Goal: Task Accomplishment & Management: Complete application form

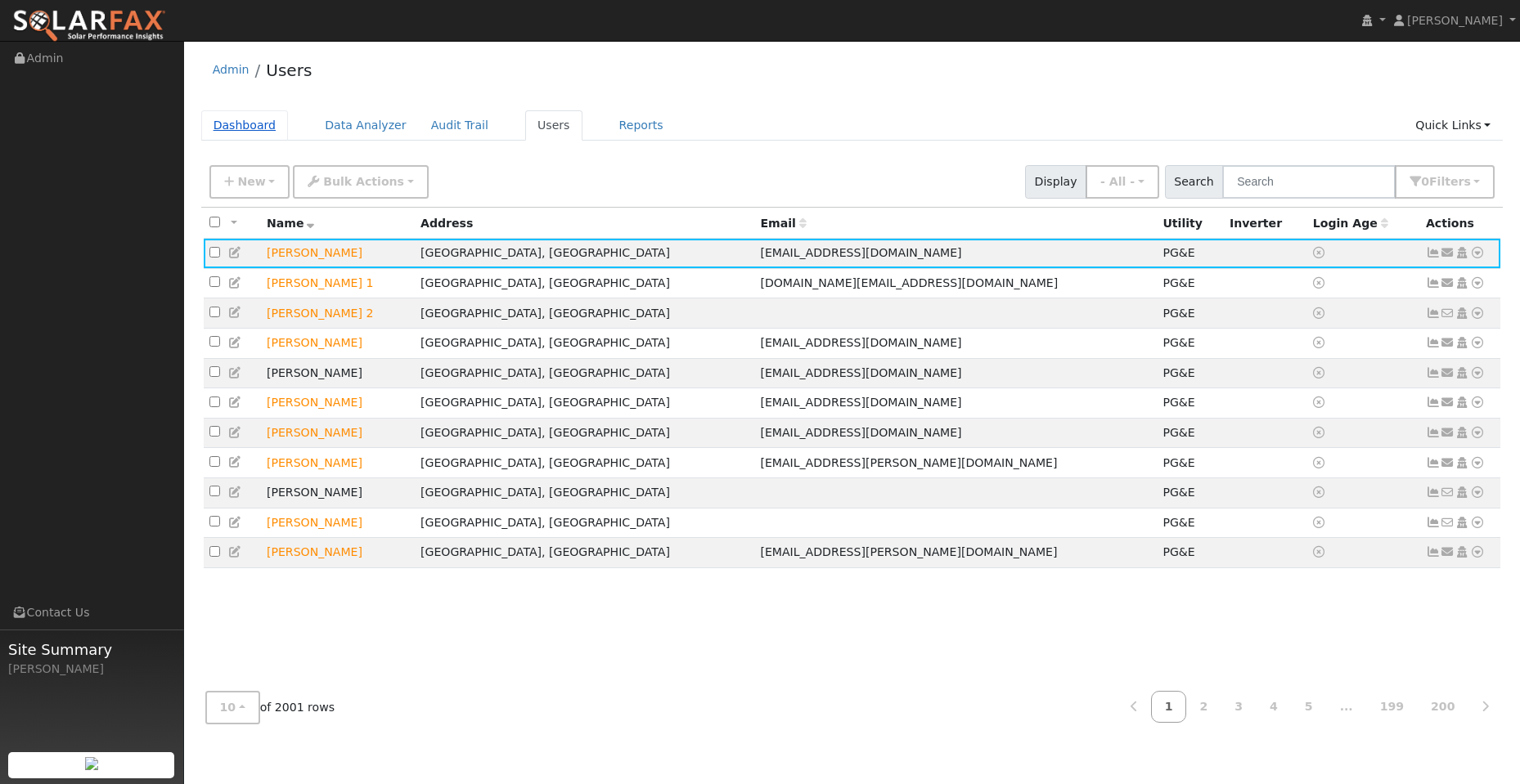
click at [233, 131] on link "Dashboard" at bounding box center [245, 126] width 88 height 30
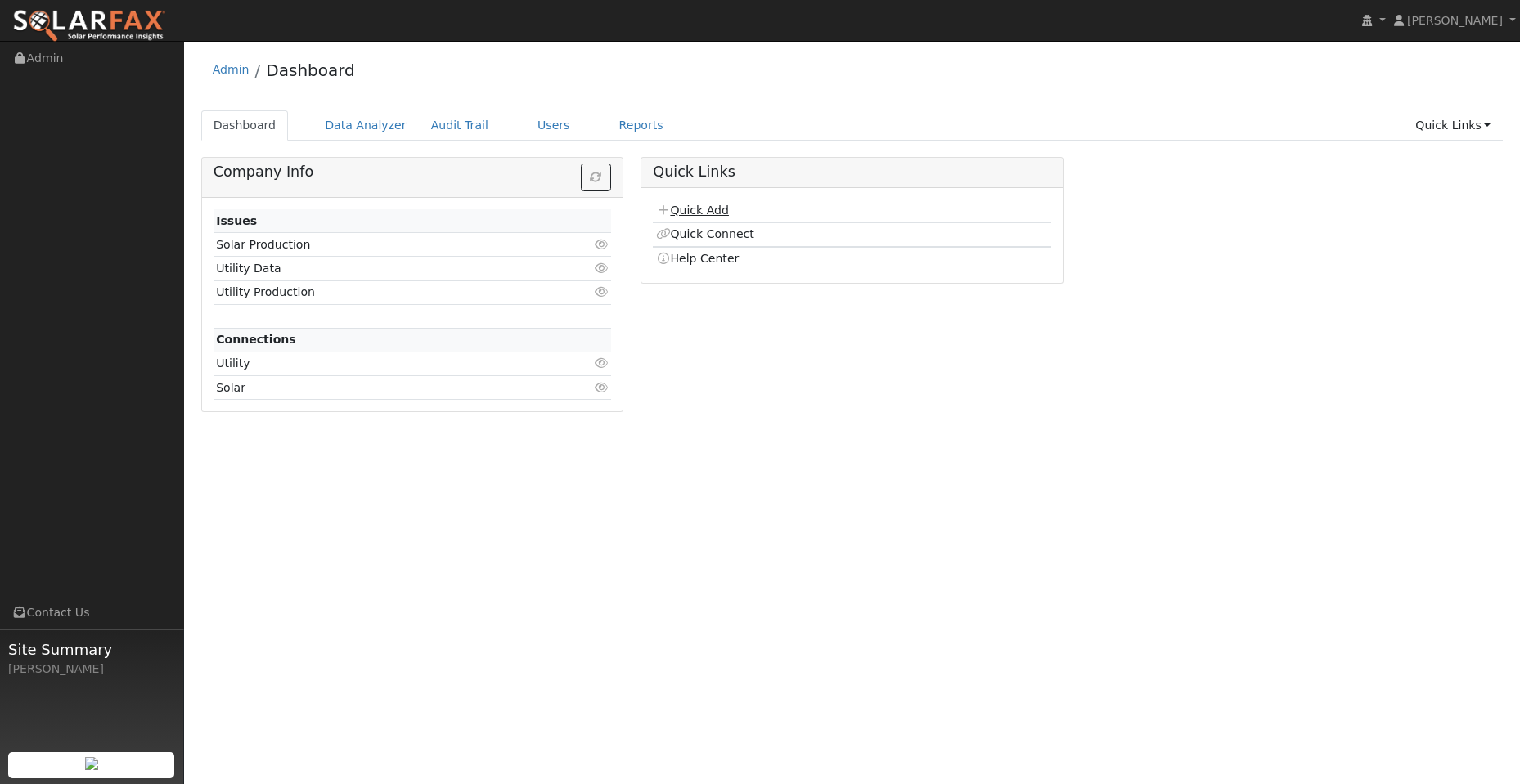
click at [700, 209] on link "Quick Add" at bounding box center [692, 210] width 73 height 13
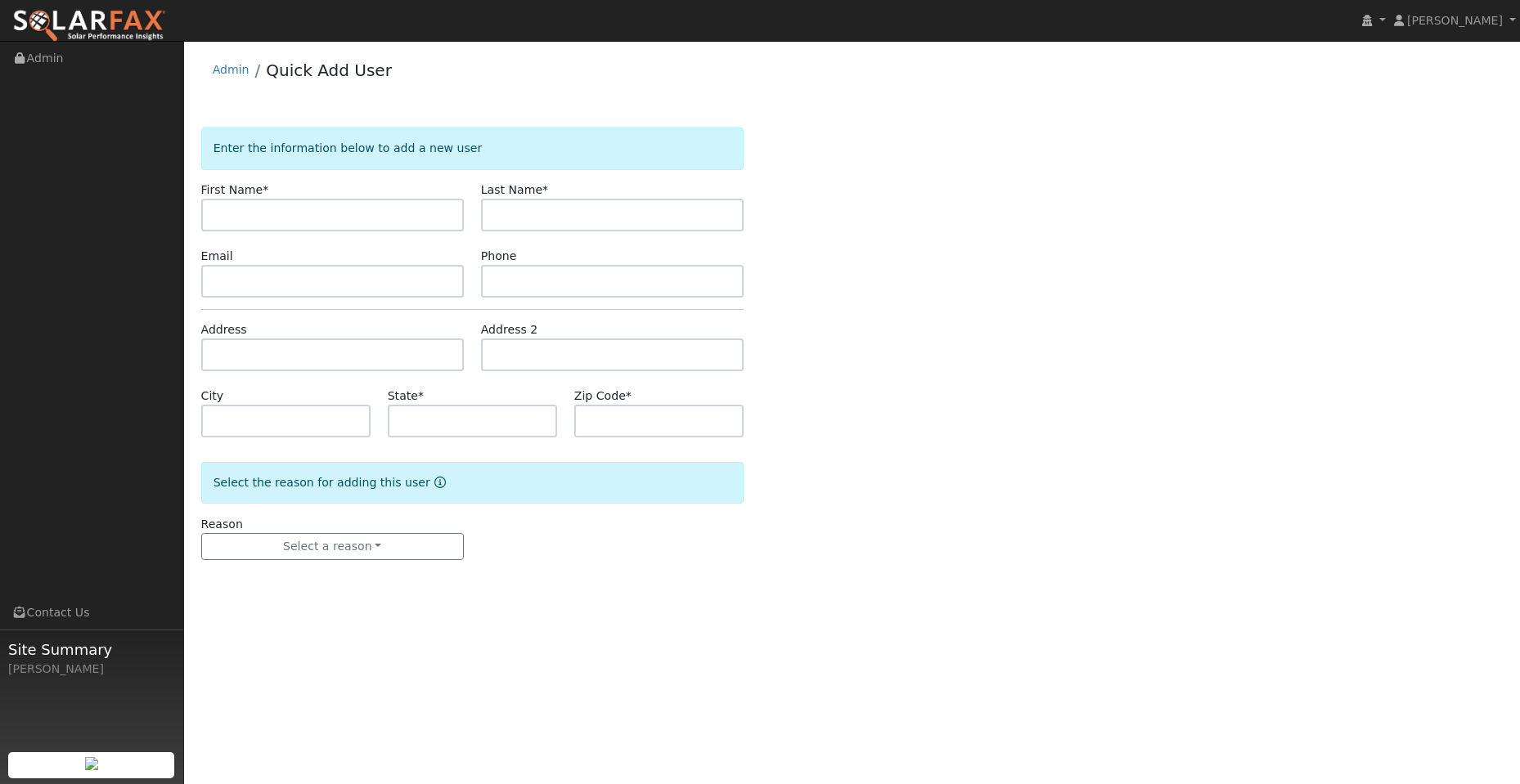
click at [383, 205] on input "text" at bounding box center [332, 214] width 263 height 33
click at [261, 221] on input "text" at bounding box center [332, 214] width 263 height 33
paste input "[PERSON_NAME]"
click at [216, 214] on input "Connor" at bounding box center [332, 214] width 263 height 33
type input "Connor"
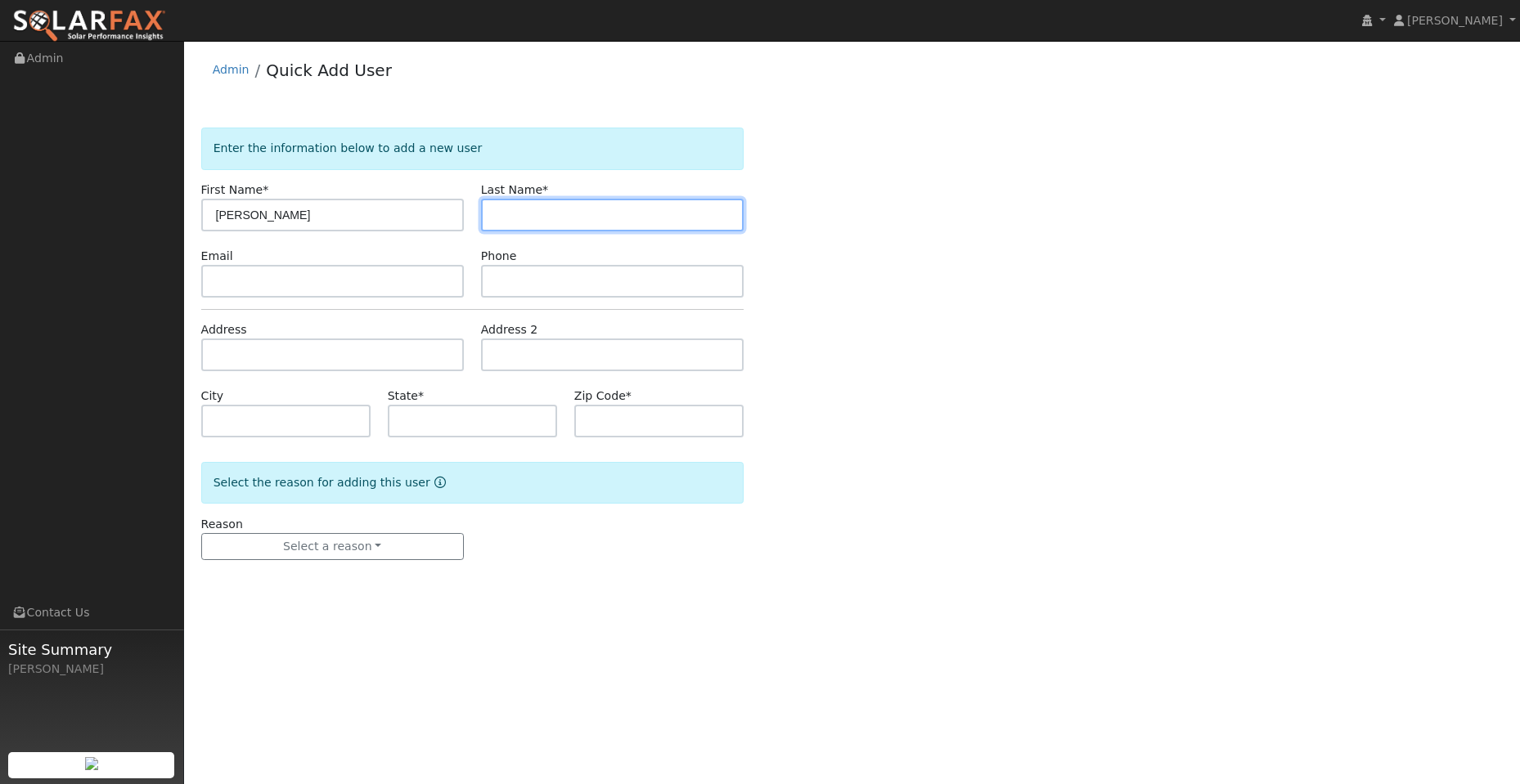
click at [546, 207] on input "text" at bounding box center [612, 214] width 263 height 33
paste input "Diezel"
type input "Diezel"
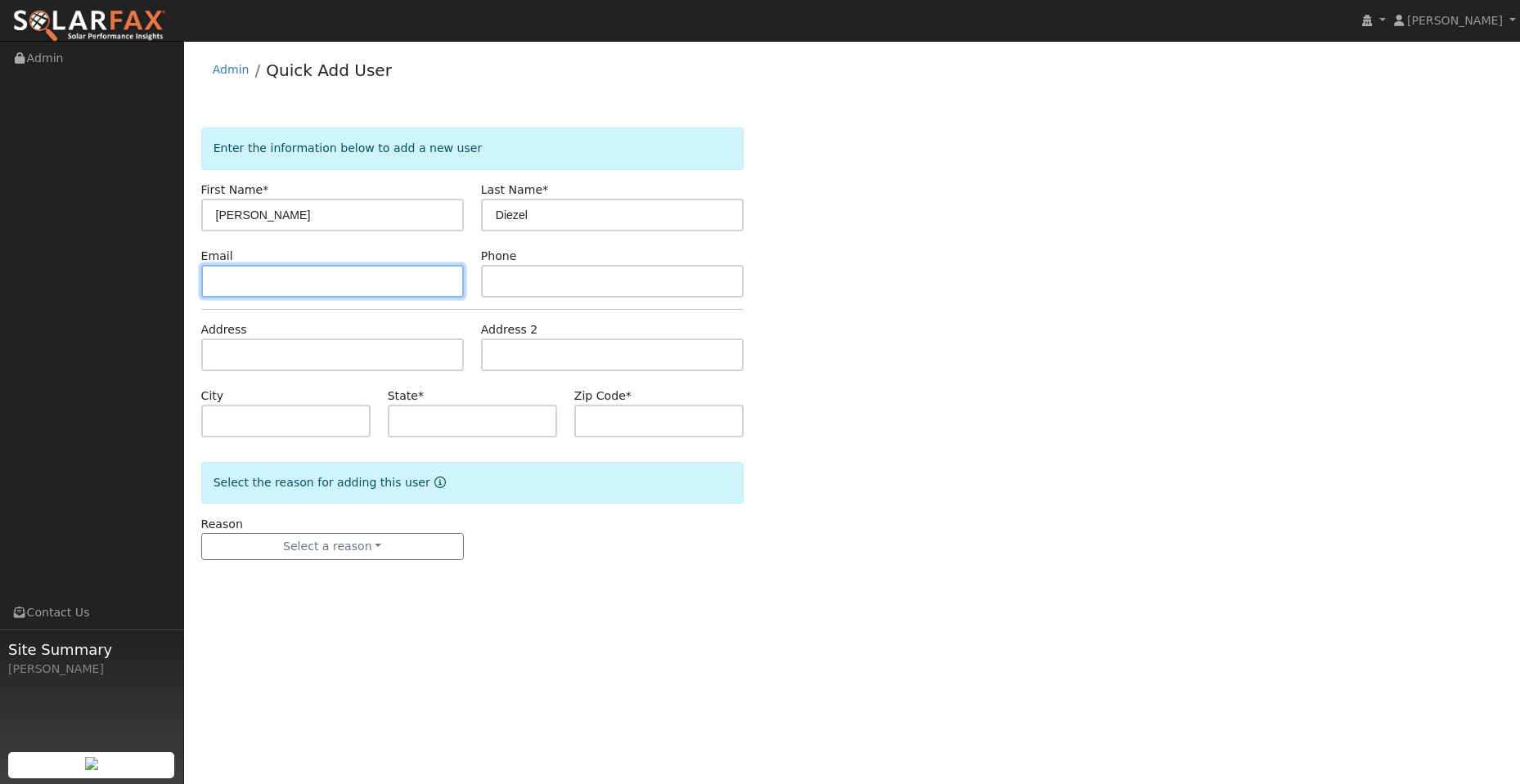
click at [383, 278] on input "text" at bounding box center [332, 281] width 263 height 33
click at [223, 277] on input "text" at bounding box center [332, 281] width 263 height 33
paste input "Connordiezel@gmail.com"
type input "Connordiezel@gmail.com"
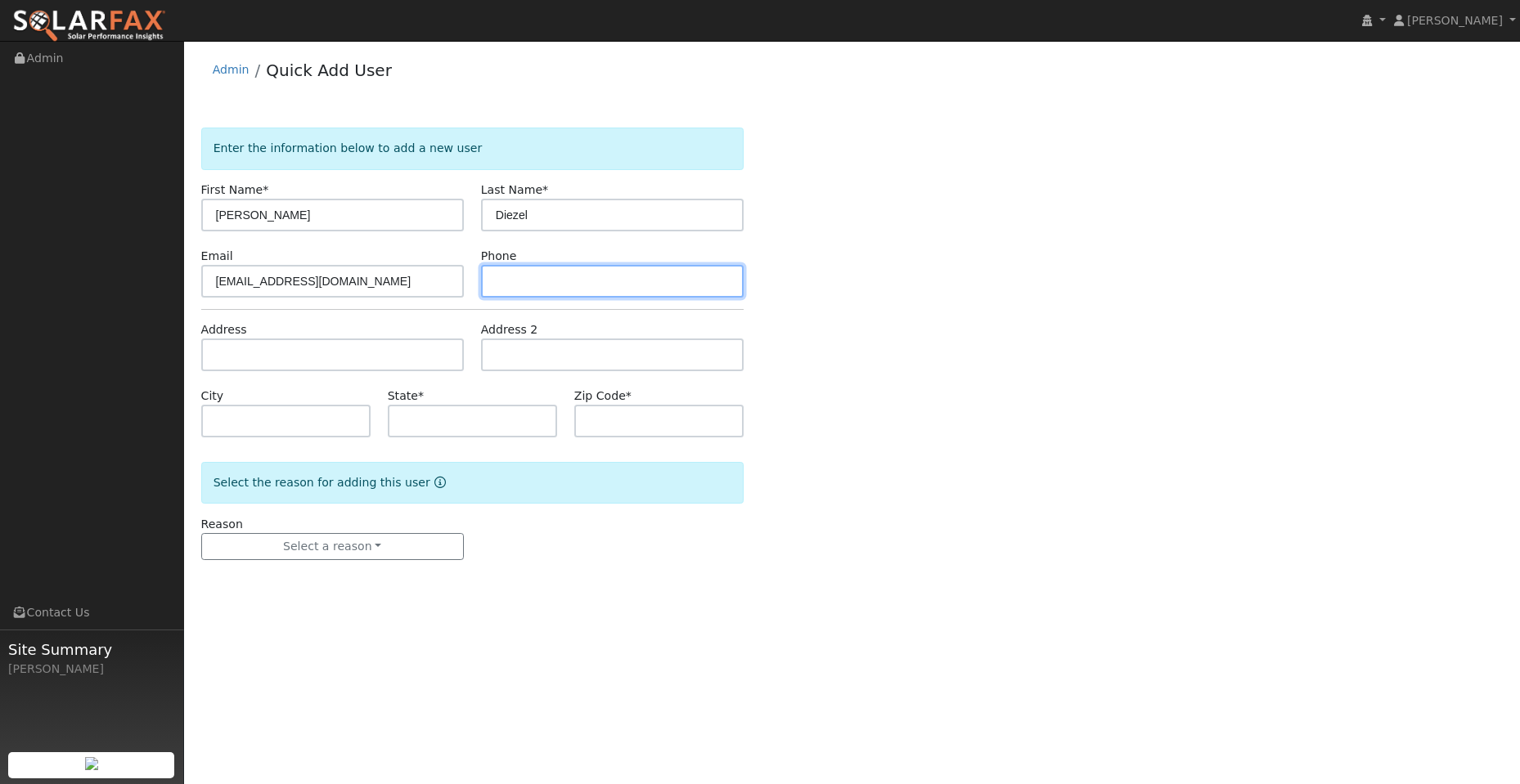
click at [561, 281] on input "text" at bounding box center [612, 281] width 263 height 33
click at [516, 274] on input "text" at bounding box center [612, 281] width 263 height 33
paste input "737-333-6256"
type input "737-333-6256"
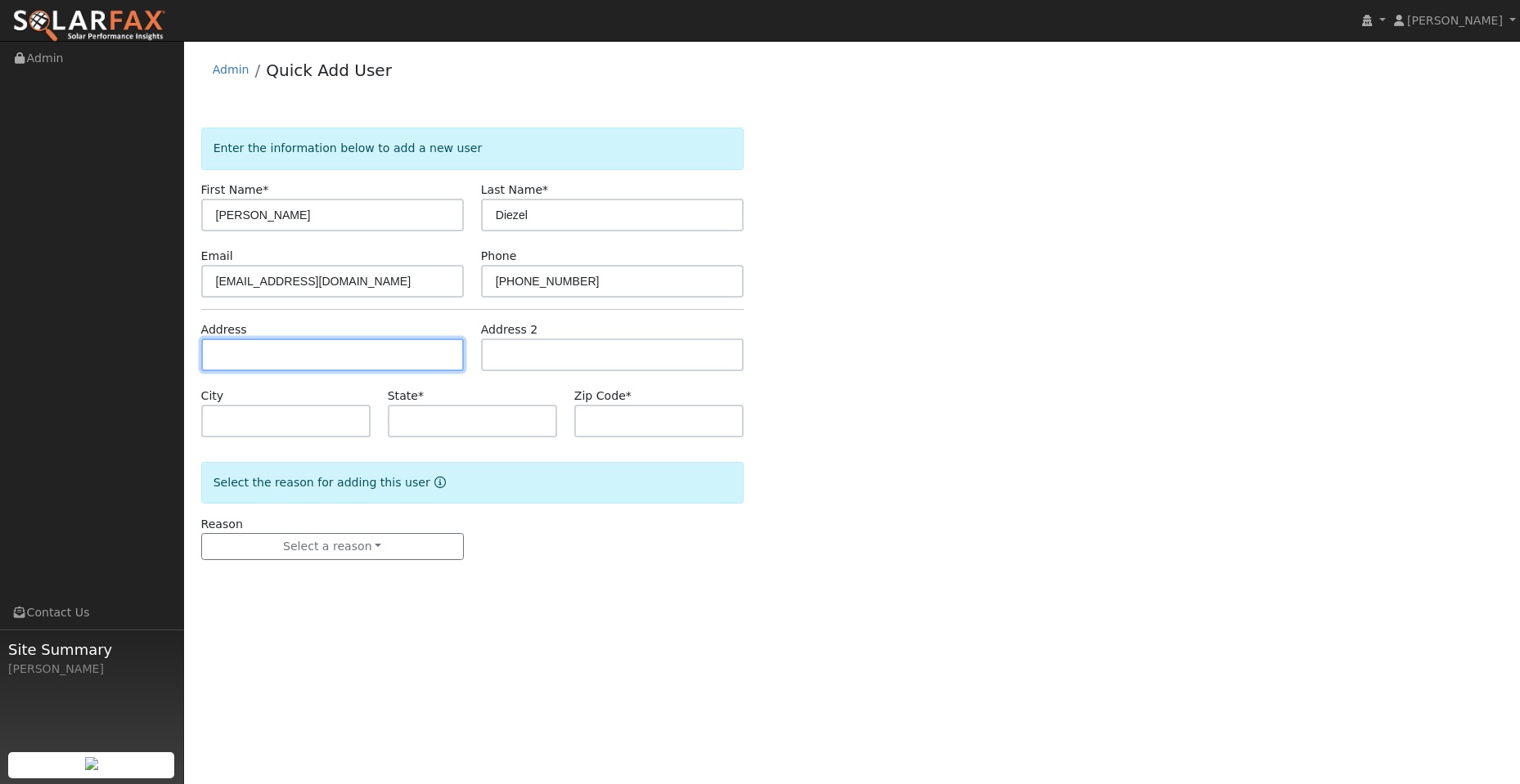
click at [414, 365] on input "text" at bounding box center [332, 355] width 263 height 33
click at [297, 353] on input "text" at bounding box center [332, 355] width 263 height 33
paste input "936 Moody Slough Rd"
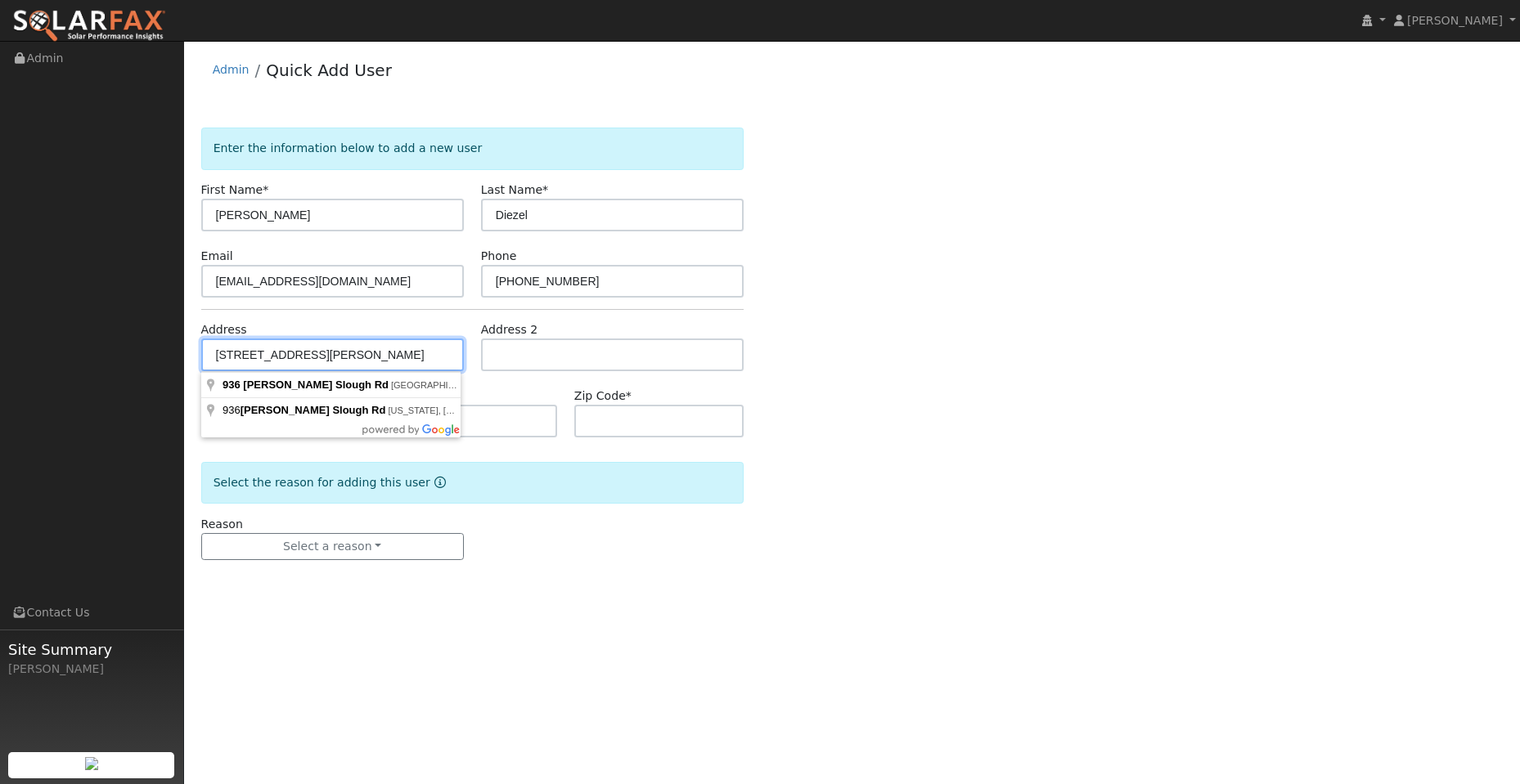
click at [220, 354] on input "936 Moody Slough Rd" at bounding box center [332, 355] width 263 height 33
type input "936 Moody Slough Road"
type input "Winters"
type input "CA"
type input "95694"
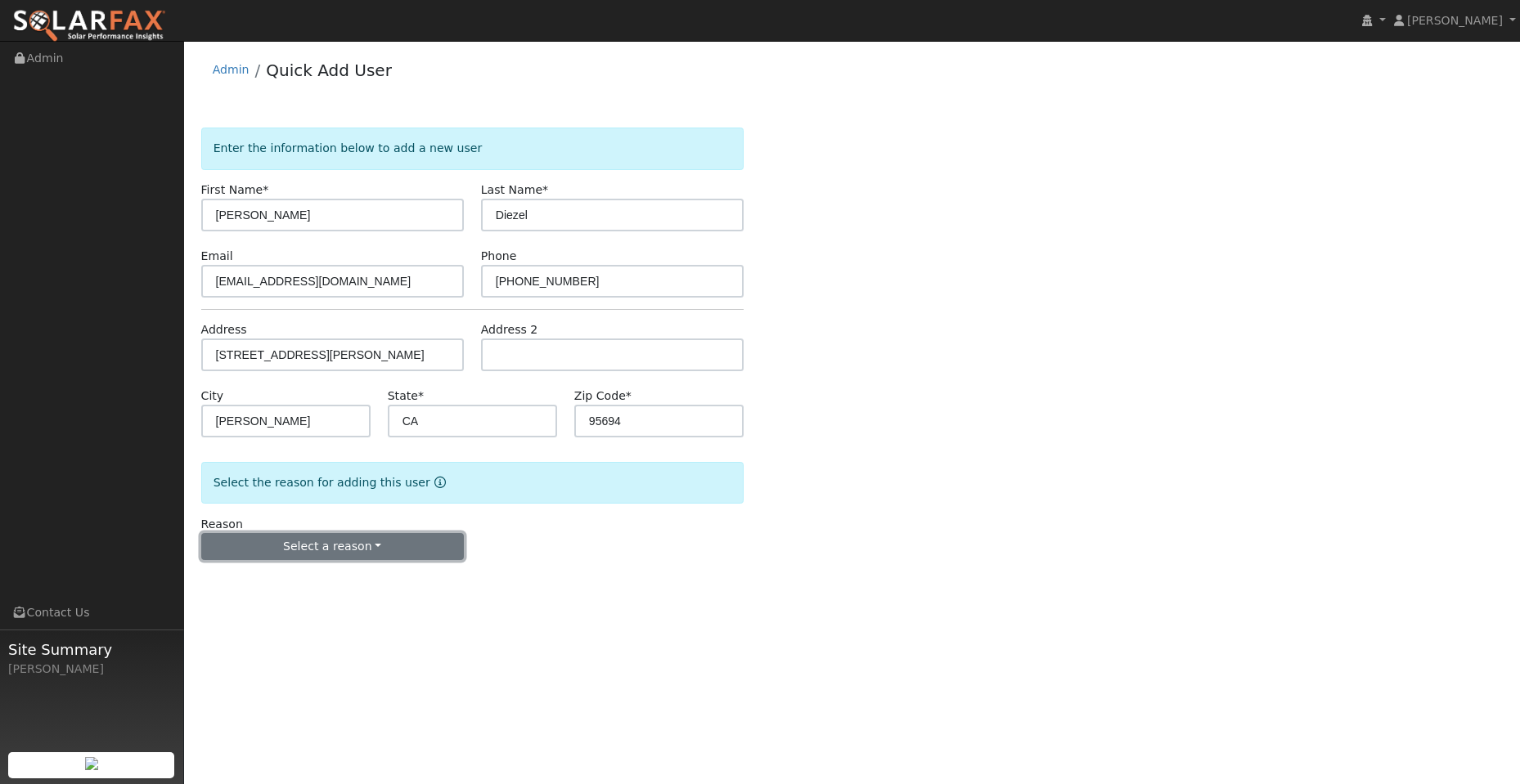
click at [406, 547] on button "Select a reason" at bounding box center [332, 547] width 263 height 28
click at [330, 578] on link "New lead" at bounding box center [292, 580] width 181 height 23
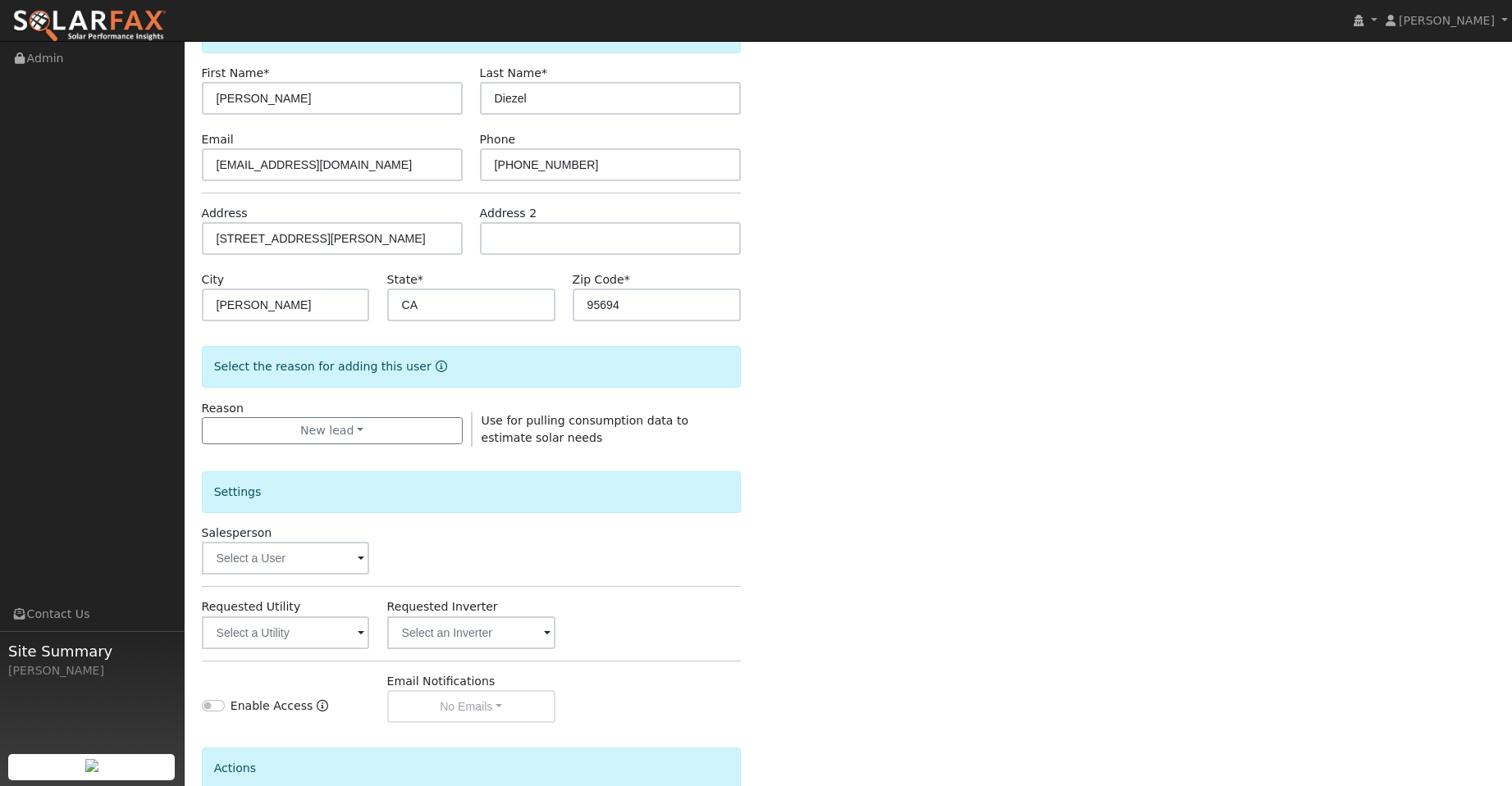
scroll to position [275, 0]
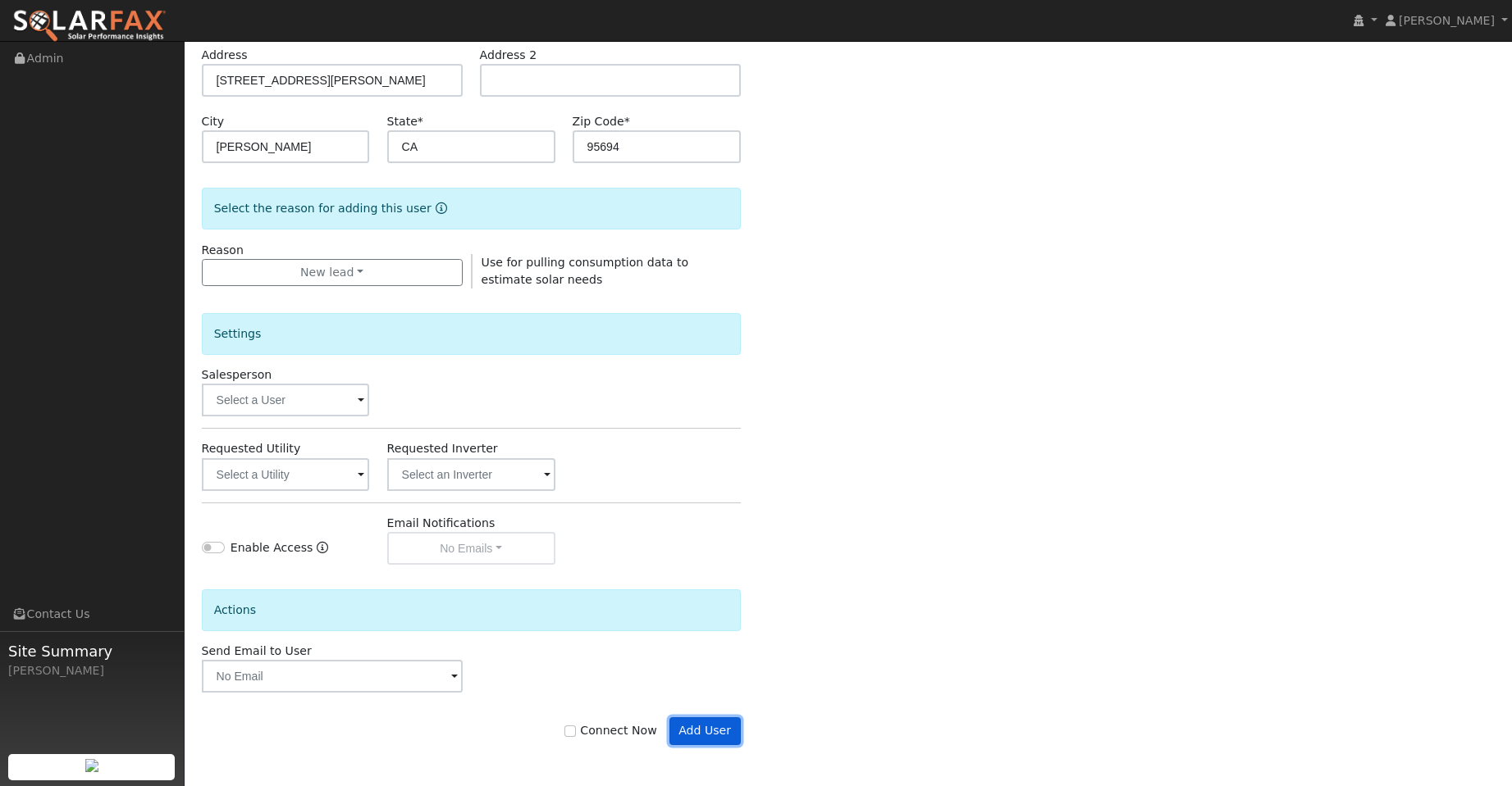
drag, startPoint x: 723, startPoint y: 736, endPoint x: 733, endPoint y: 736, distance: 10.0
click at [723, 735] on button "Add User" at bounding box center [705, 732] width 71 height 28
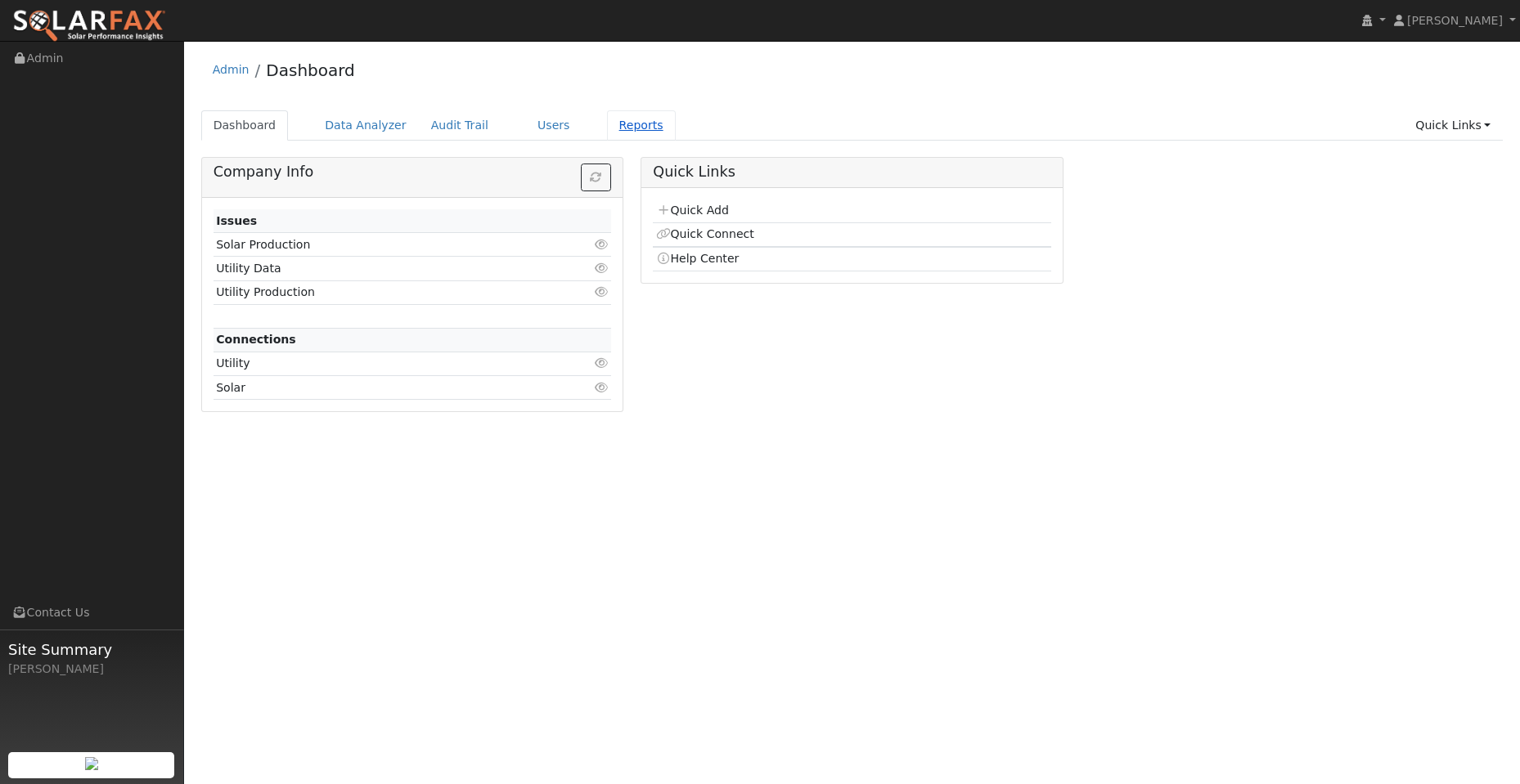
click at [615, 131] on link "Reports" at bounding box center [642, 126] width 69 height 30
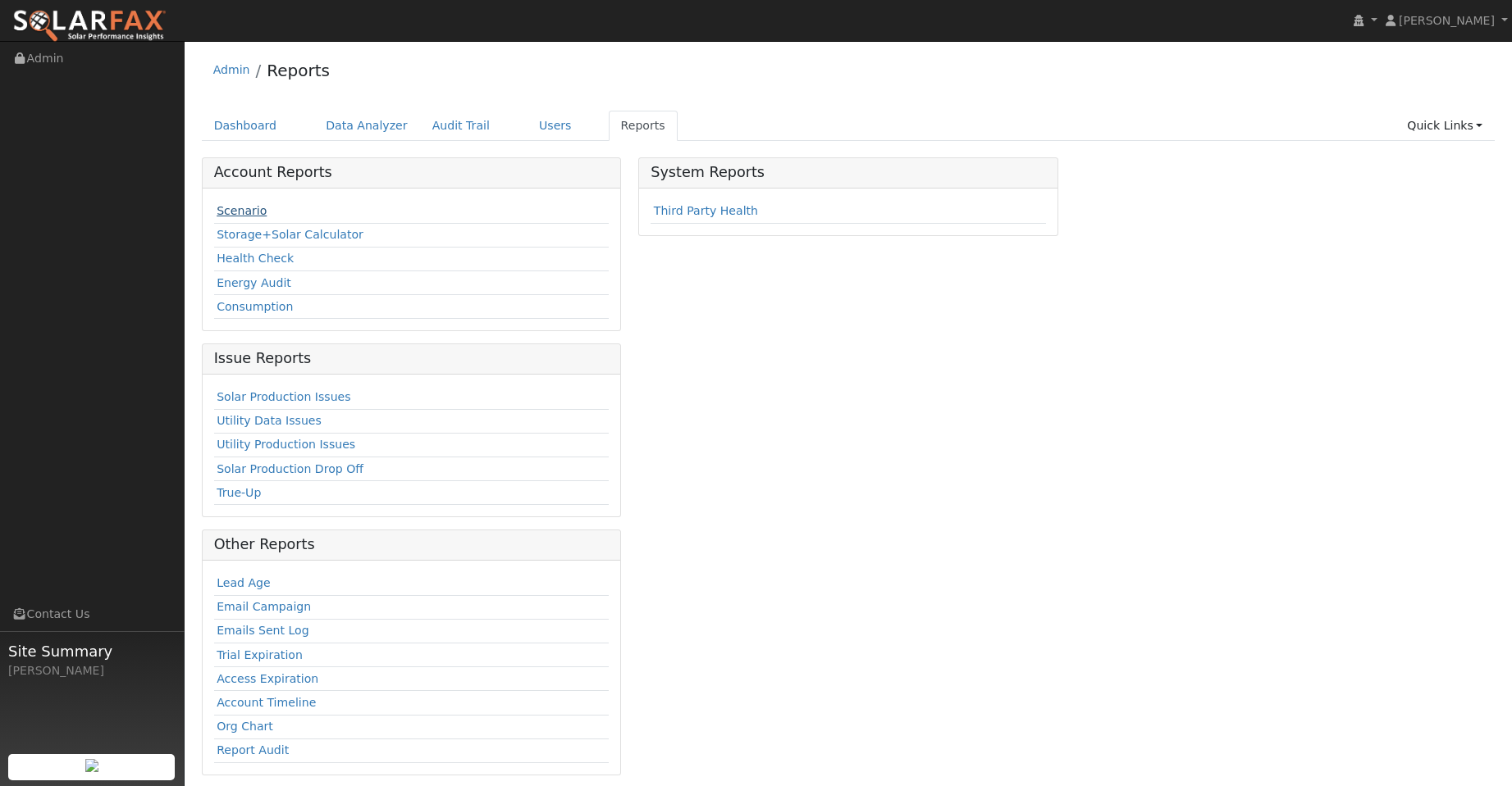
click at [248, 215] on link "Scenario" at bounding box center [242, 211] width 50 height 13
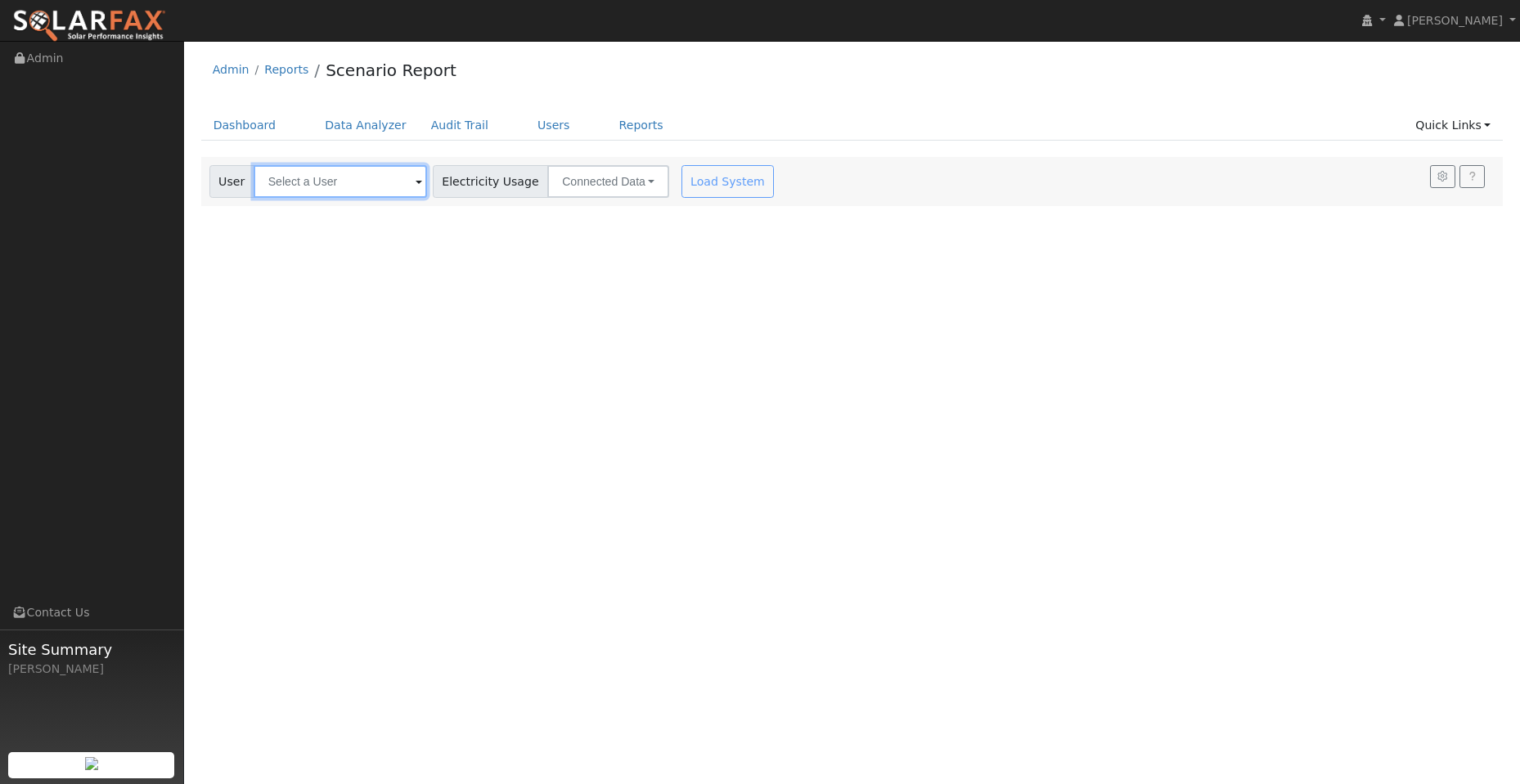
click at [355, 184] on input "text" at bounding box center [340, 181] width 173 height 33
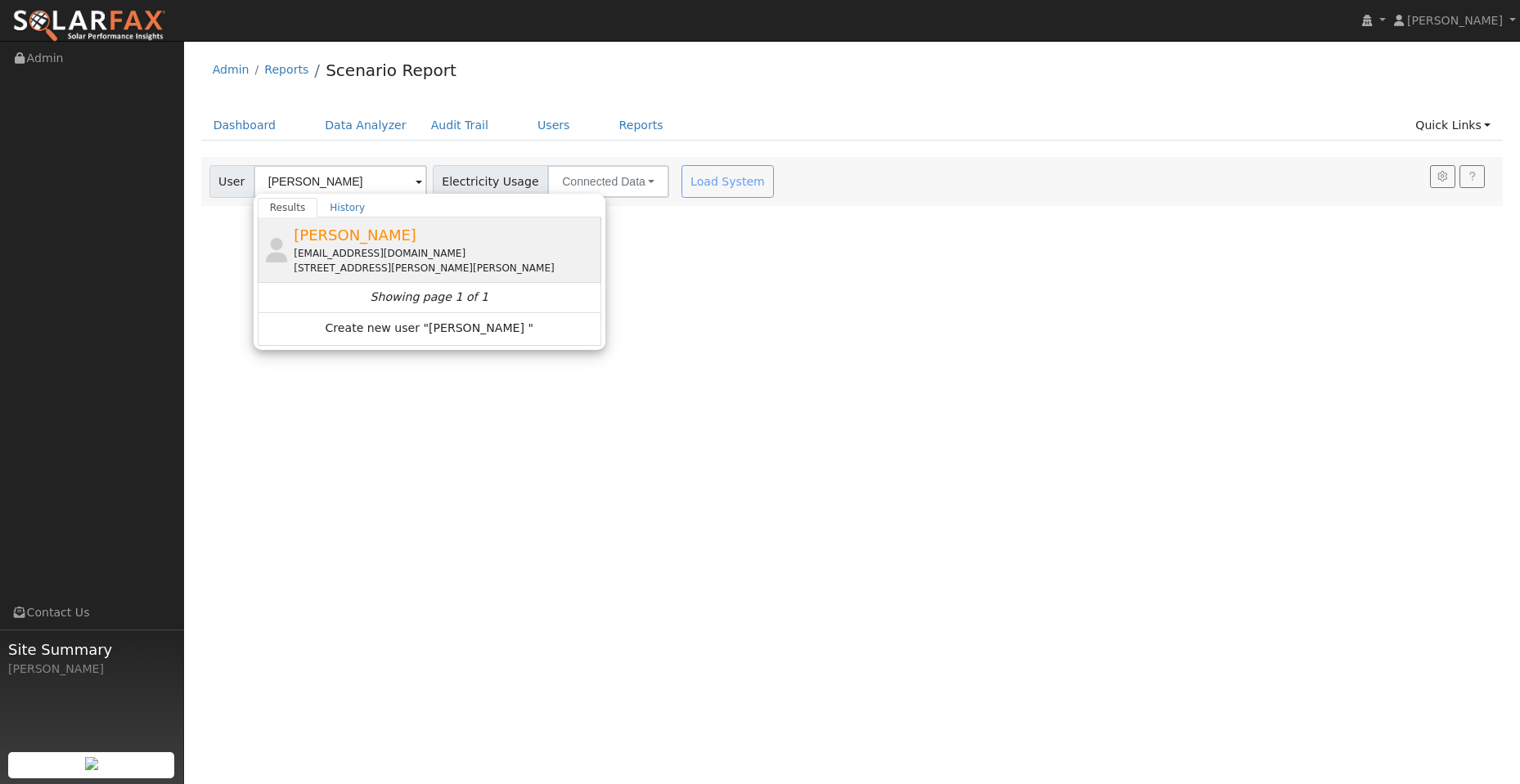
click at [443, 250] on div "Connordiezel@gmail.com" at bounding box center [445, 253] width 304 height 15
type input "[PERSON_NAME]"
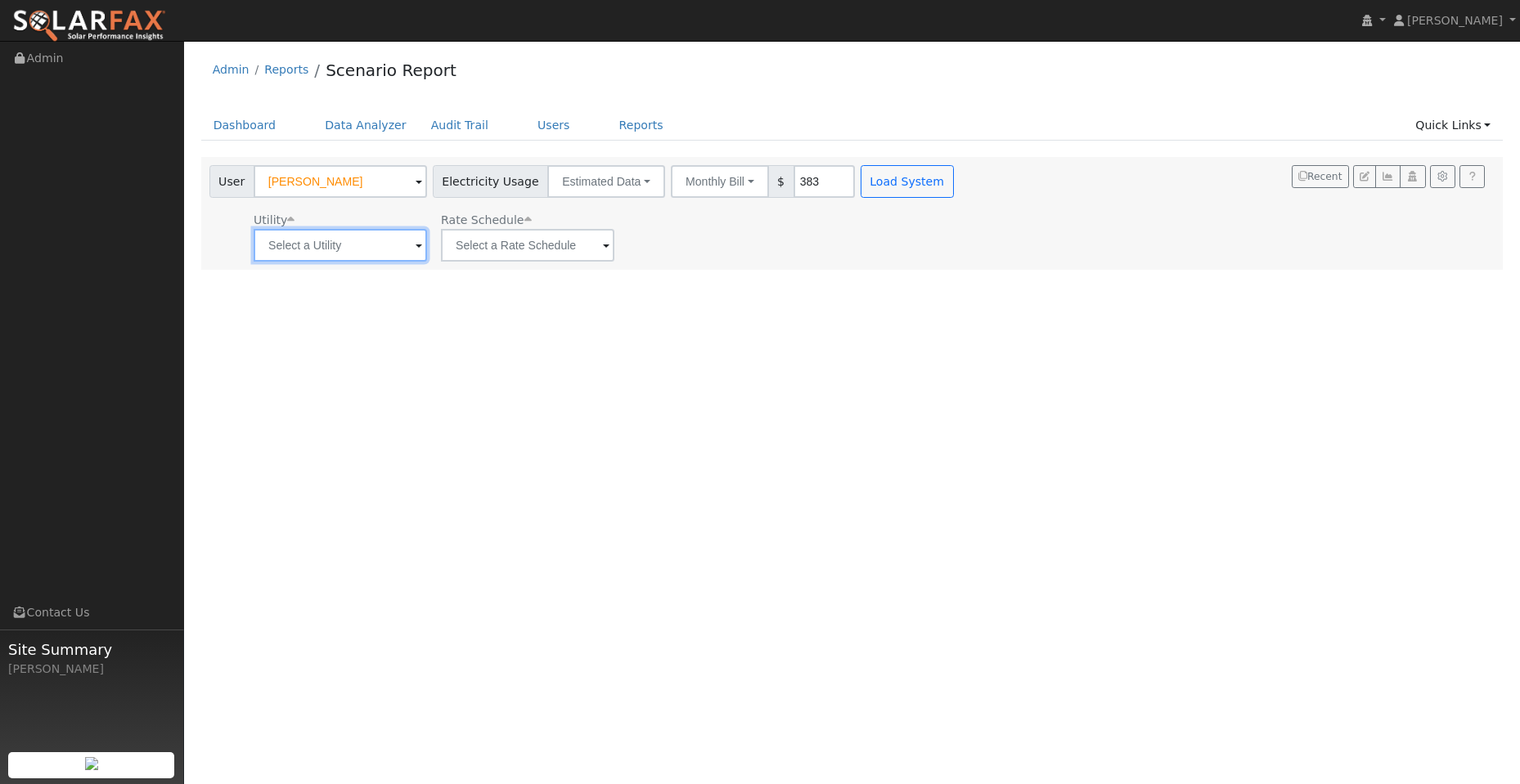
click at [380, 250] on input "text" at bounding box center [340, 245] width 173 height 33
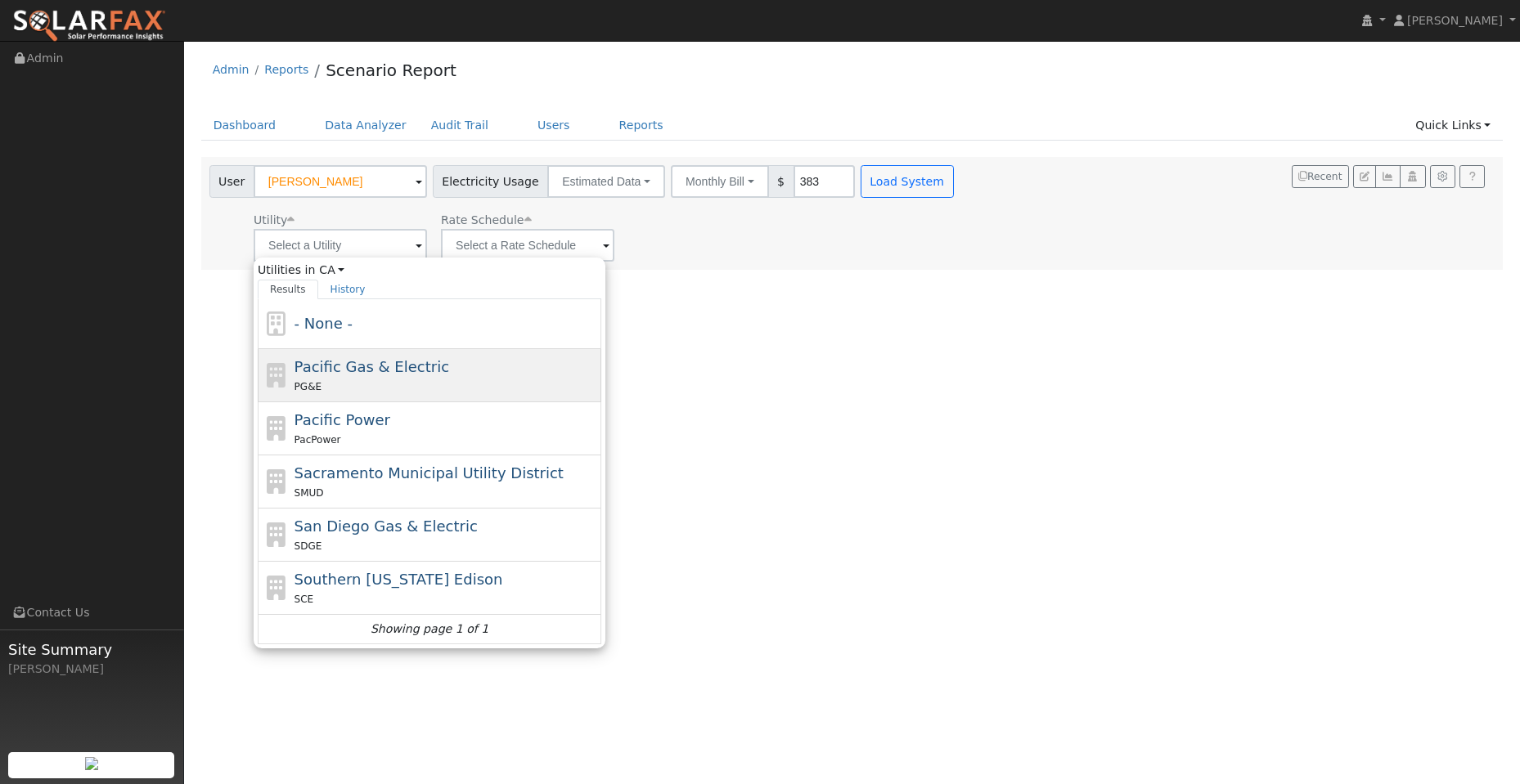
click at [421, 361] on span "Pacific Gas & Electric" at bounding box center [372, 367] width 155 height 17
type input "Pacific Gas & Electric"
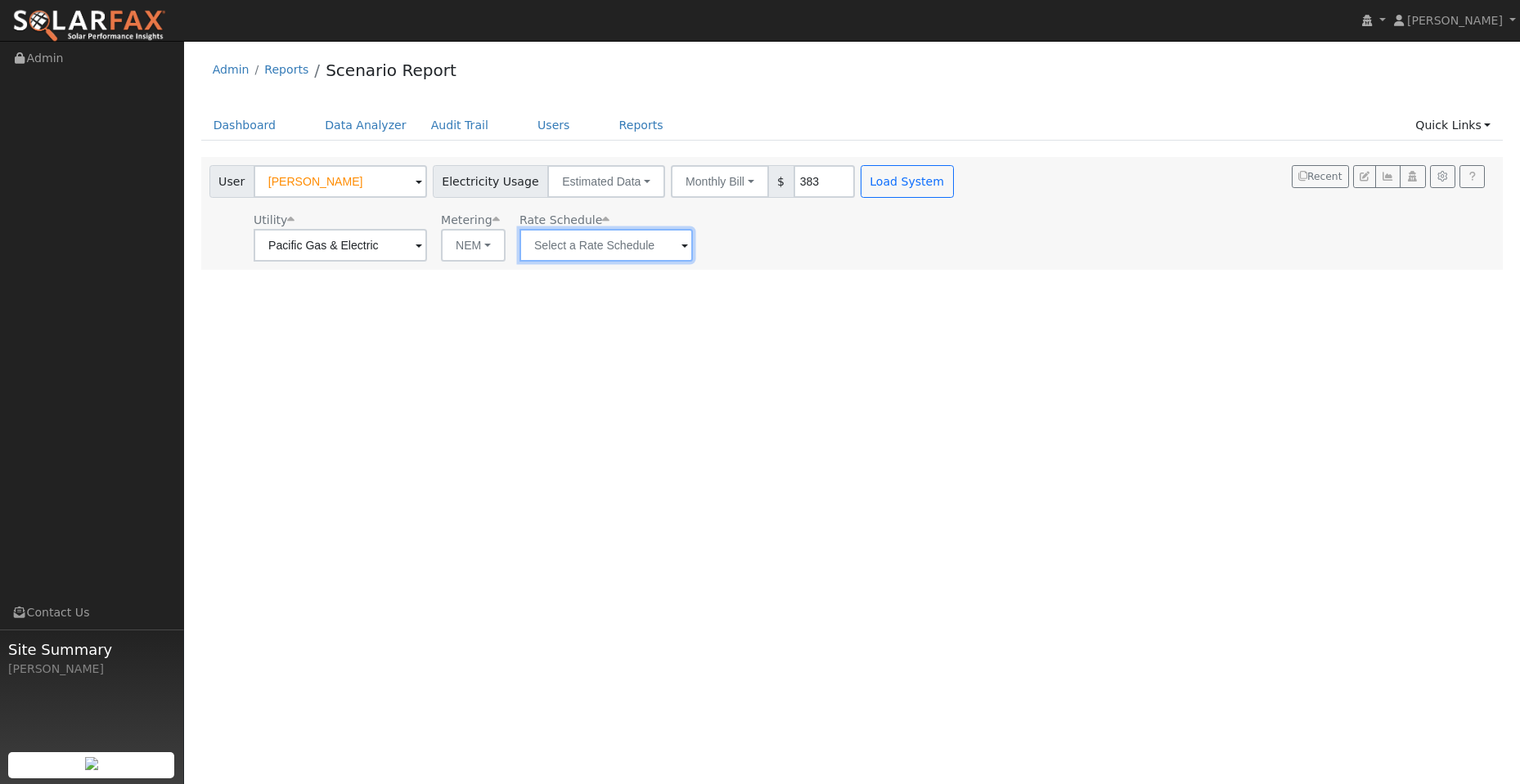
click at [611, 245] on input "text" at bounding box center [606, 245] width 173 height 33
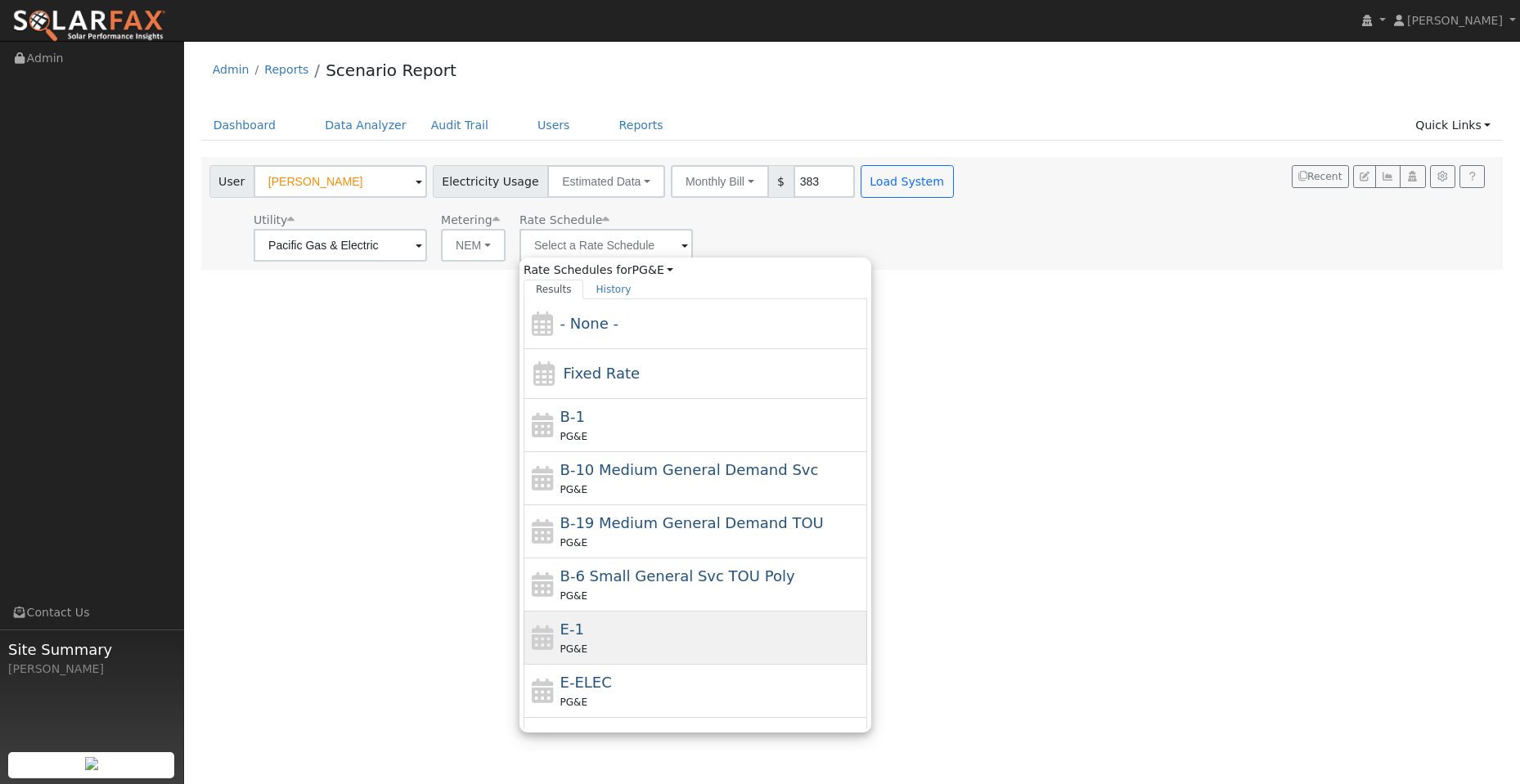
click at [678, 629] on div "E-1 PG&E" at bounding box center [712, 638] width 304 height 39
type input "E-1"
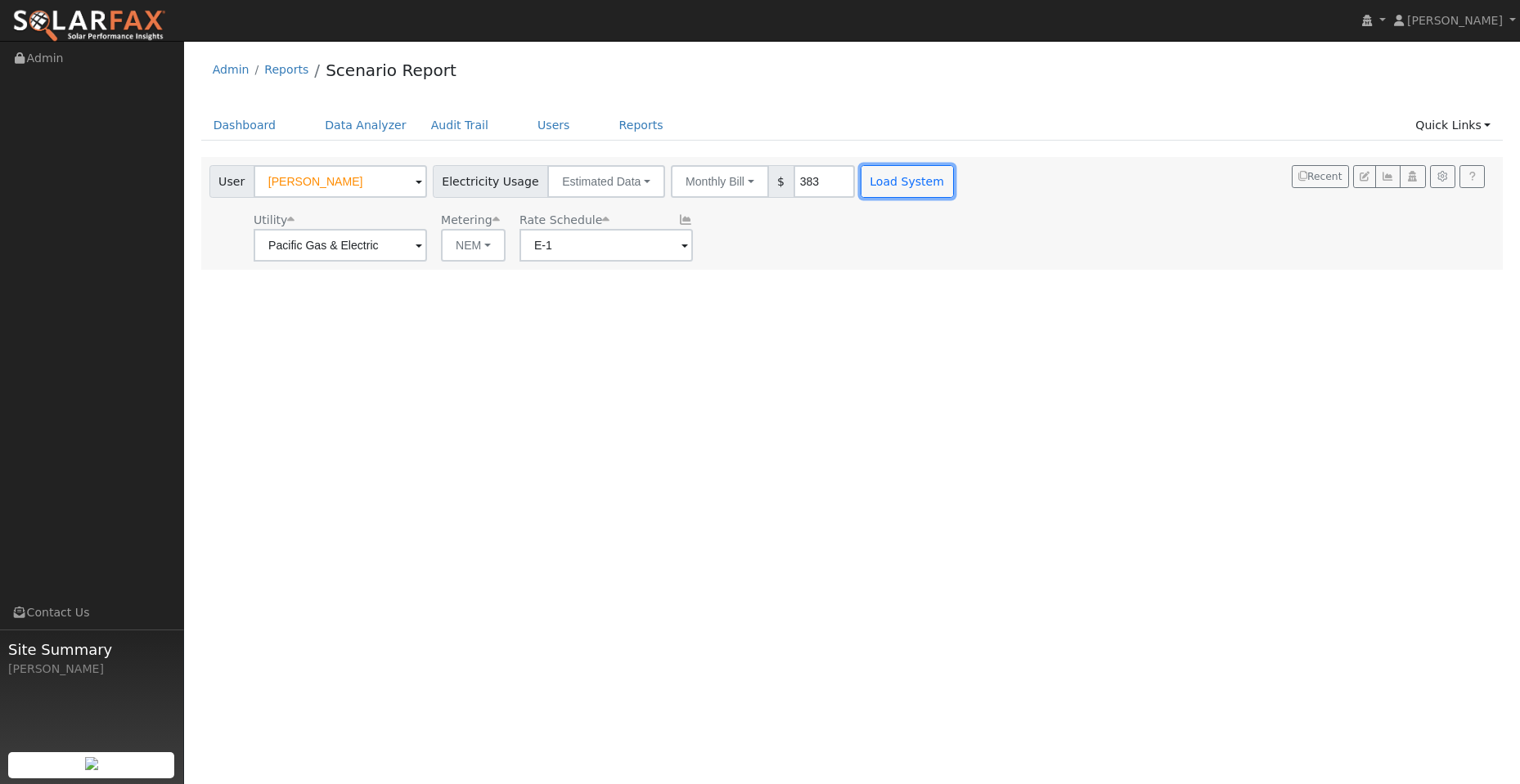
click at [876, 182] on button "Load System" at bounding box center [907, 181] width 93 height 33
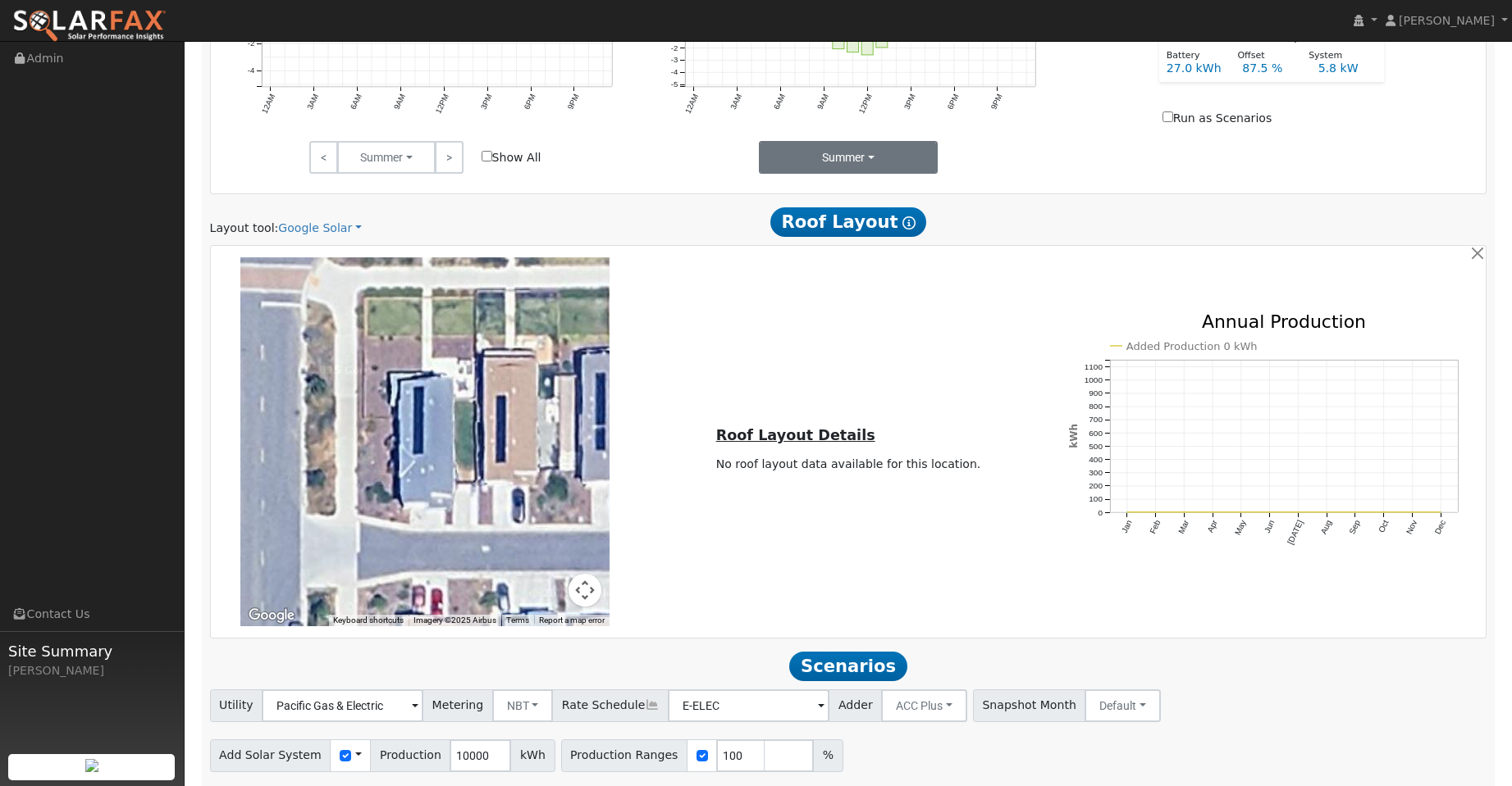
scroll to position [797, 0]
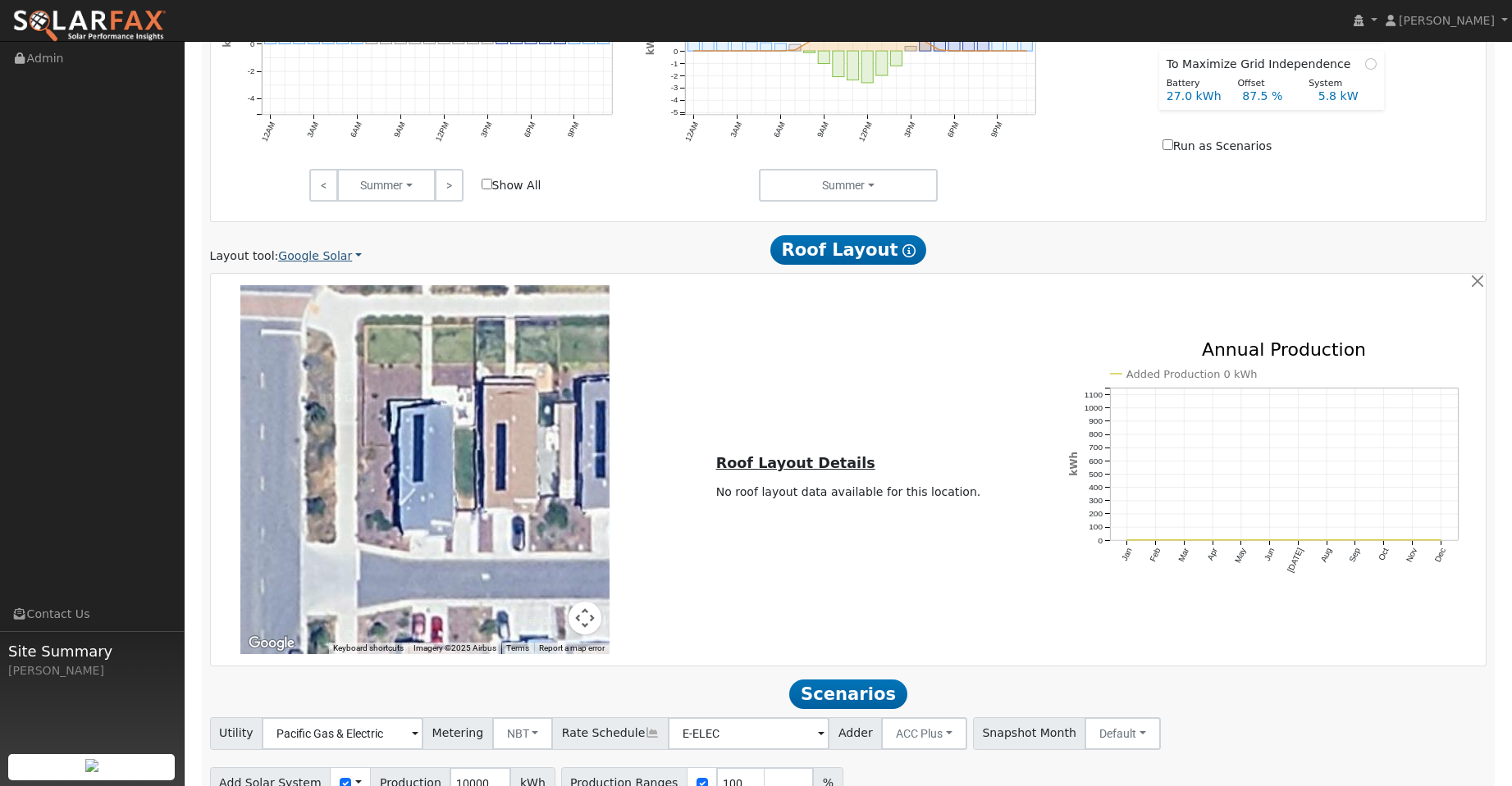
click at [344, 257] on link "Google Solar" at bounding box center [320, 256] width 84 height 17
click at [350, 331] on link "Aurora" at bounding box center [331, 331] width 114 height 23
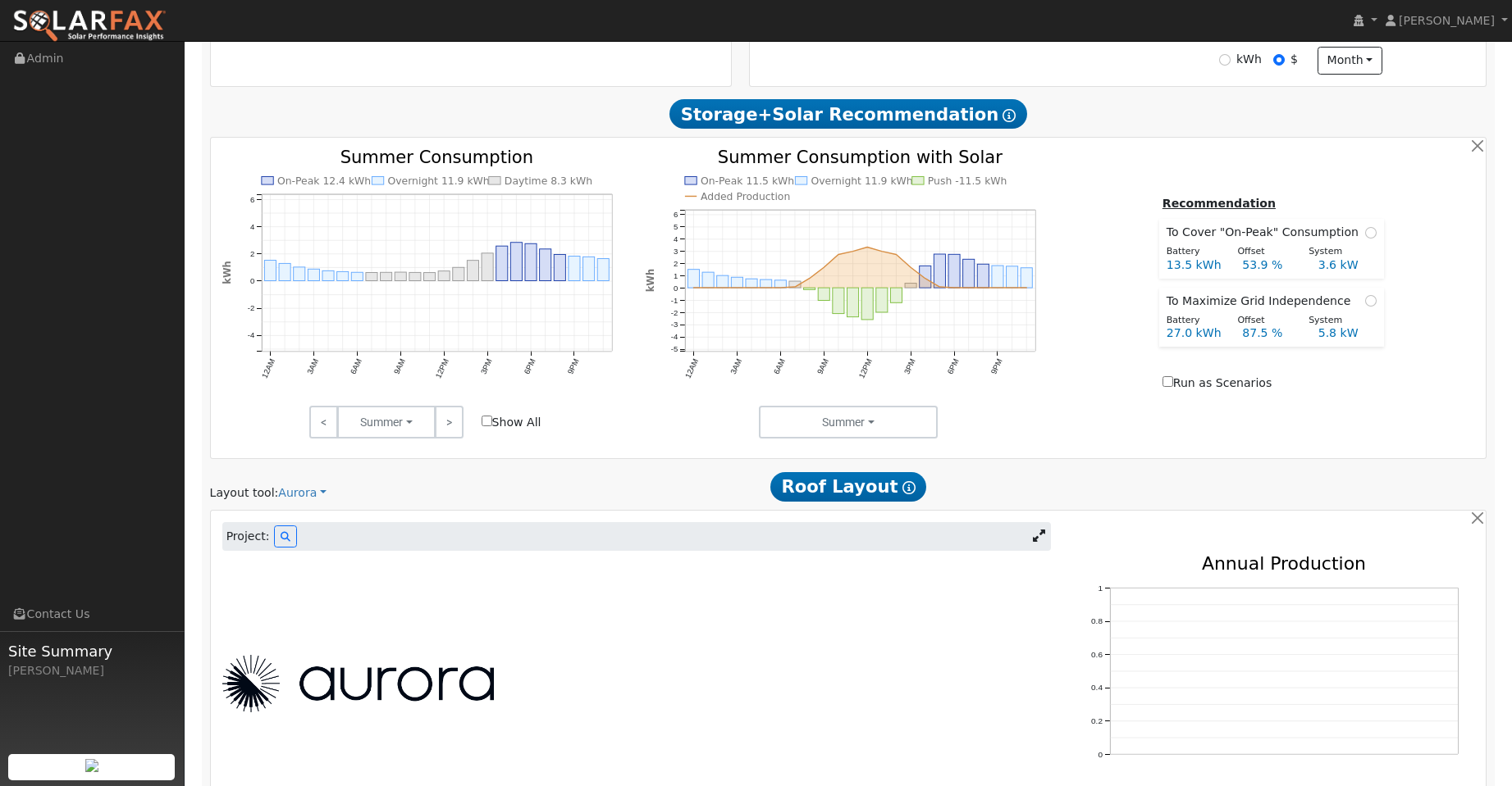
scroll to position [798, 0]
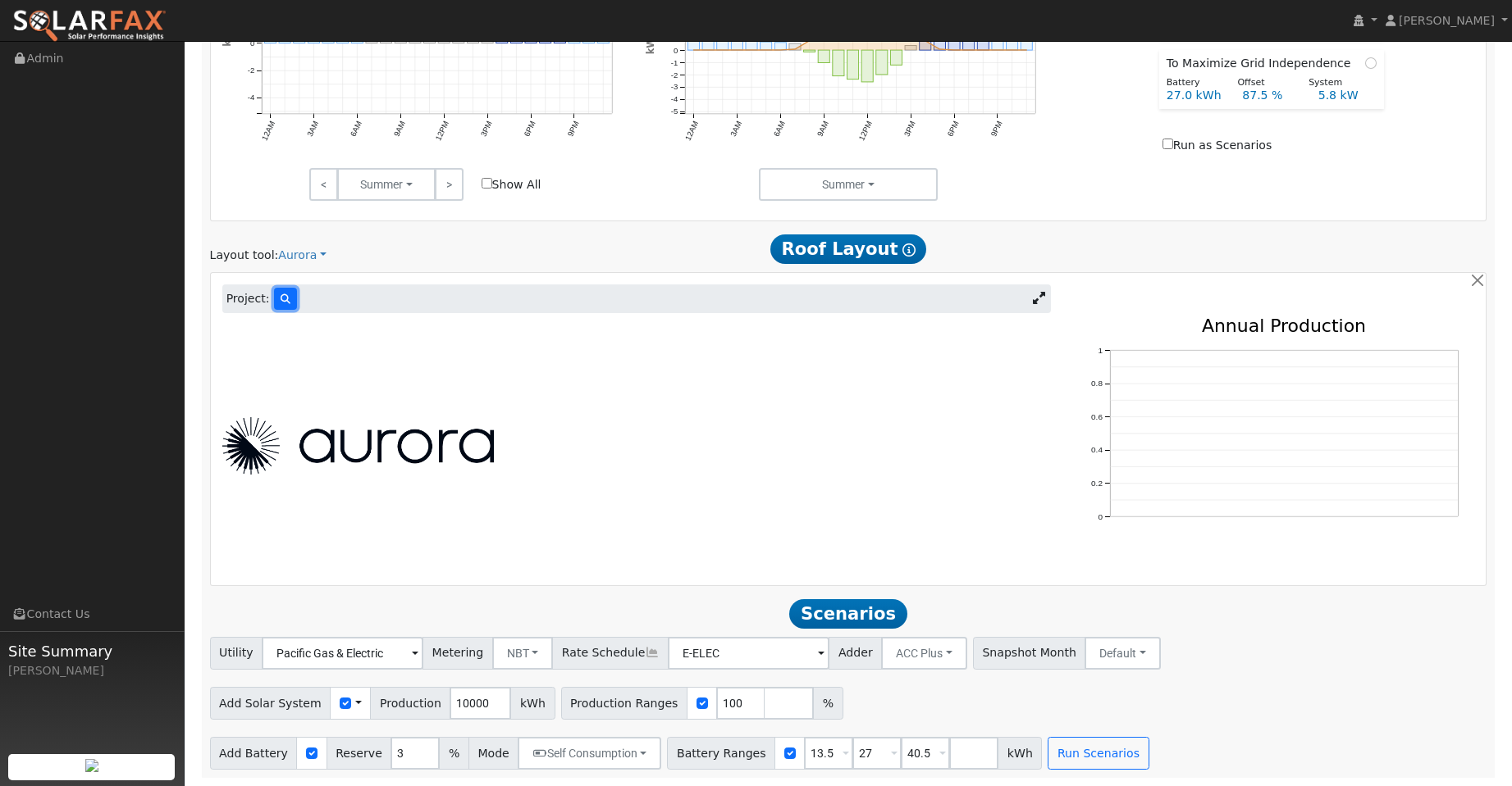
click at [281, 303] on icon at bounding box center [285, 299] width 10 height 10
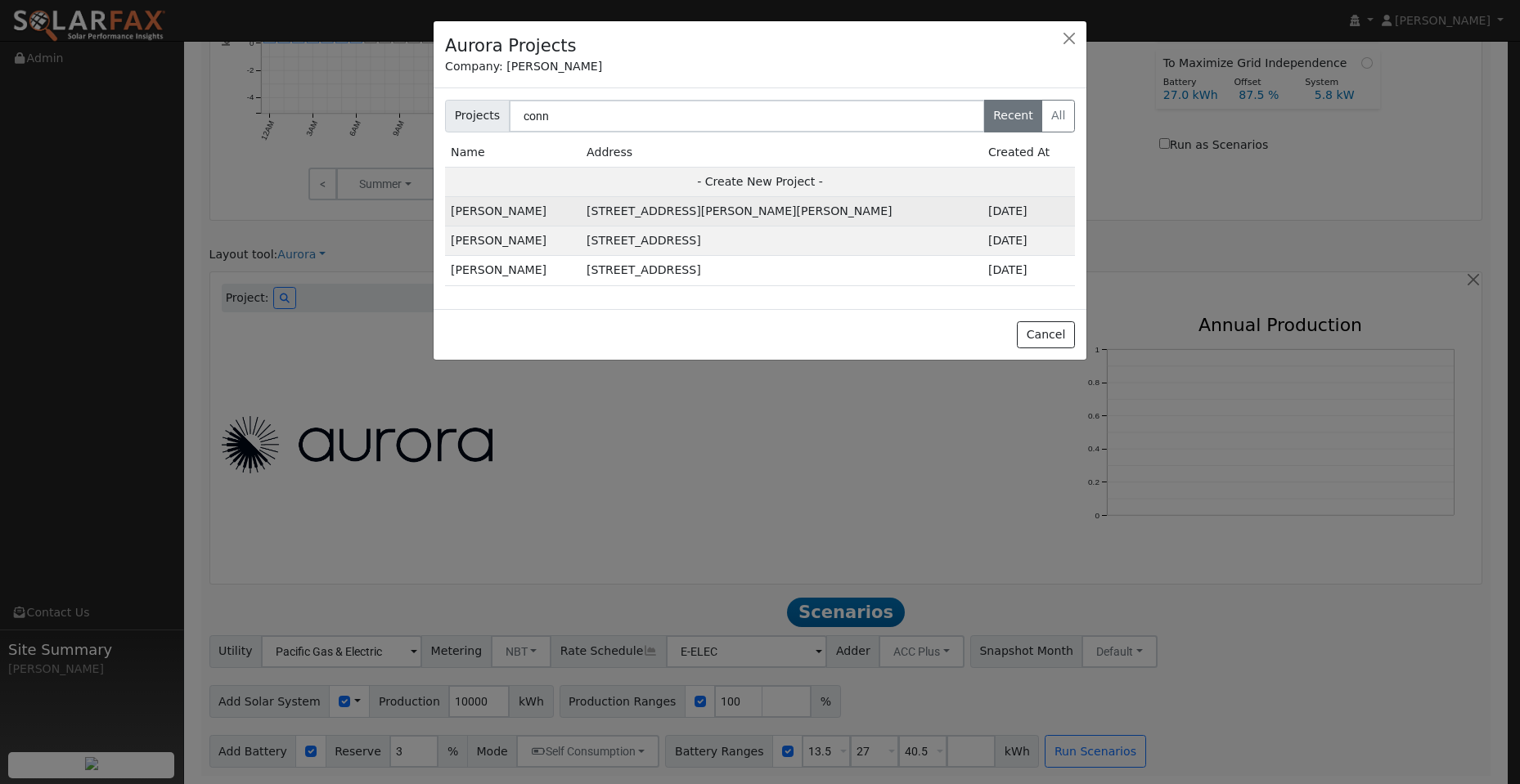
click at [657, 210] on td "[STREET_ADDRESS][PERSON_NAME][PERSON_NAME]" at bounding box center [781, 212] width 401 height 30
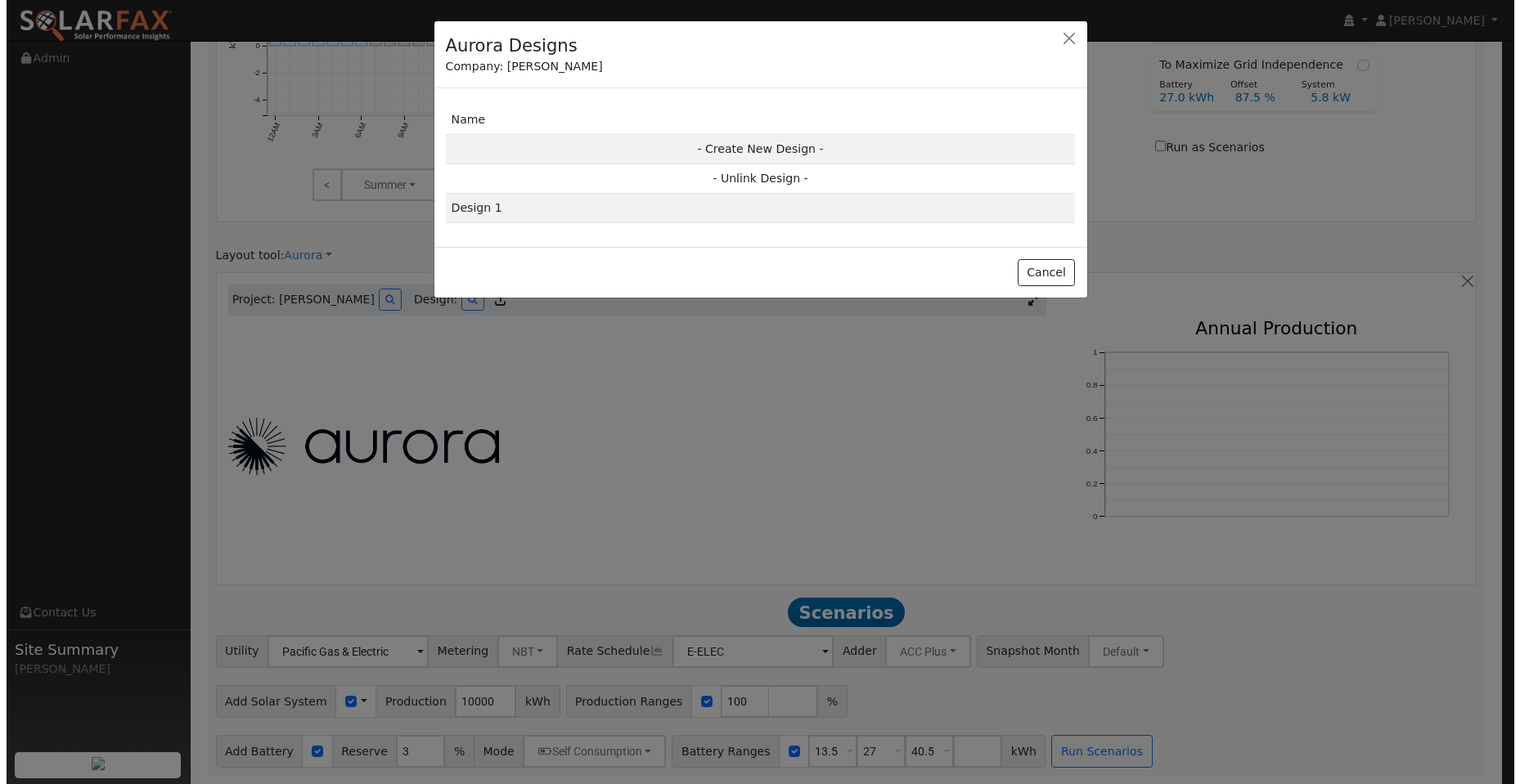
scroll to position [798, 0]
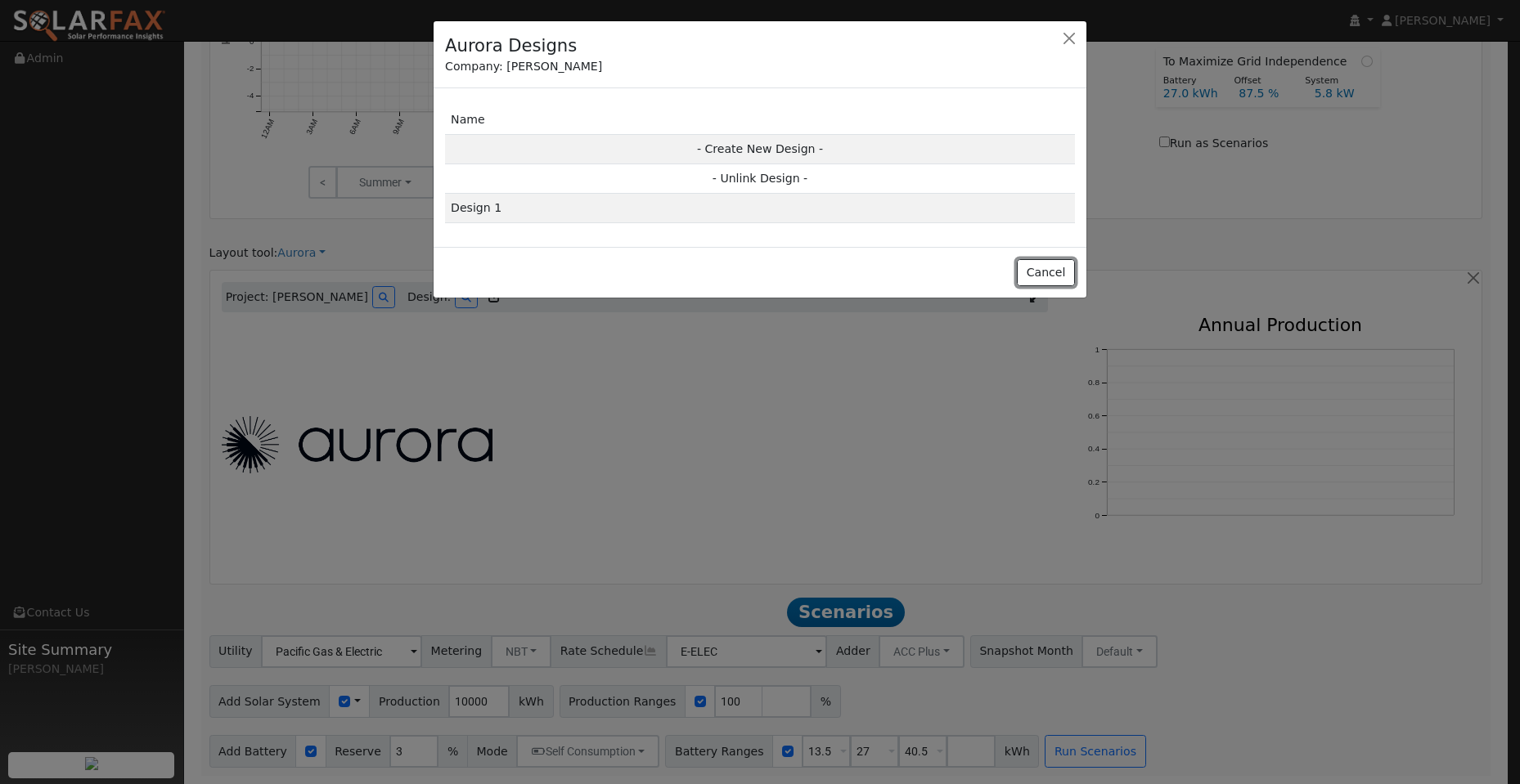
click at [1052, 276] on button "Cancel" at bounding box center [1046, 273] width 58 height 28
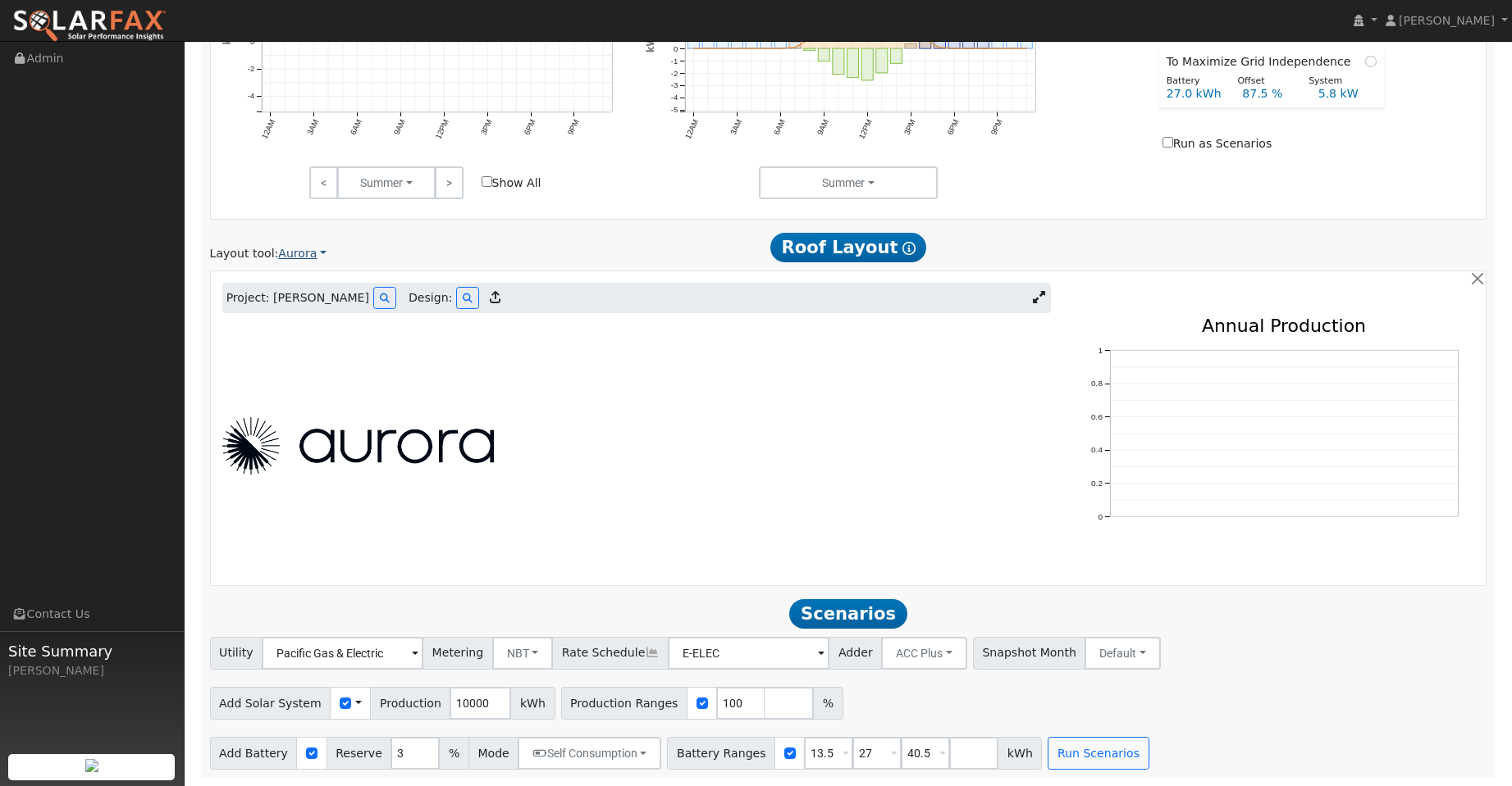
click at [313, 253] on link "Aurora" at bounding box center [303, 254] width 49 height 17
click at [599, 474] on div at bounding box center [636, 445] width 846 height 257
drag, startPoint x: 303, startPoint y: 262, endPoint x: 321, endPoint y: 251, distance: 21.1
click at [305, 260] on div "Scenario Report Powered by SolarFax ® Energy Consumption Overview Show Help Thi…" at bounding box center [848, 107] width 1293 height 1340
click at [315, 253] on link "Aurora" at bounding box center [303, 254] width 49 height 17
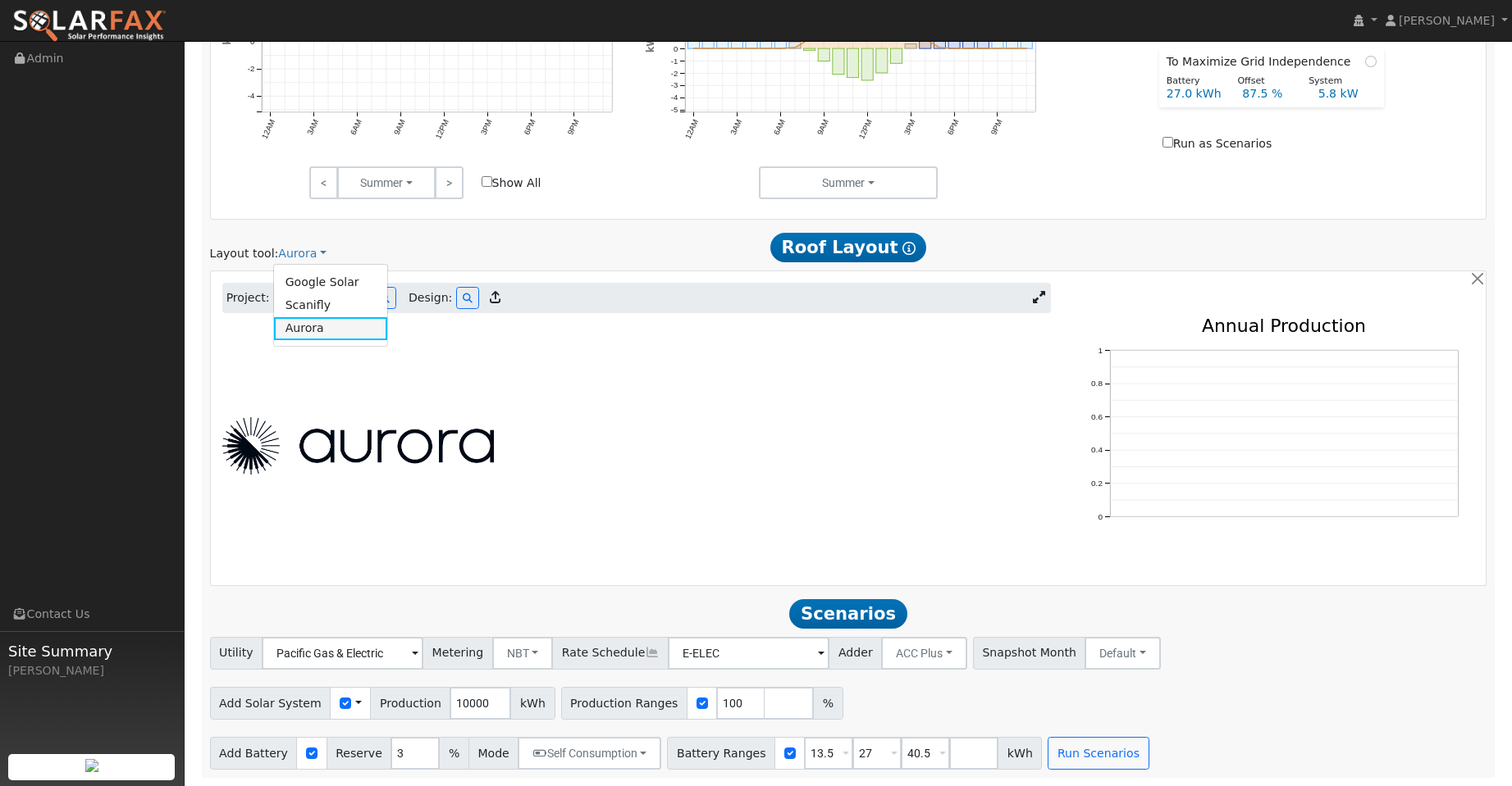
click at [334, 320] on link "Aurora" at bounding box center [331, 329] width 114 height 23
click at [380, 297] on icon at bounding box center [385, 298] width 10 height 10
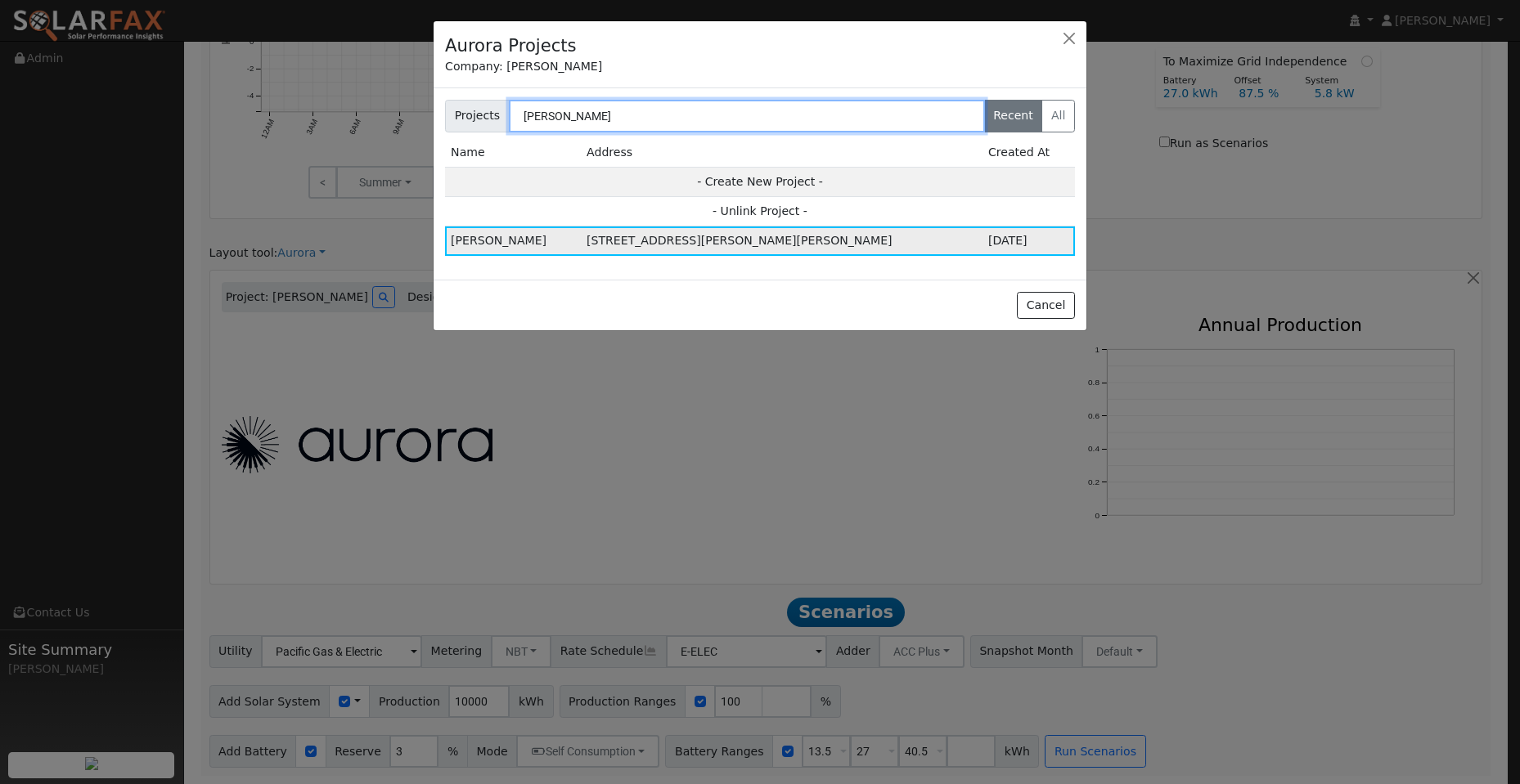
type input "connor"
click at [676, 245] on td "[STREET_ADDRESS][PERSON_NAME][PERSON_NAME]" at bounding box center [781, 241] width 401 height 30
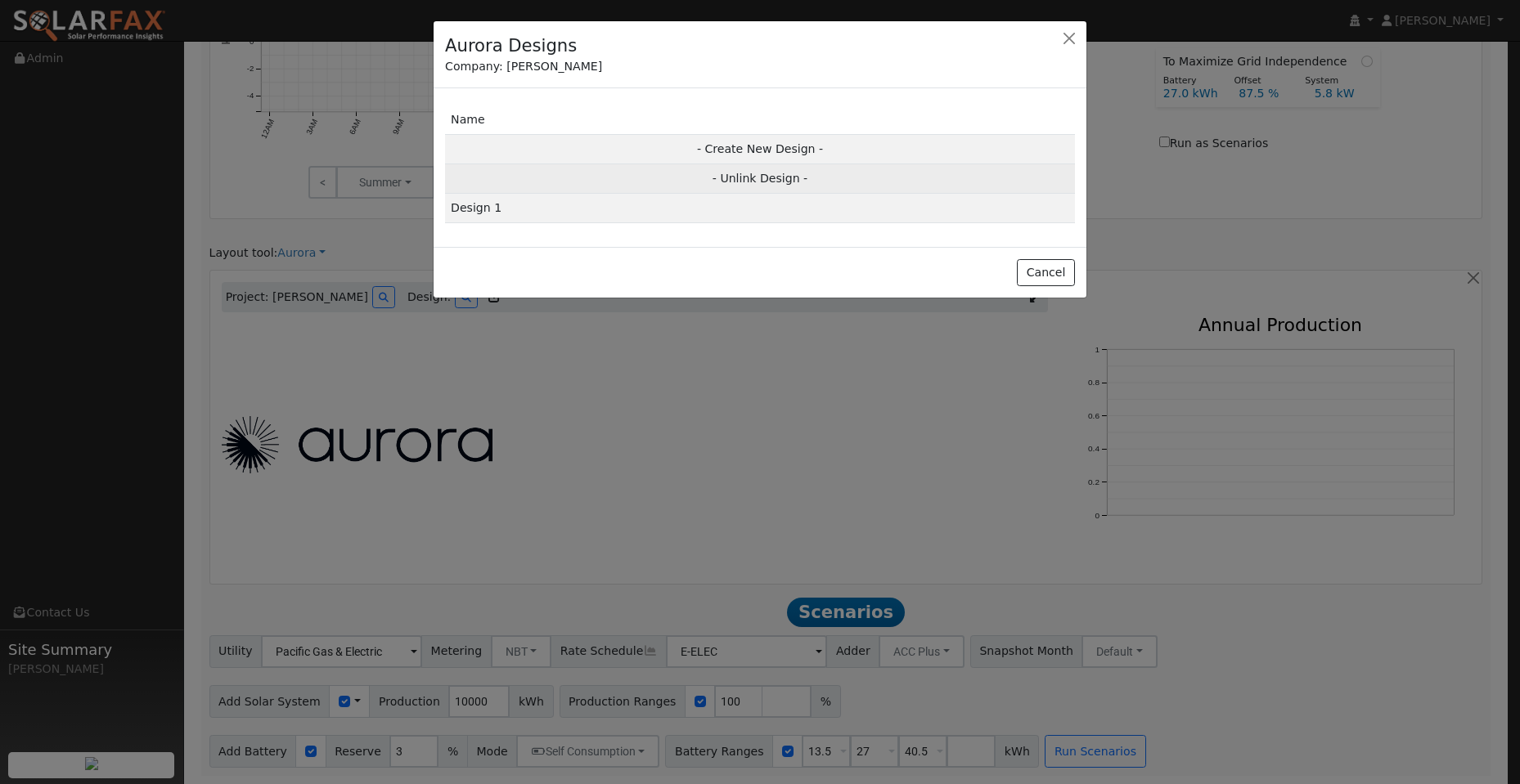
click at [775, 180] on td "- Unlink Design -" at bounding box center [760, 180] width 630 height 30
type input "0"
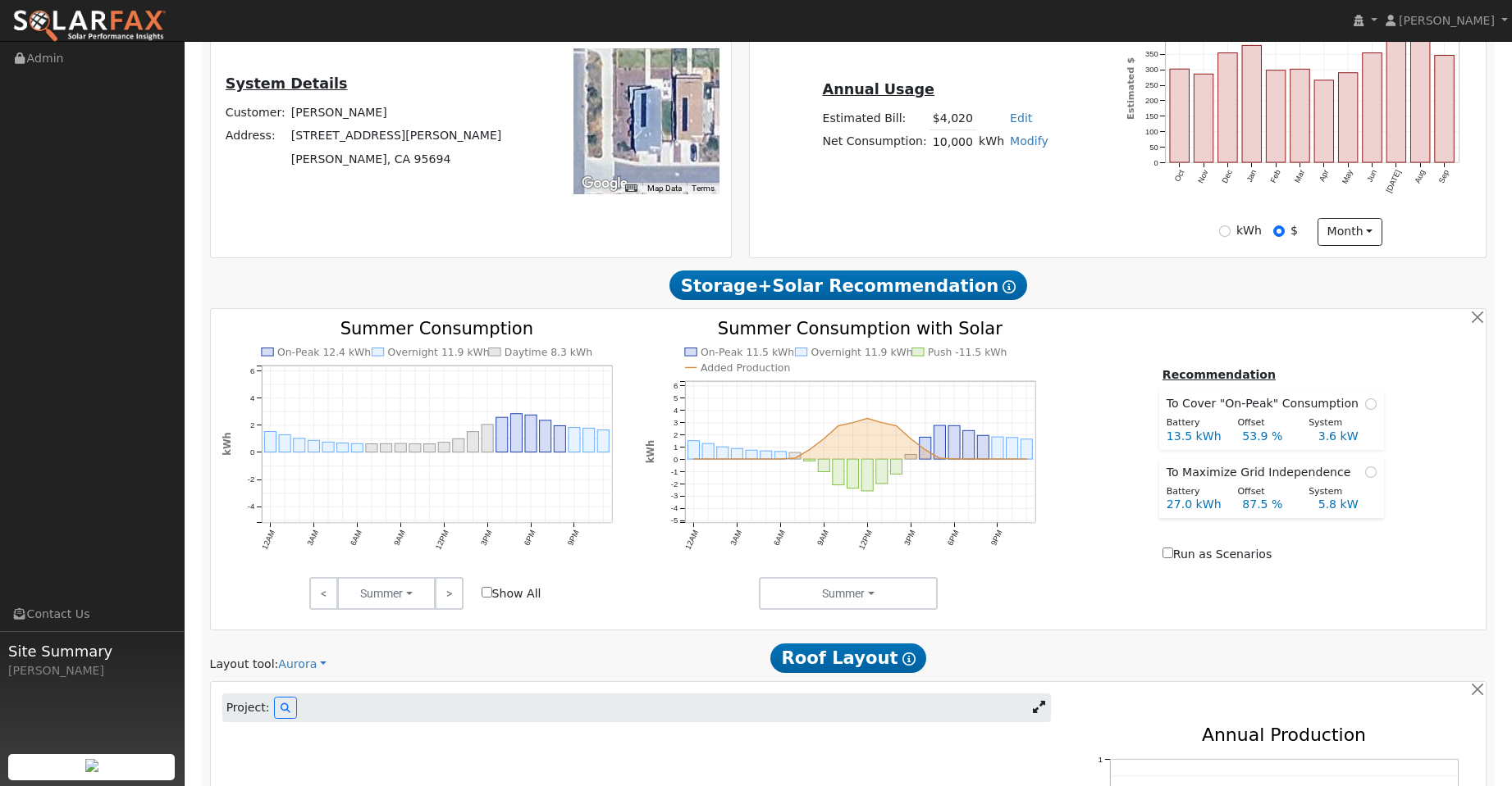
scroll to position [798, 0]
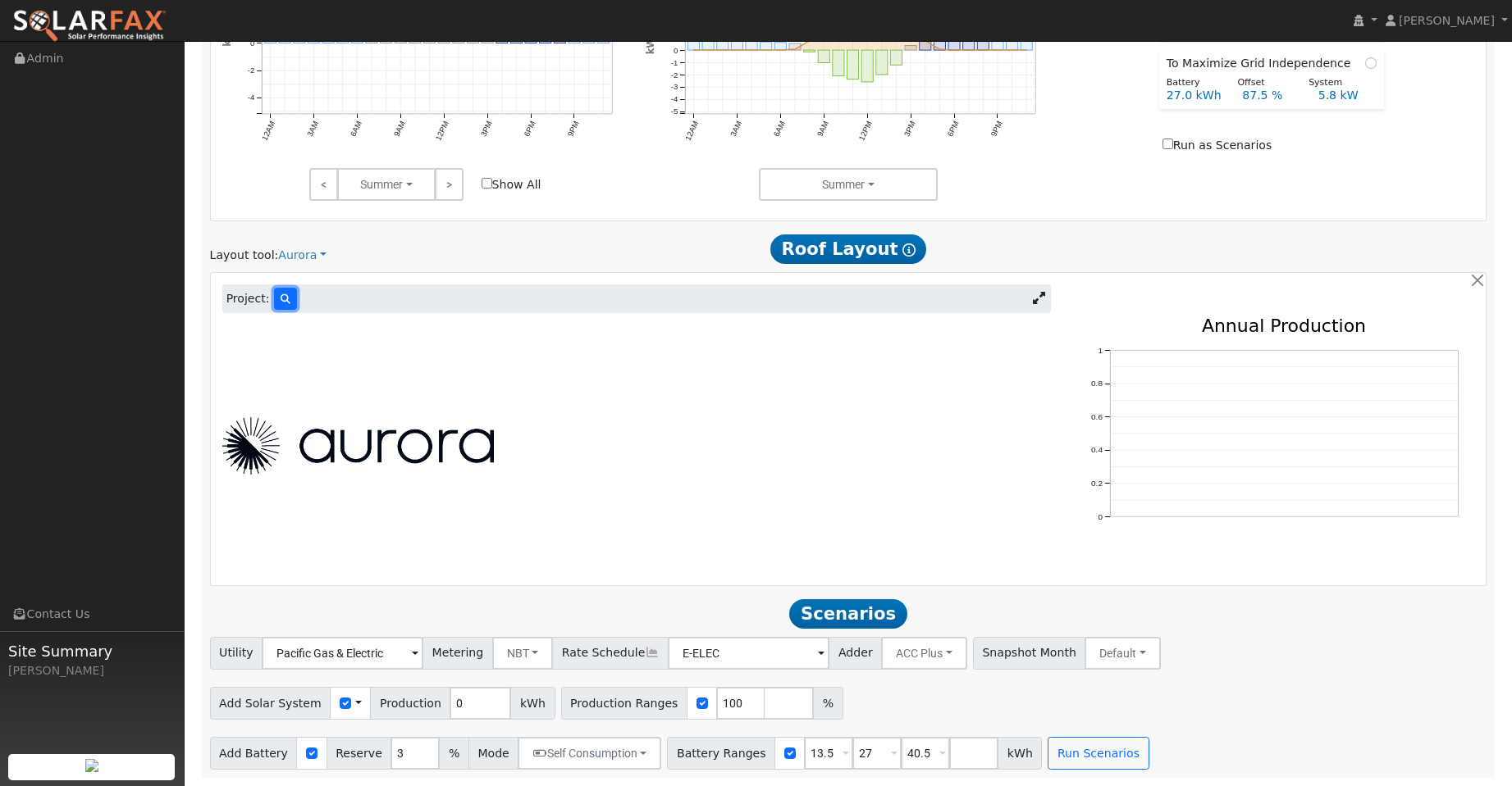
click at [280, 293] on button at bounding box center [285, 299] width 23 height 22
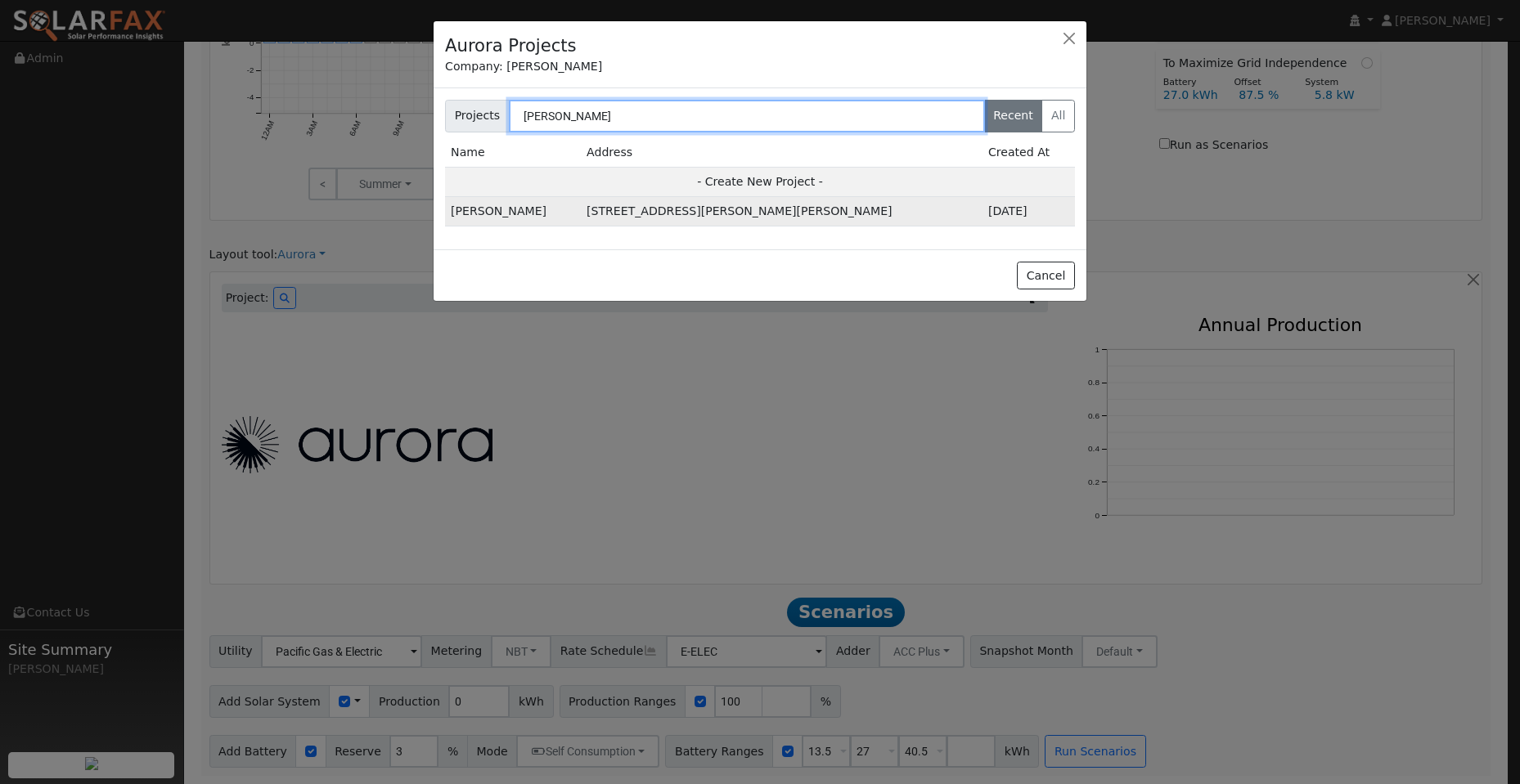
type input "connor"
click at [564, 213] on td "[PERSON_NAME]" at bounding box center [513, 212] width 136 height 30
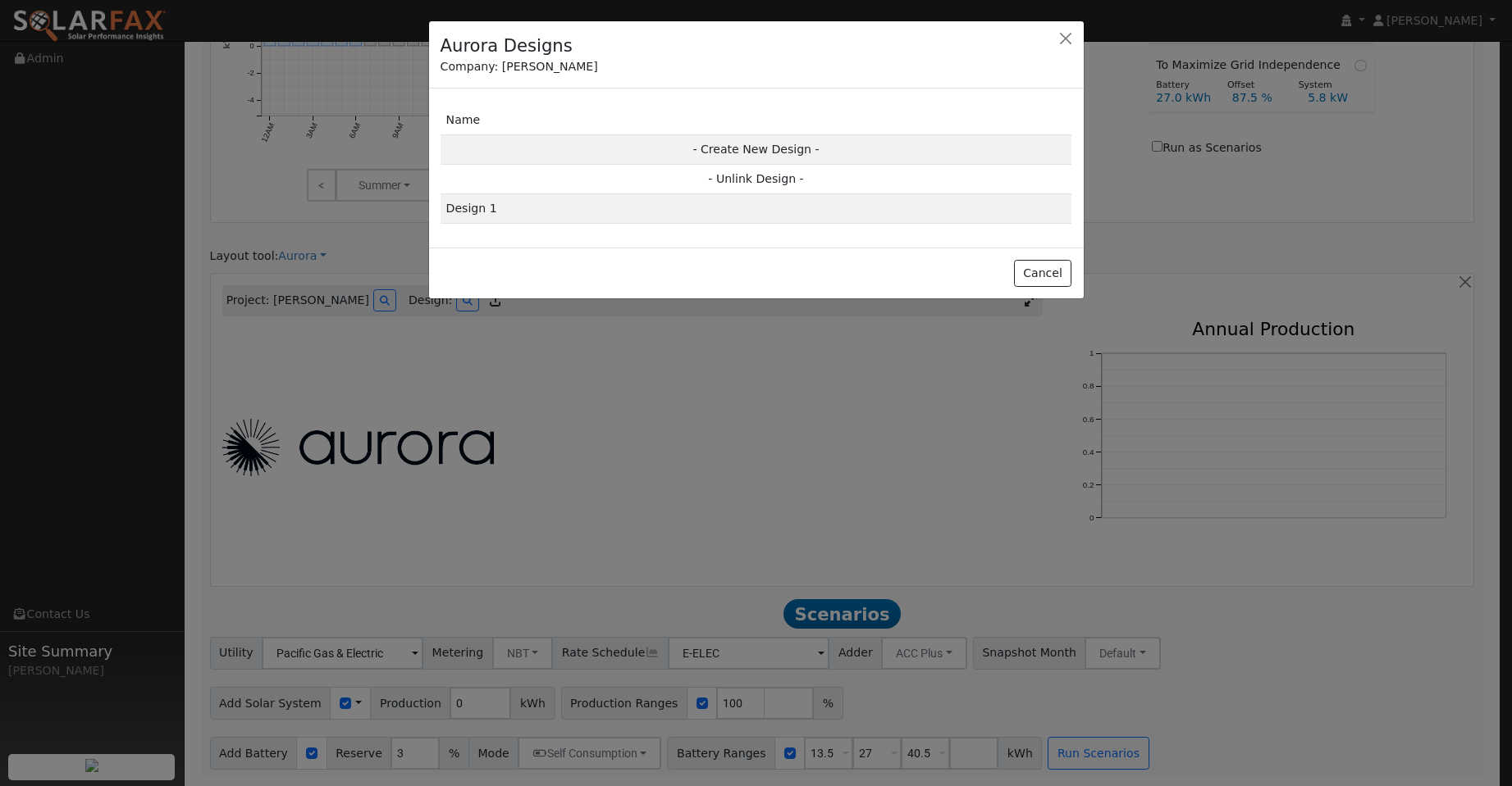
scroll to position [800, 0]
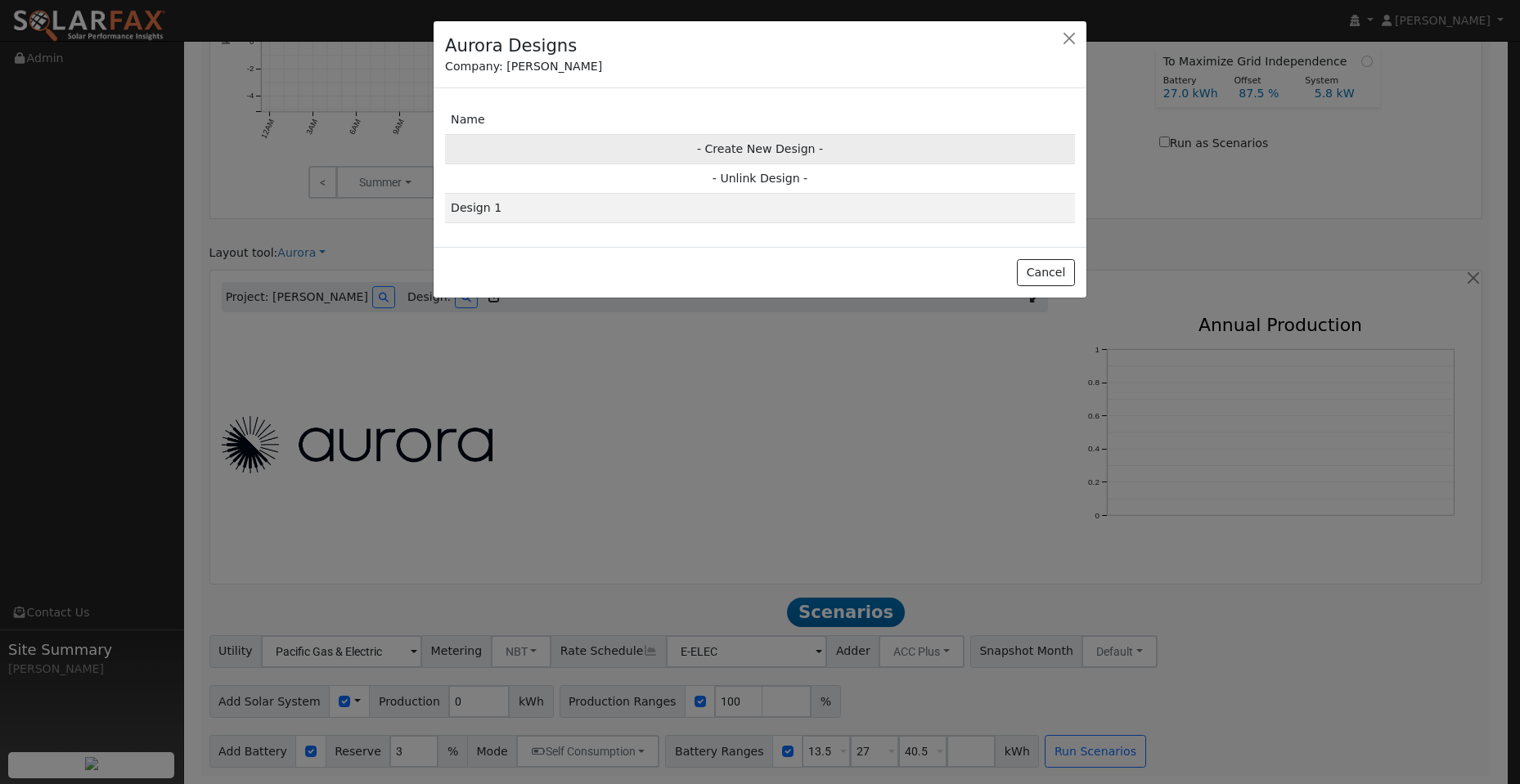
click at [726, 154] on td "- Create New Design -" at bounding box center [760, 149] width 630 height 30
type input "Design"
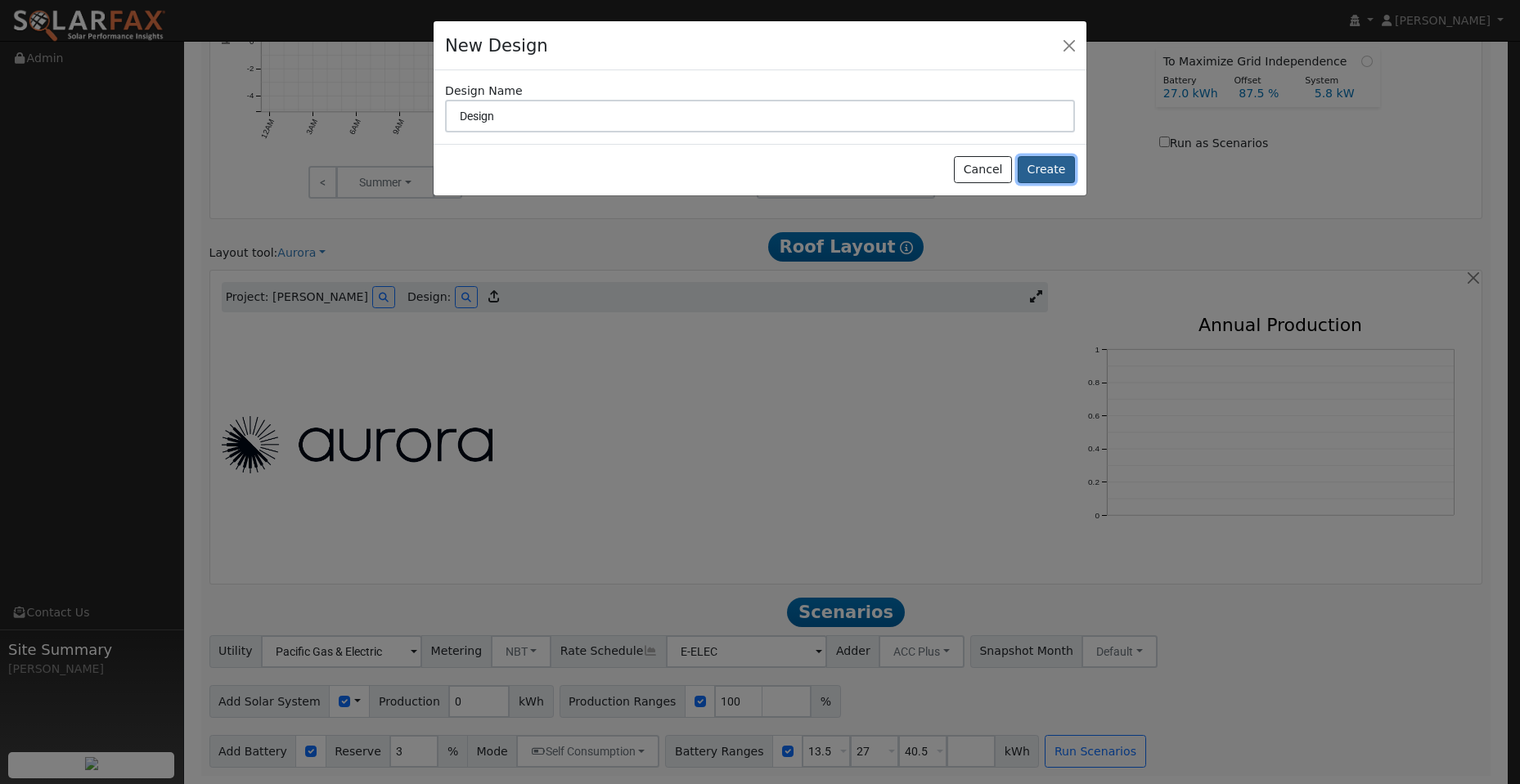
click at [1045, 169] on button "Create" at bounding box center [1046, 170] width 57 height 28
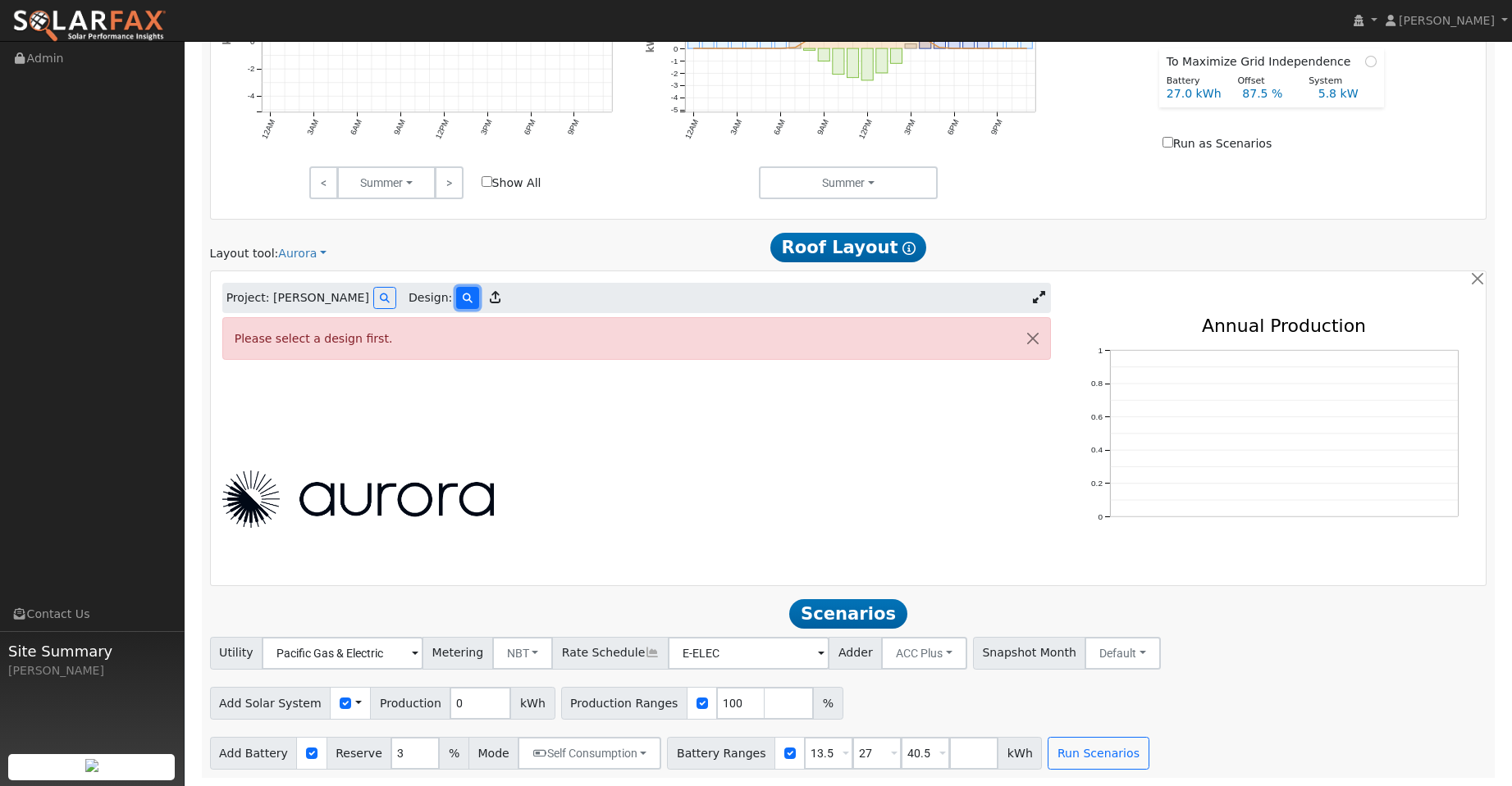
click at [456, 292] on button at bounding box center [467, 298] width 23 height 22
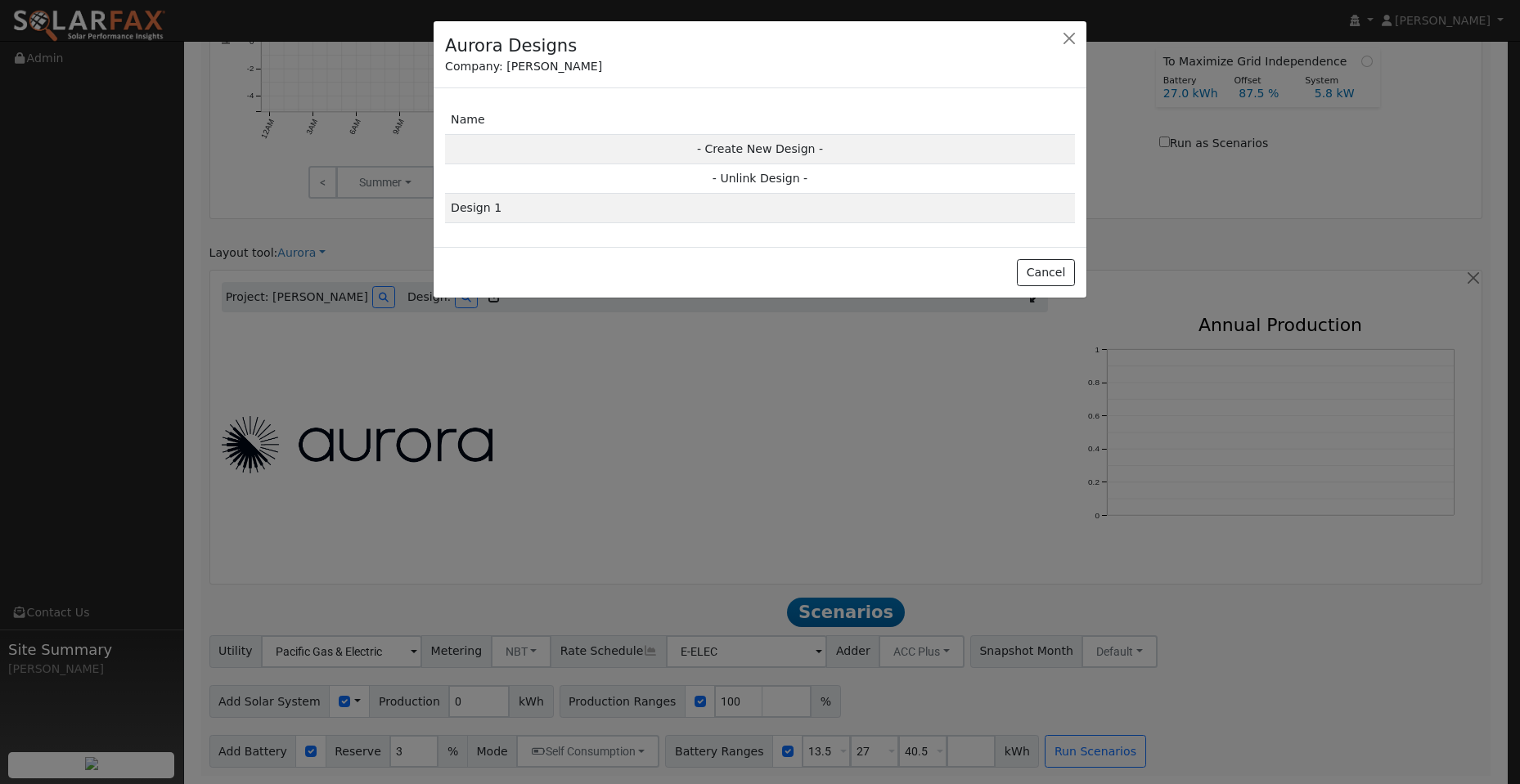
click at [492, 211] on td "Design 1" at bounding box center [760, 209] width 630 height 30
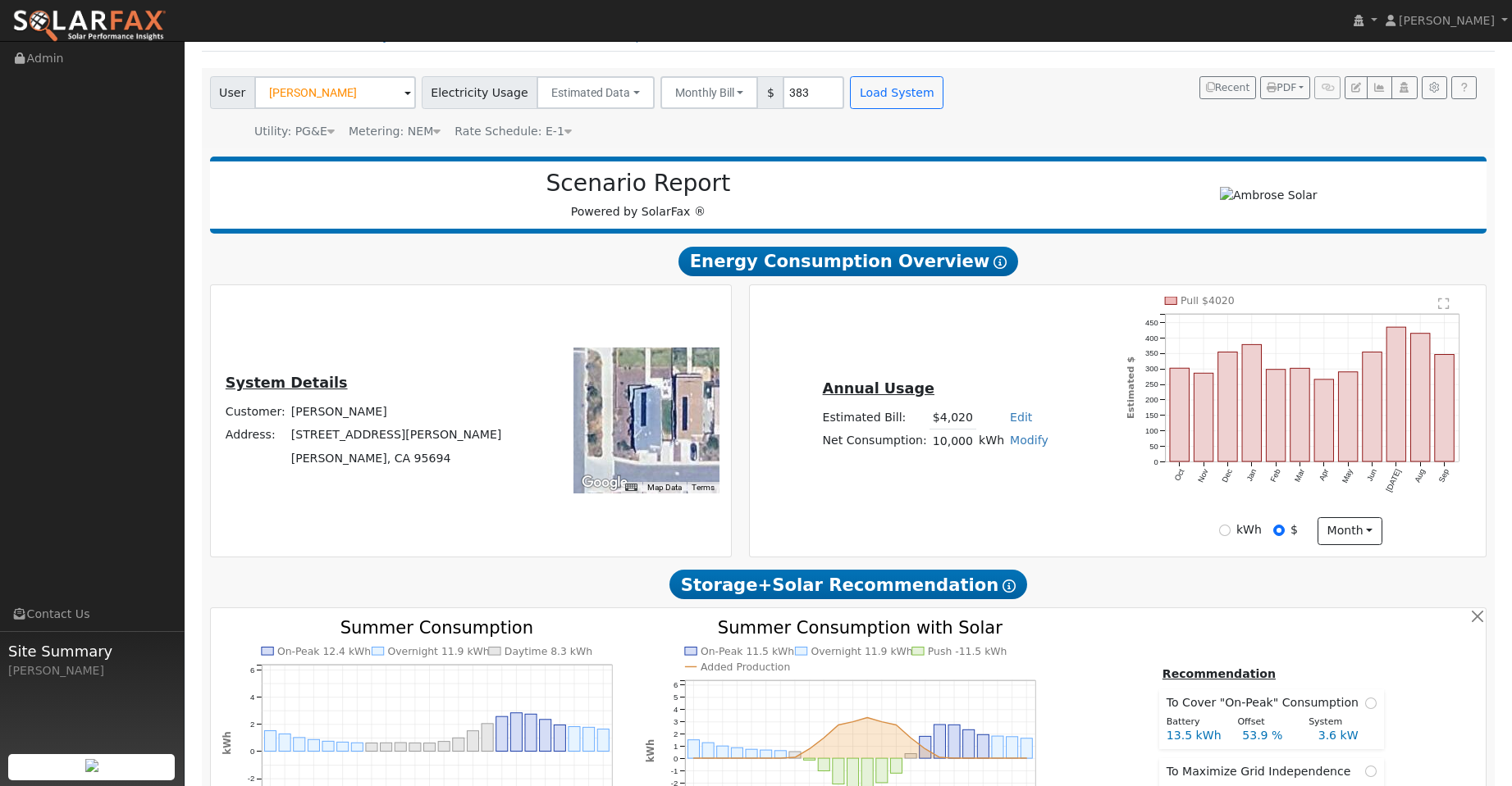
scroll to position [0, 0]
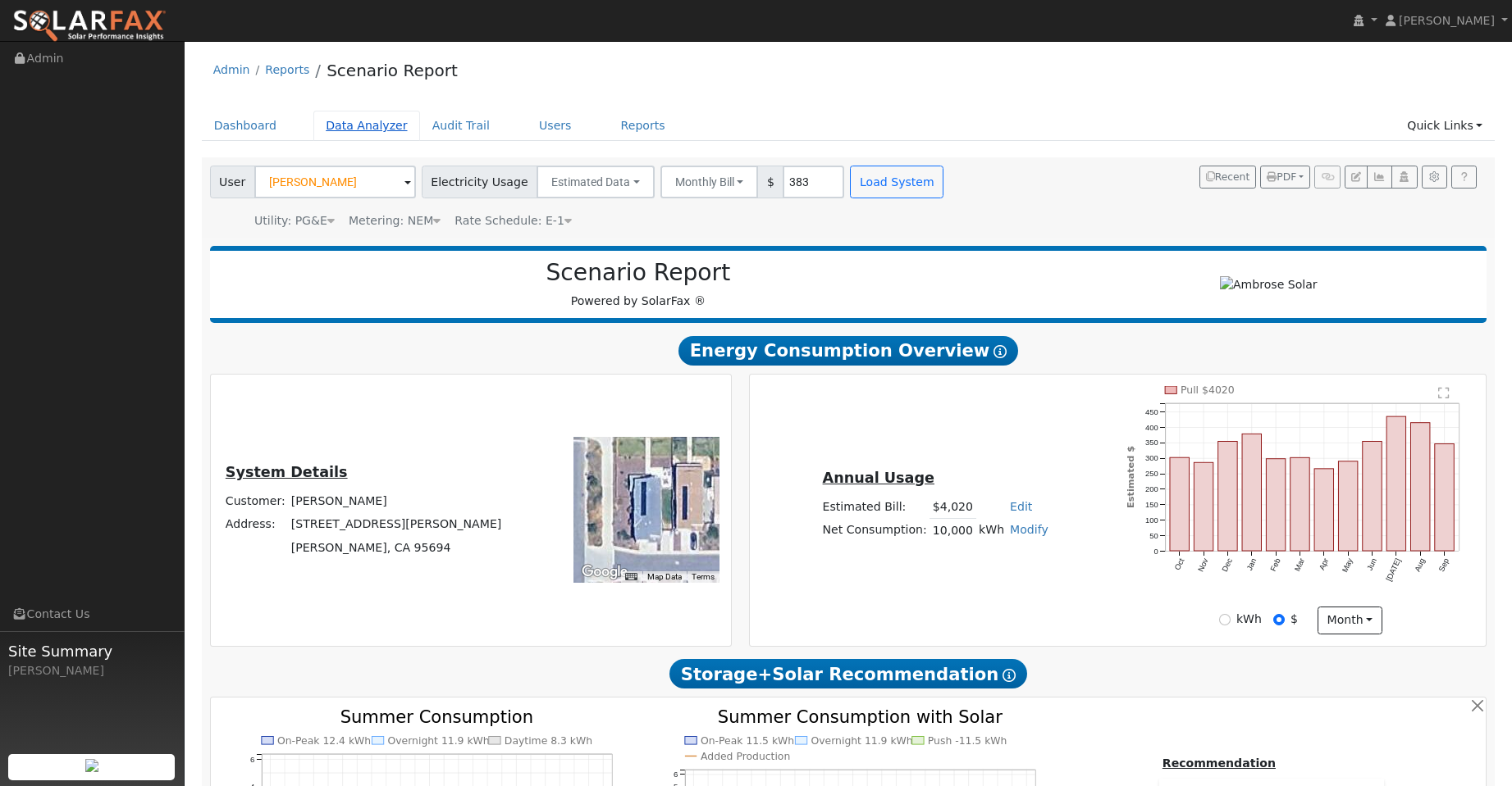
click at [361, 127] on link "Data Analyzer" at bounding box center [367, 126] width 106 height 30
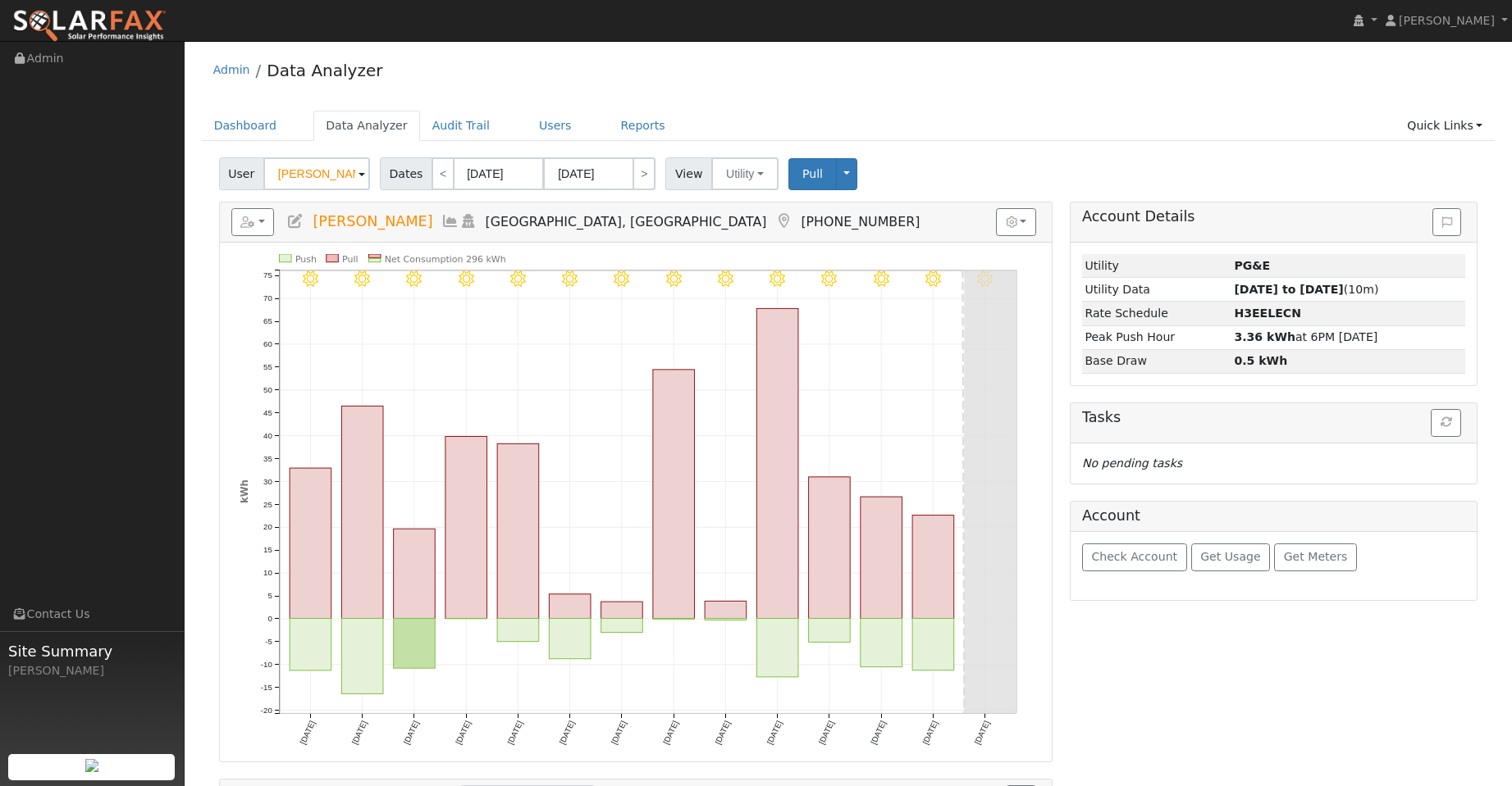
click at [346, 175] on input "Alphonso Tolliver" at bounding box center [317, 174] width 106 height 33
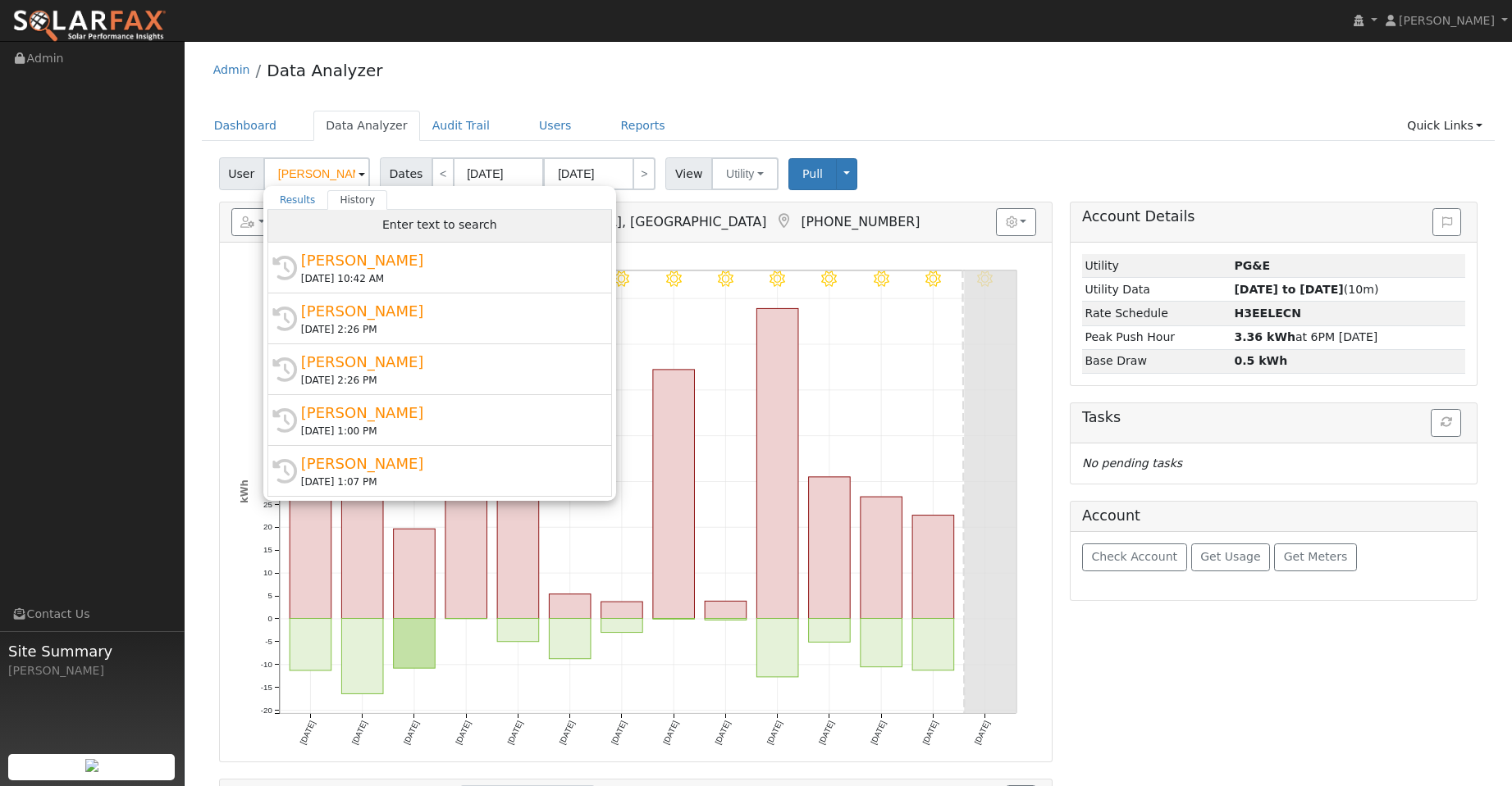
click at [410, 227] on span "Enter text to search" at bounding box center [439, 225] width 115 height 13
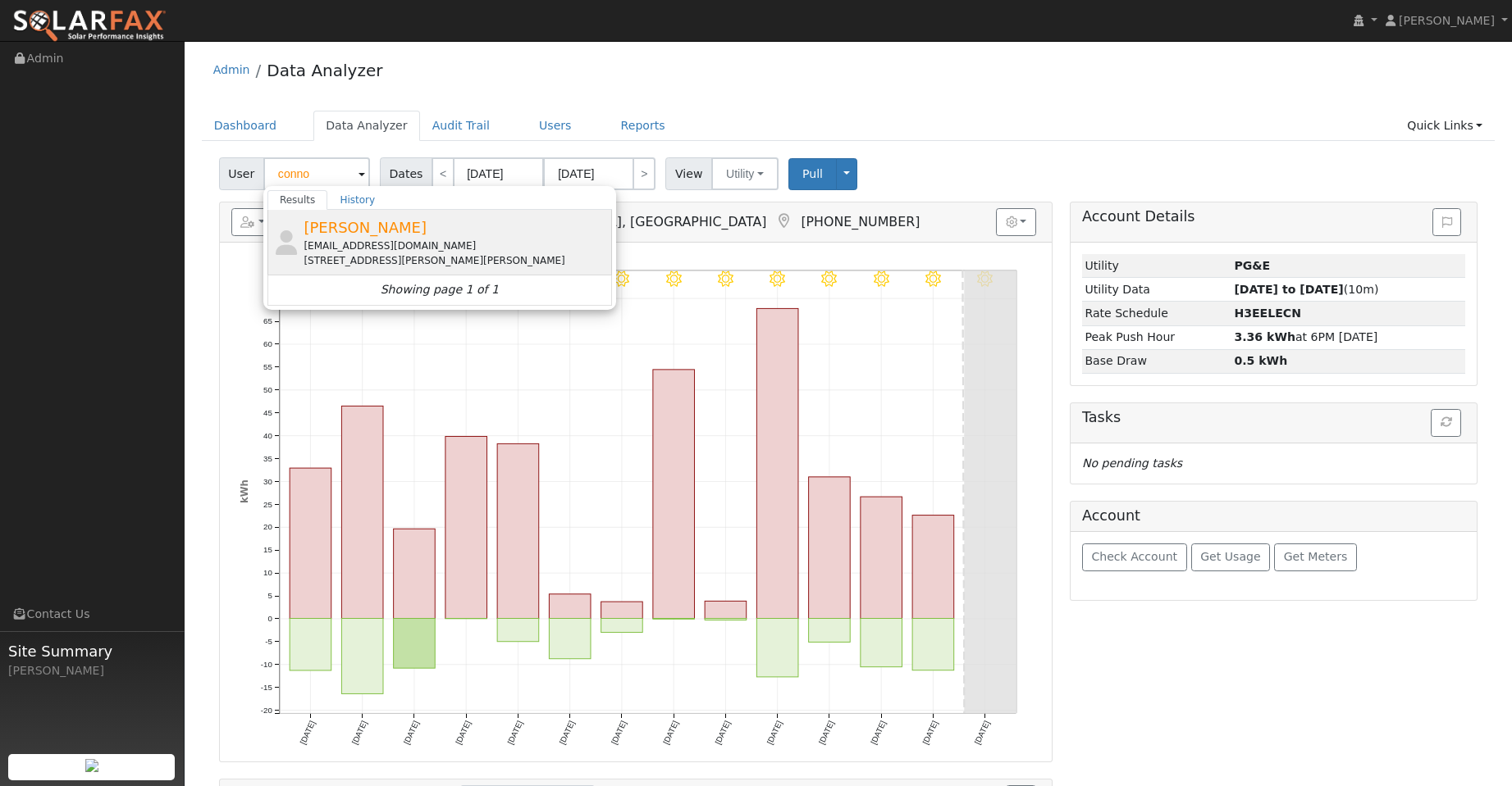
click at [401, 232] on div "Connor Diezel Connordiezel@gmail.com 936 Moody Slough Road, Winters, CA 95694" at bounding box center [456, 242] width 304 height 51
type input "Connor Diezel"
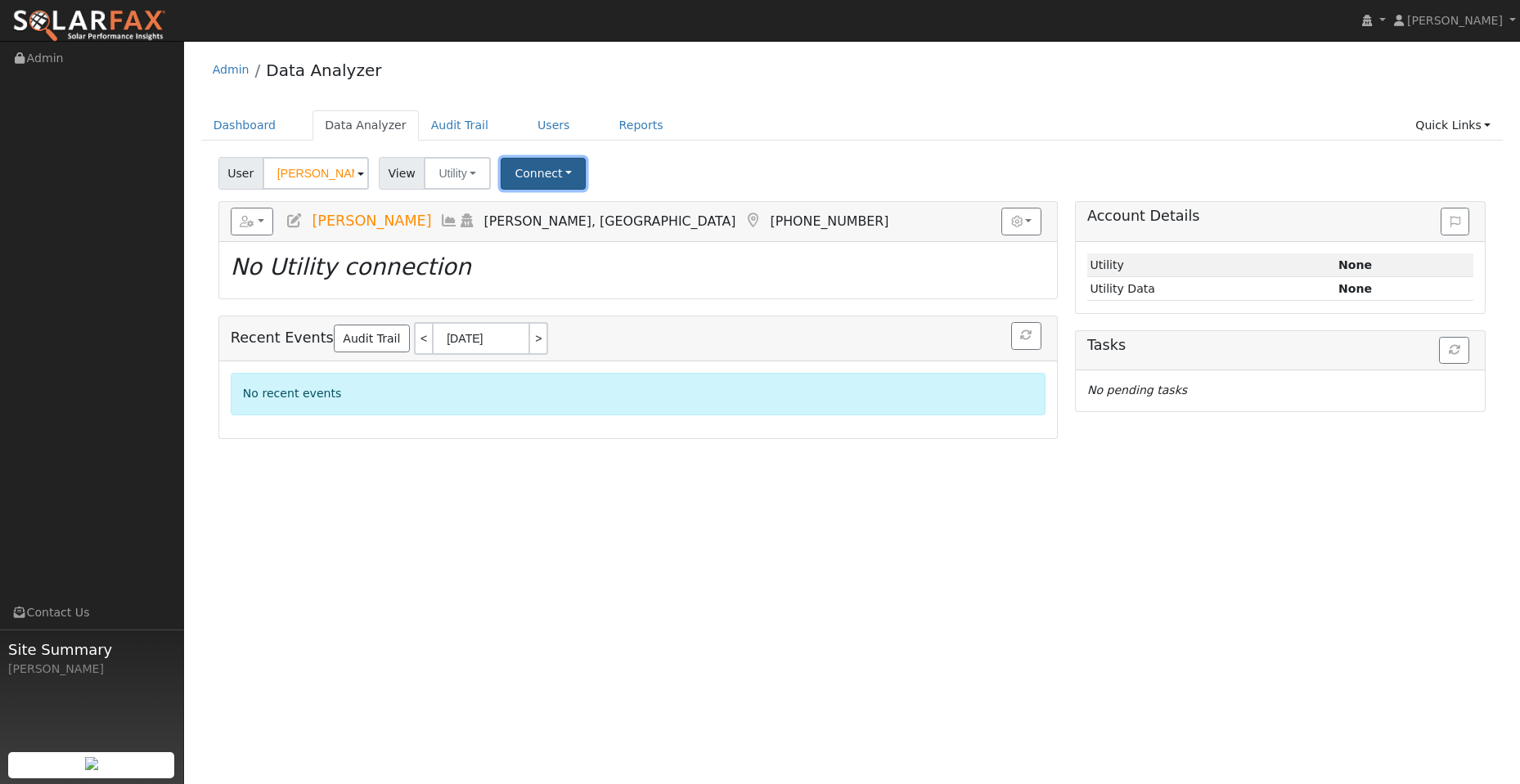
click at [554, 174] on button "Connect" at bounding box center [543, 174] width 85 height 32
click at [570, 241] on link "Quick Connect" at bounding box center [565, 244] width 128 height 23
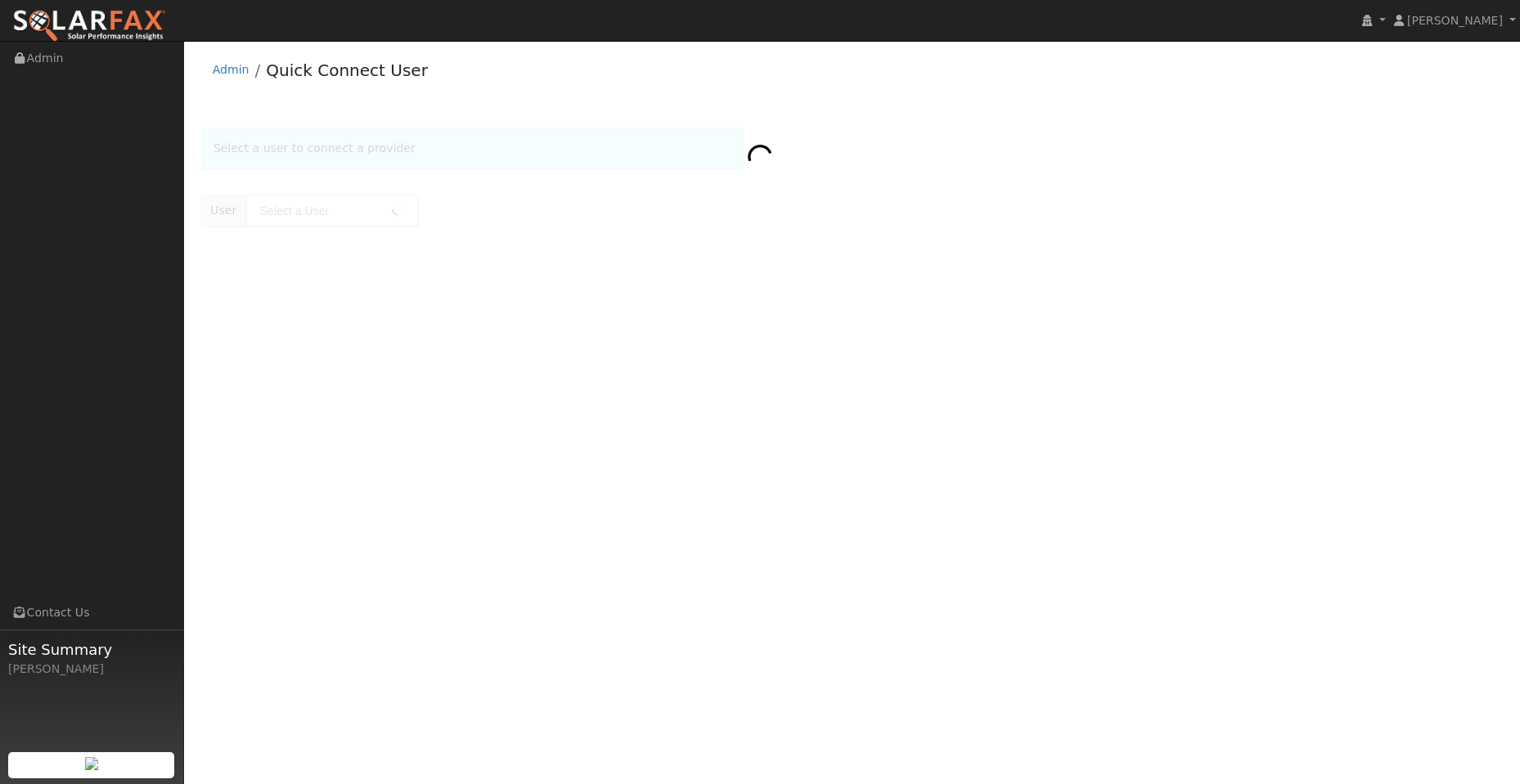
type input "[PERSON_NAME]"
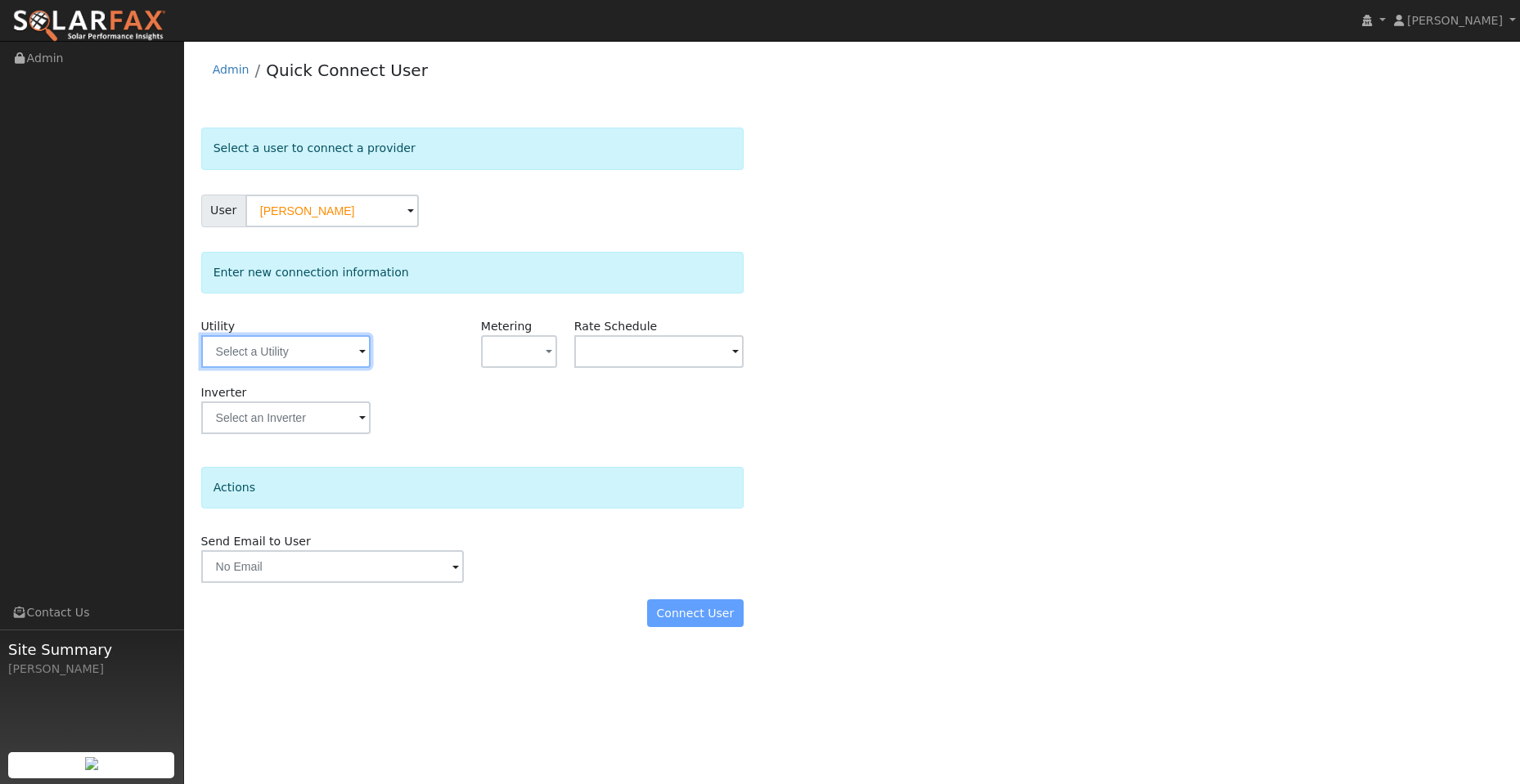
click at [332, 356] on input "text" at bounding box center [286, 351] width 170 height 33
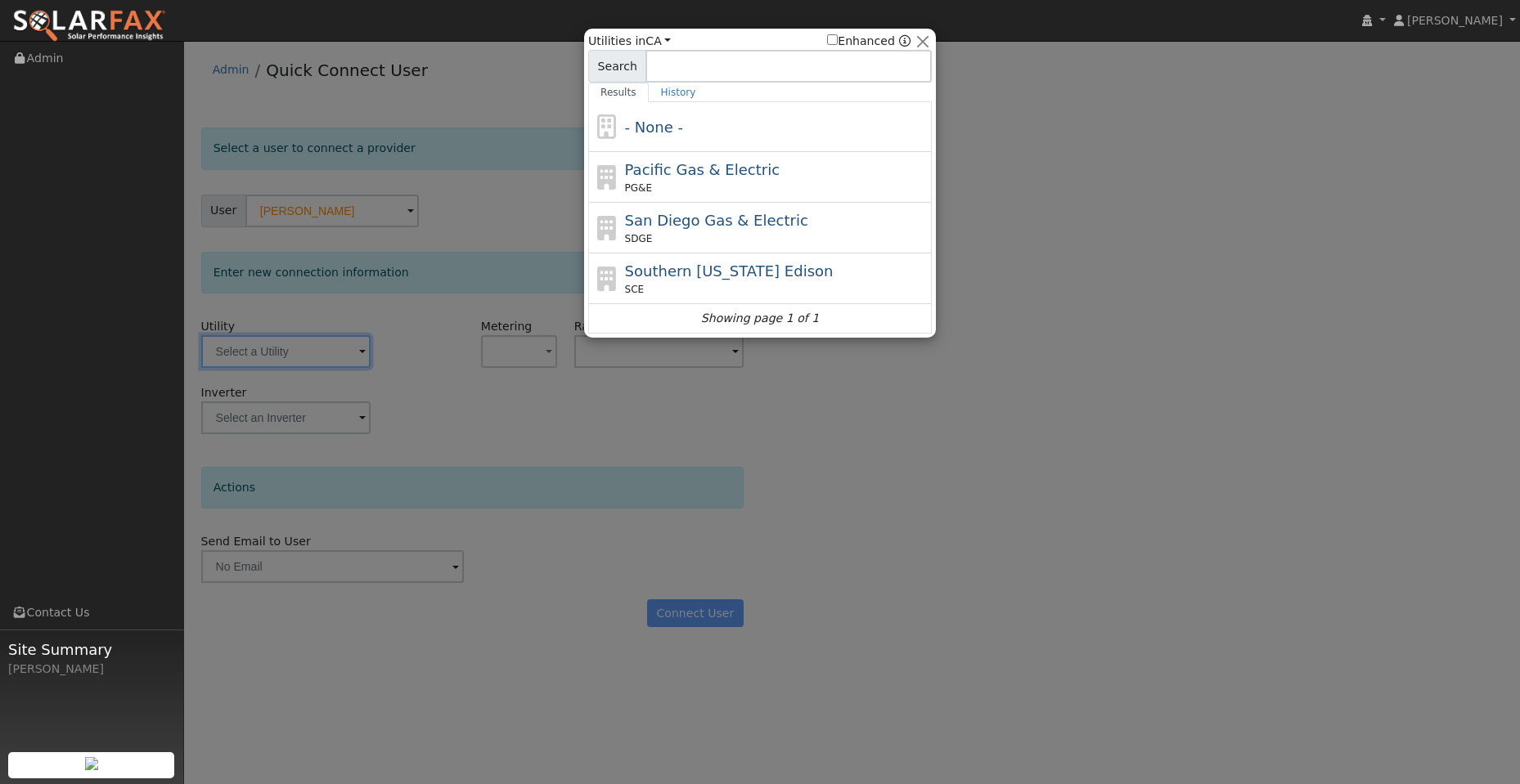
click at [662, 170] on span "Pacific Gas & Electric" at bounding box center [702, 169] width 155 height 17
type input "PG&E"
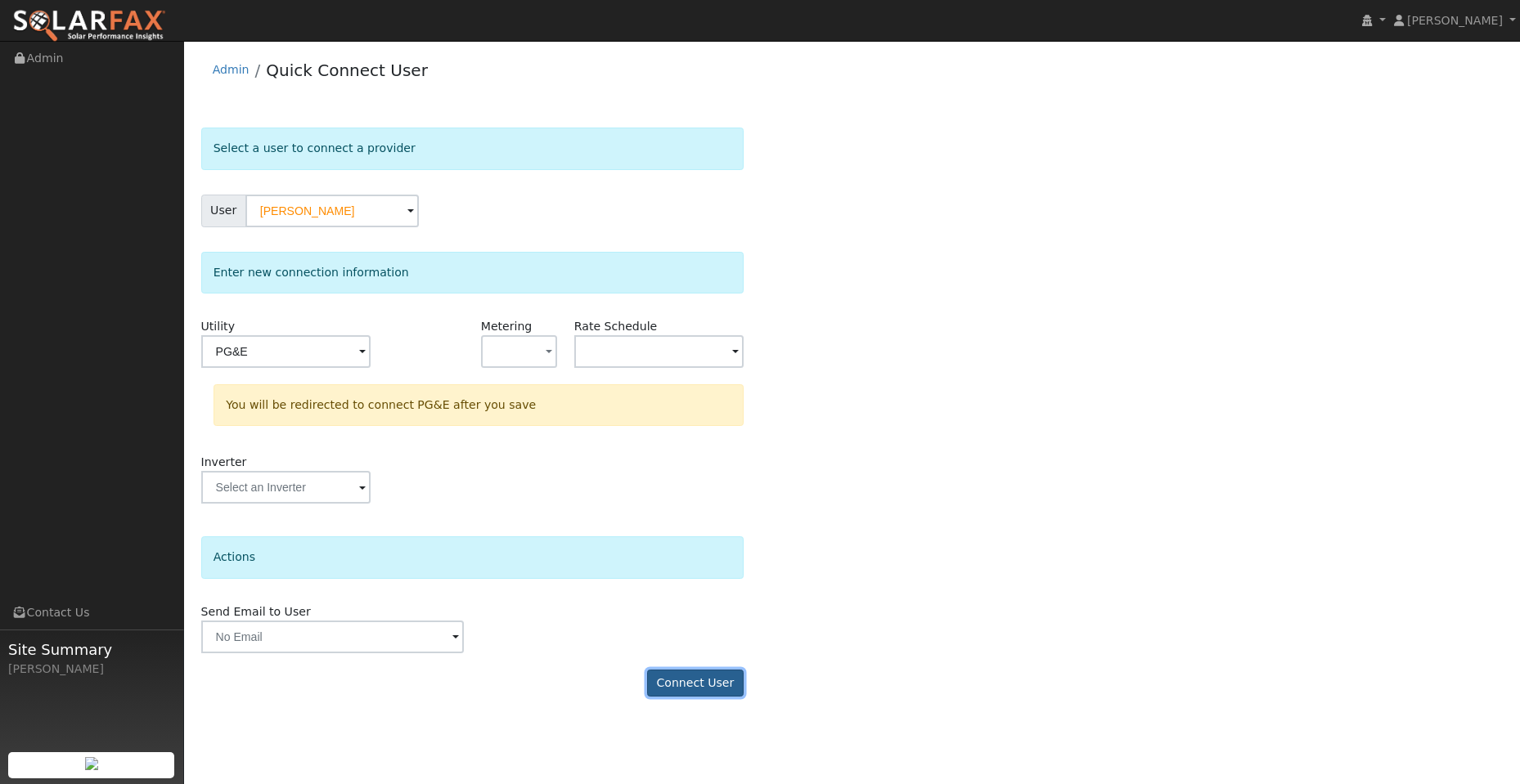
click at [709, 689] on button "Connect User" at bounding box center [696, 683] width 97 height 28
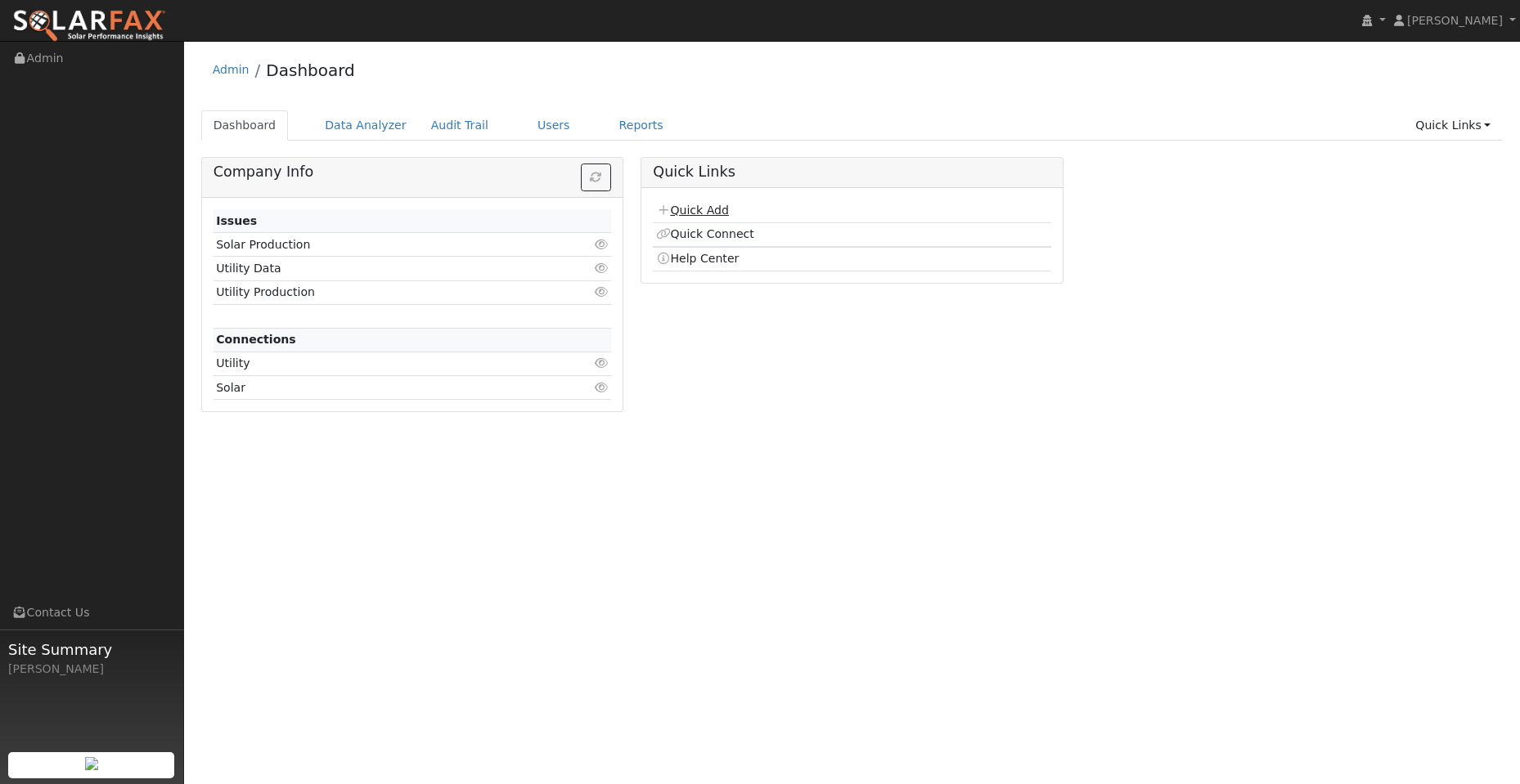
click at [708, 213] on link "Quick Add" at bounding box center [692, 210] width 73 height 13
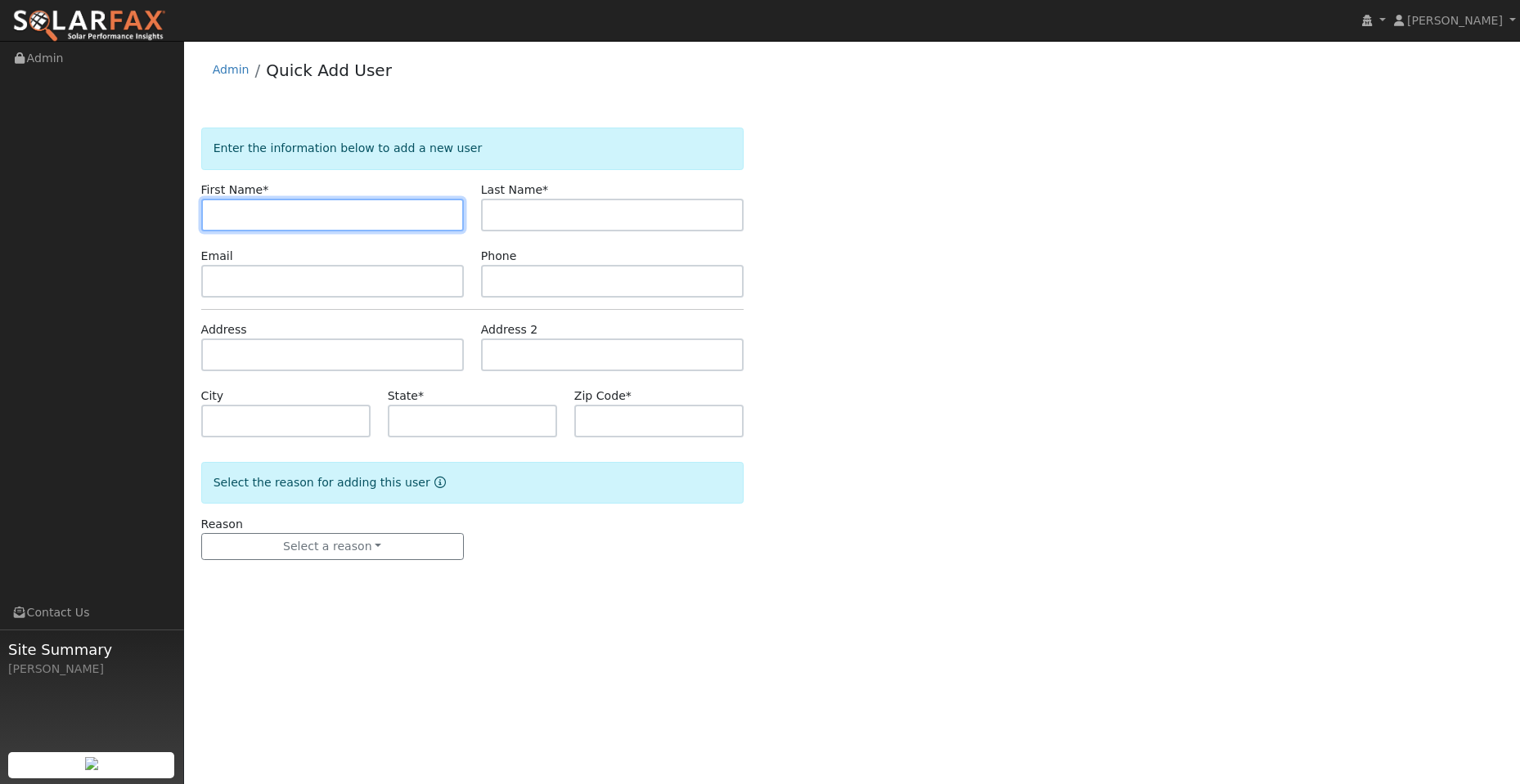
click at [245, 215] on input "text" at bounding box center [332, 214] width 263 height 33
paste input "[PERSON_NAME]"
type input "[PERSON_NAME]"
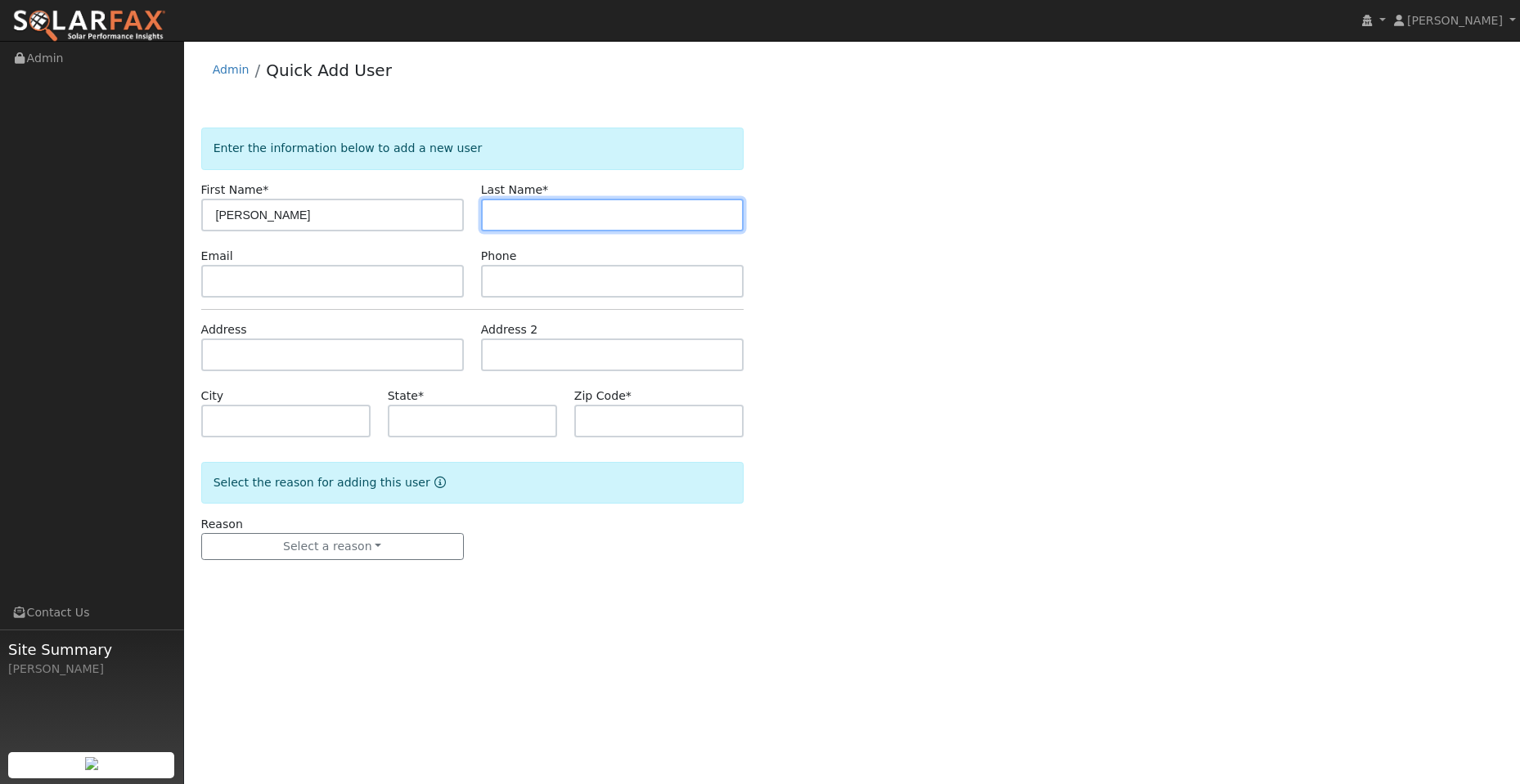
click at [522, 210] on input "text" at bounding box center [612, 214] width 263 height 33
click at [557, 211] on input "text" at bounding box center [612, 214] width 263 height 33
paste input "Olson"
click at [497, 212] on input "Olson" at bounding box center [612, 214] width 263 height 33
type input "Olson"
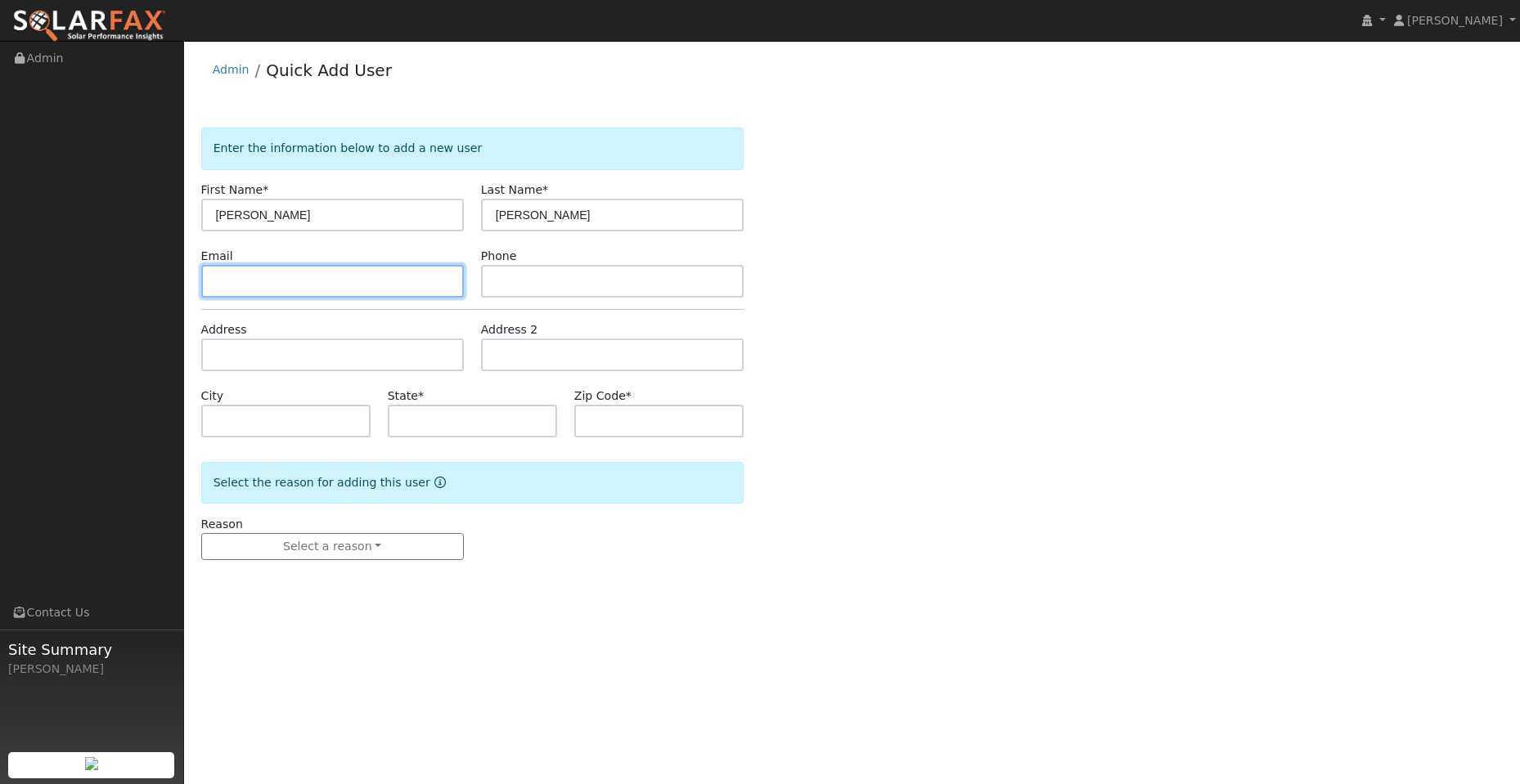
click at [359, 281] on input "text" at bounding box center [332, 281] width 263 height 33
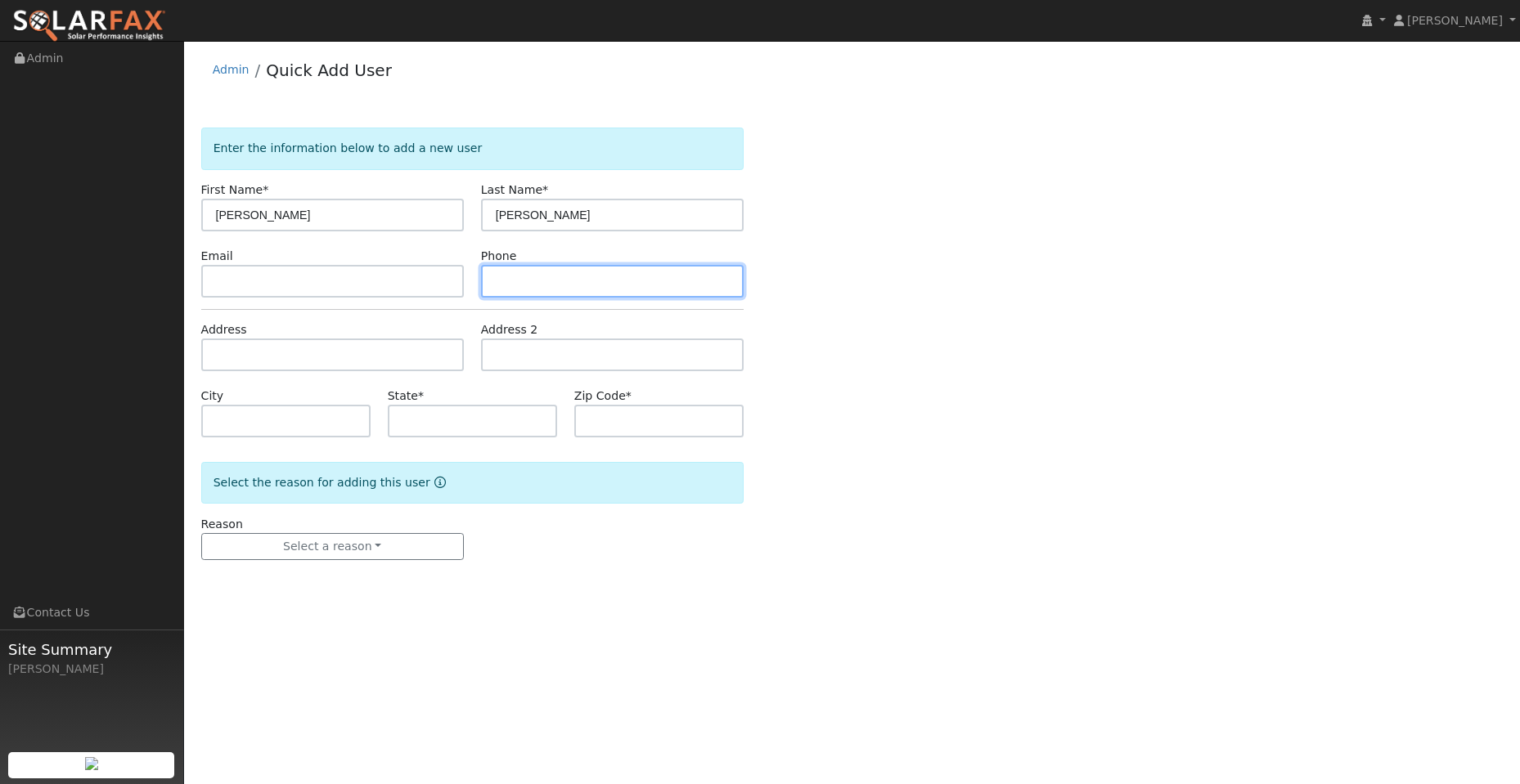
drag, startPoint x: 513, startPoint y: 276, endPoint x: 501, endPoint y: 284, distance: 14.4
click at [513, 276] on input "text" at bounding box center [612, 281] width 263 height 33
paste input "(209) 568-3469"
type input "(209) 568-3469"
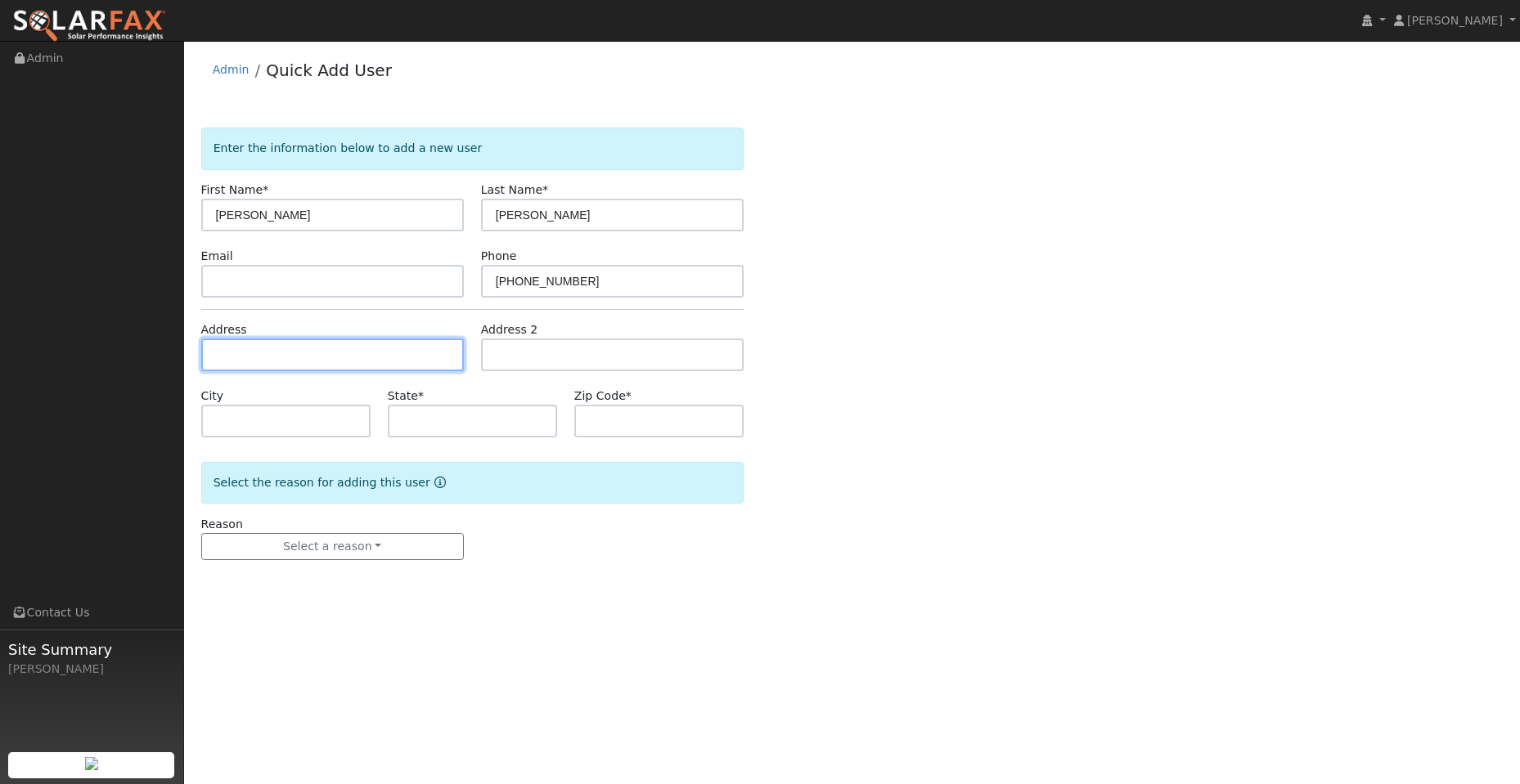
click at [352, 359] on input "text" at bounding box center [332, 355] width 263 height 33
click at [246, 354] on input "text" at bounding box center [332, 355] width 263 height 33
paste input "3397 Kimberly Rd"
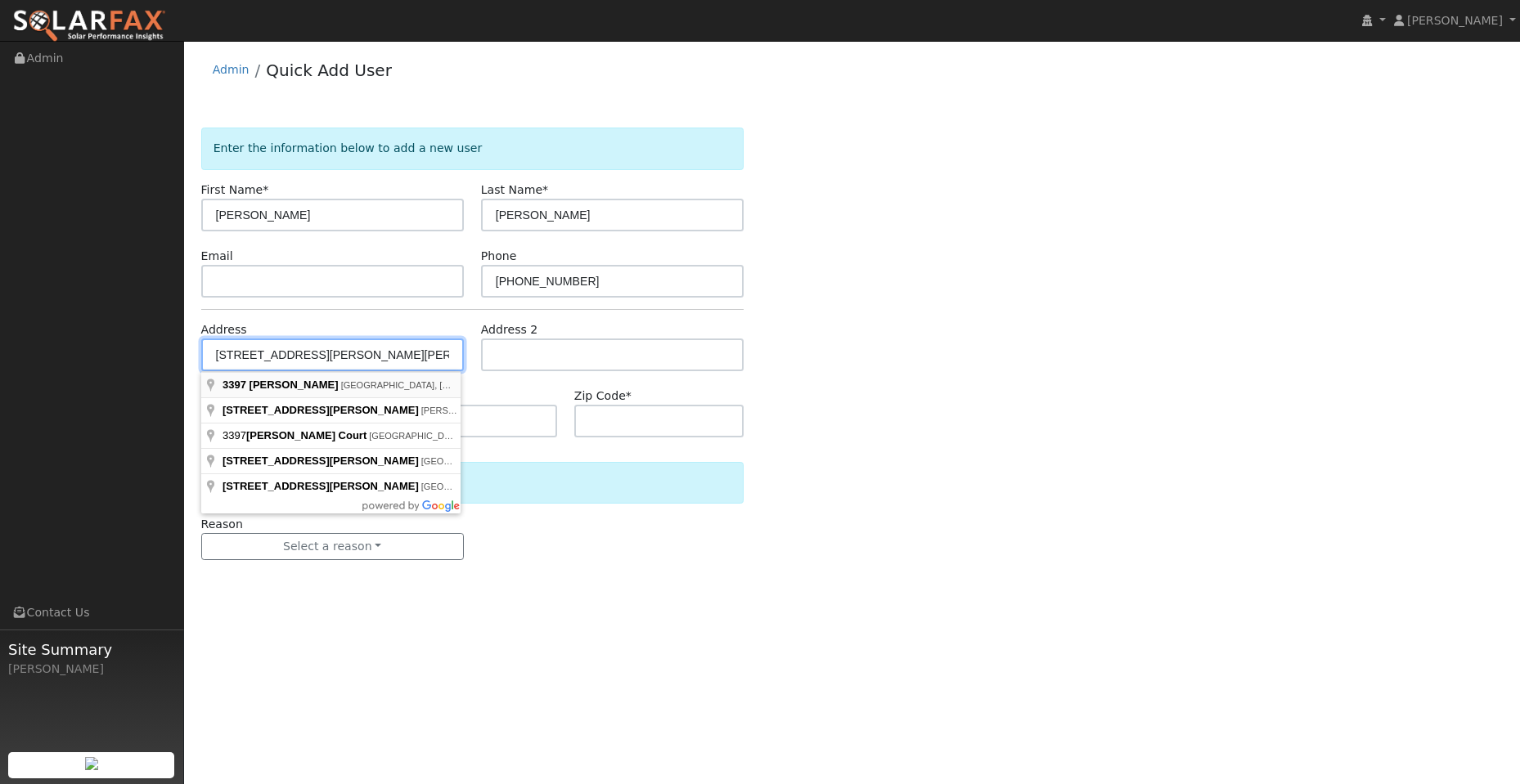
type input "[STREET_ADDRESS][PERSON_NAME]"
type input "[GEOGRAPHIC_DATA]"
type input "CA"
type input "95682"
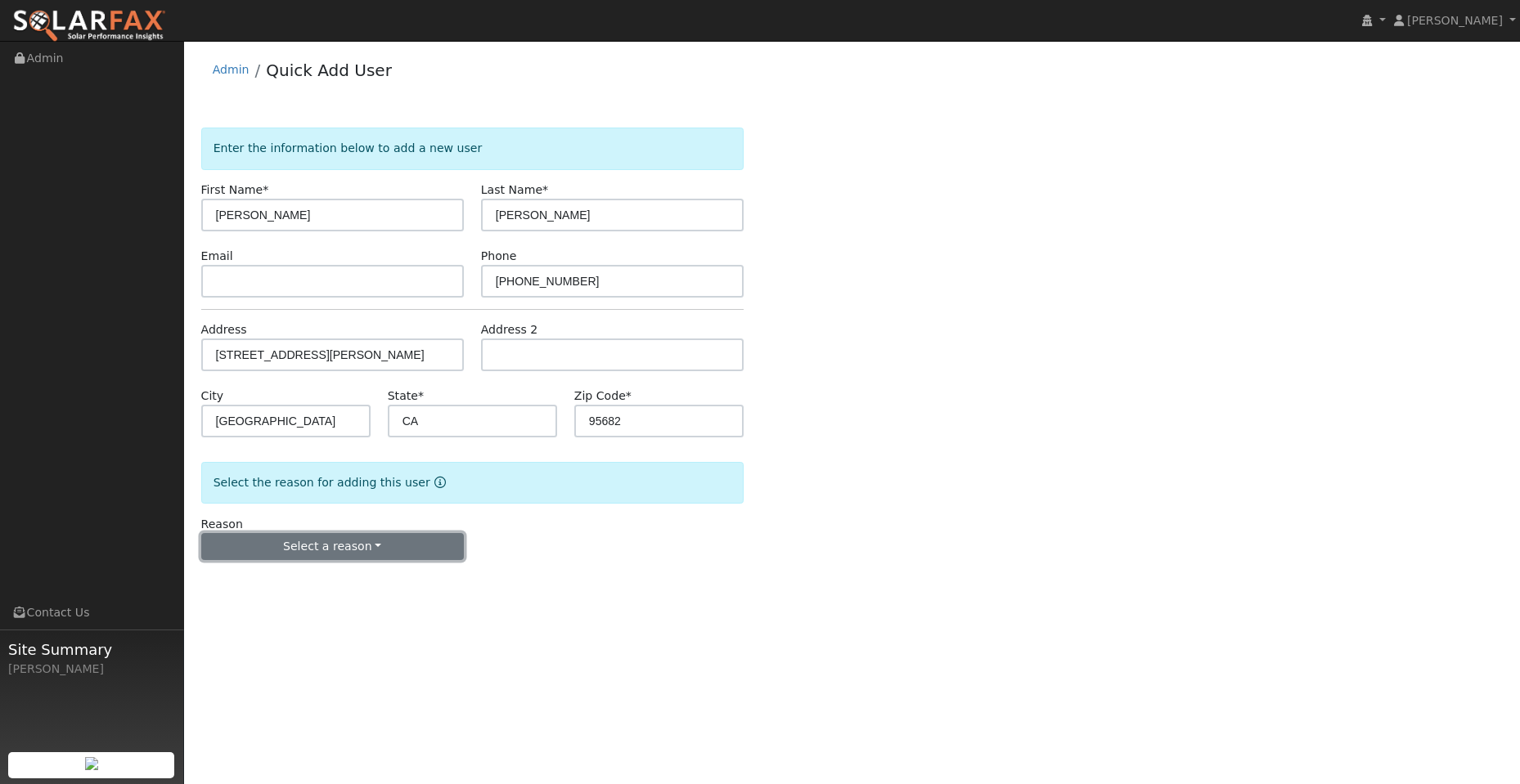
click at [371, 548] on button "Select a reason" at bounding box center [332, 547] width 263 height 28
click at [339, 576] on link "New lead" at bounding box center [292, 580] width 181 height 23
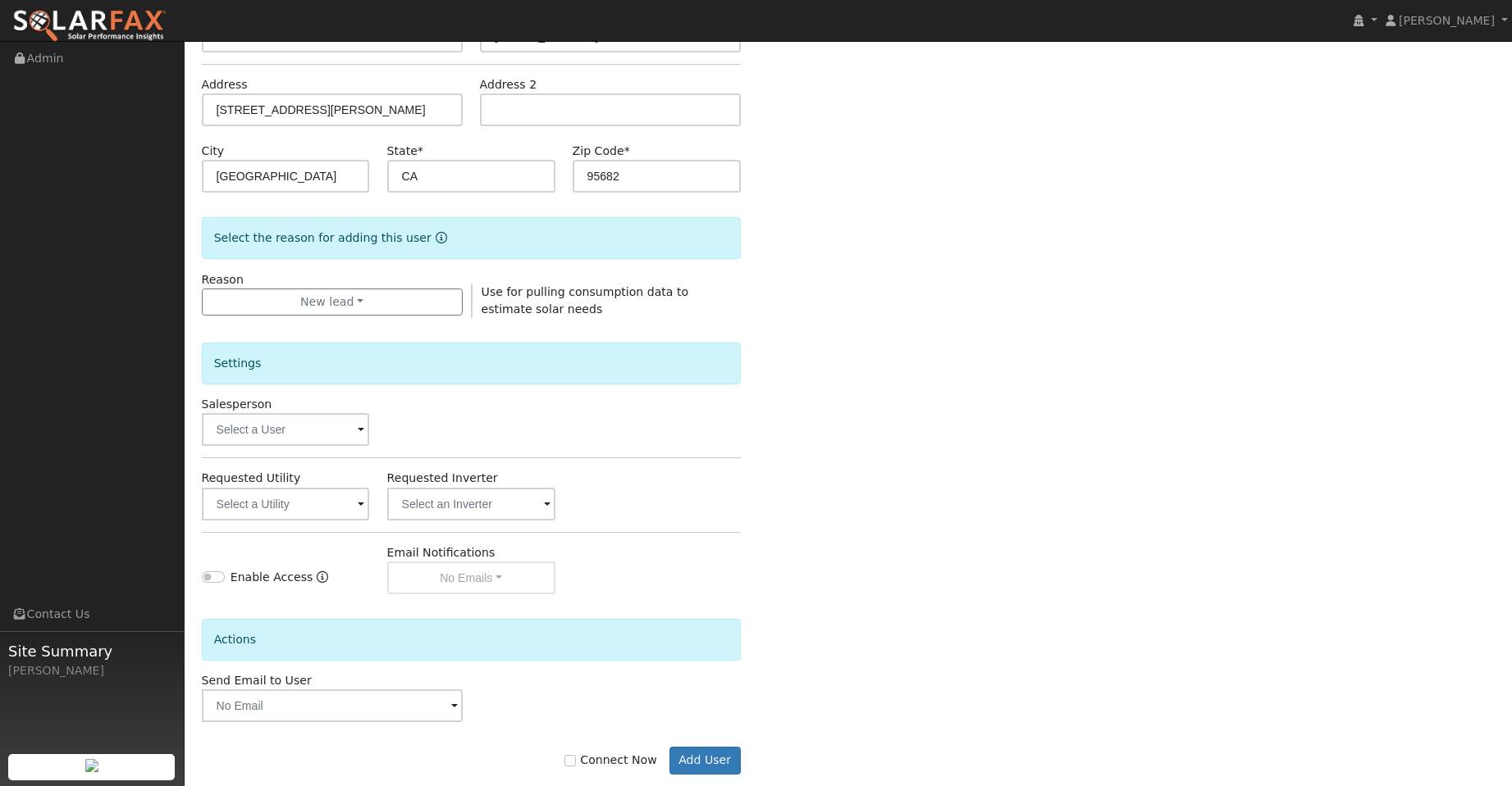
scroll to position [275, 0]
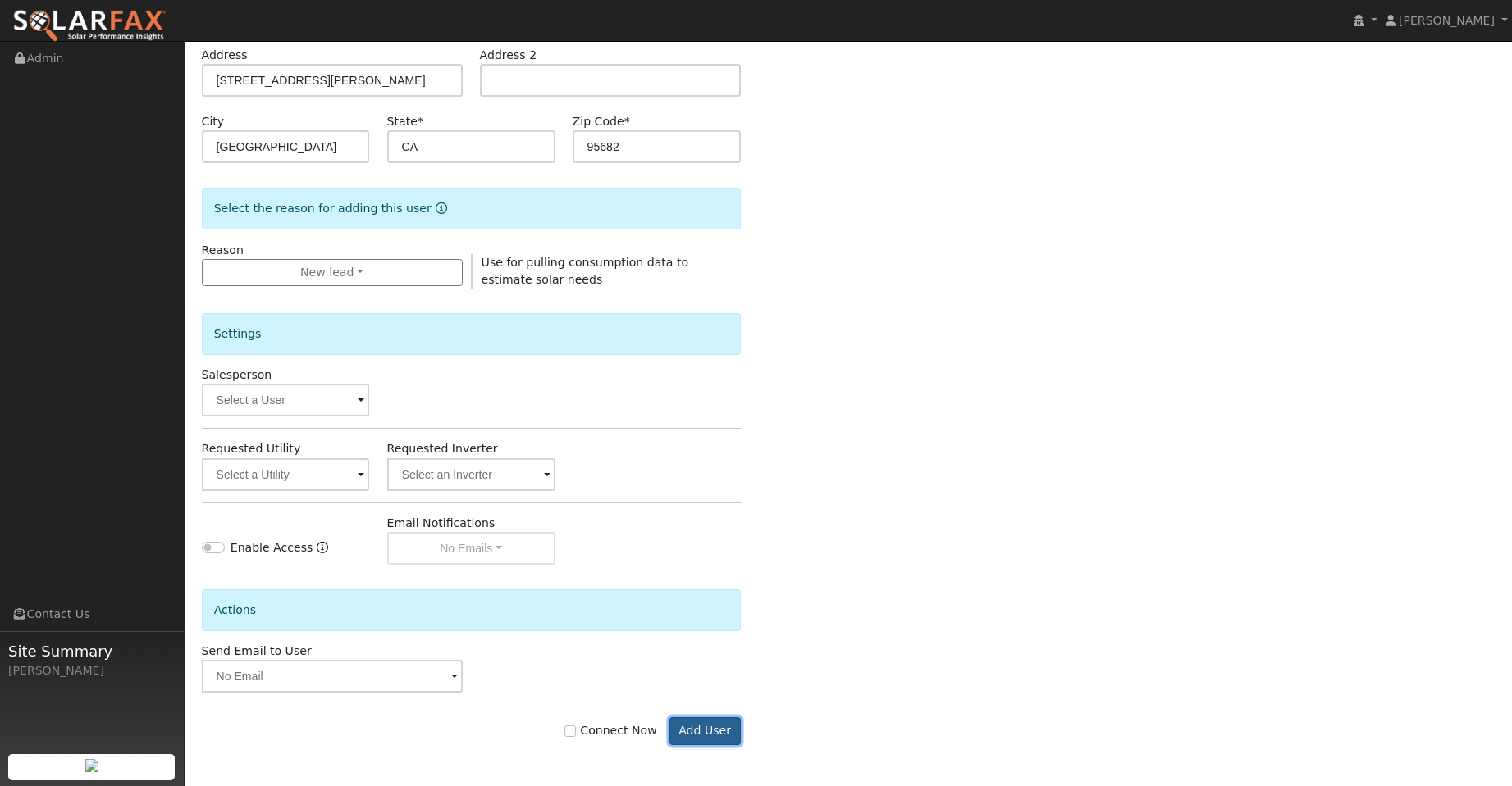
click at [702, 725] on button "Add User" at bounding box center [705, 732] width 71 height 28
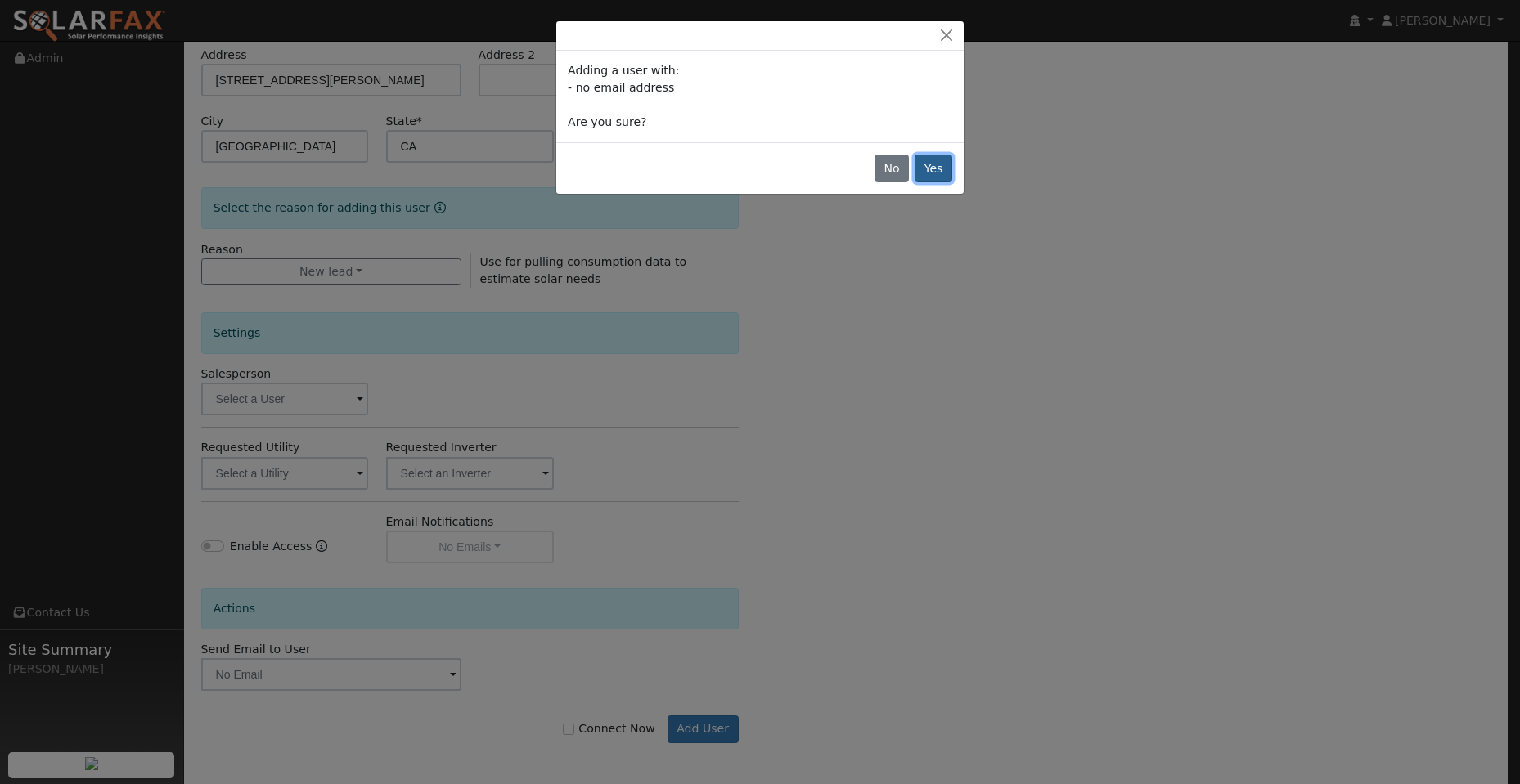
click at [930, 163] on button "Yes" at bounding box center [933, 169] width 37 height 28
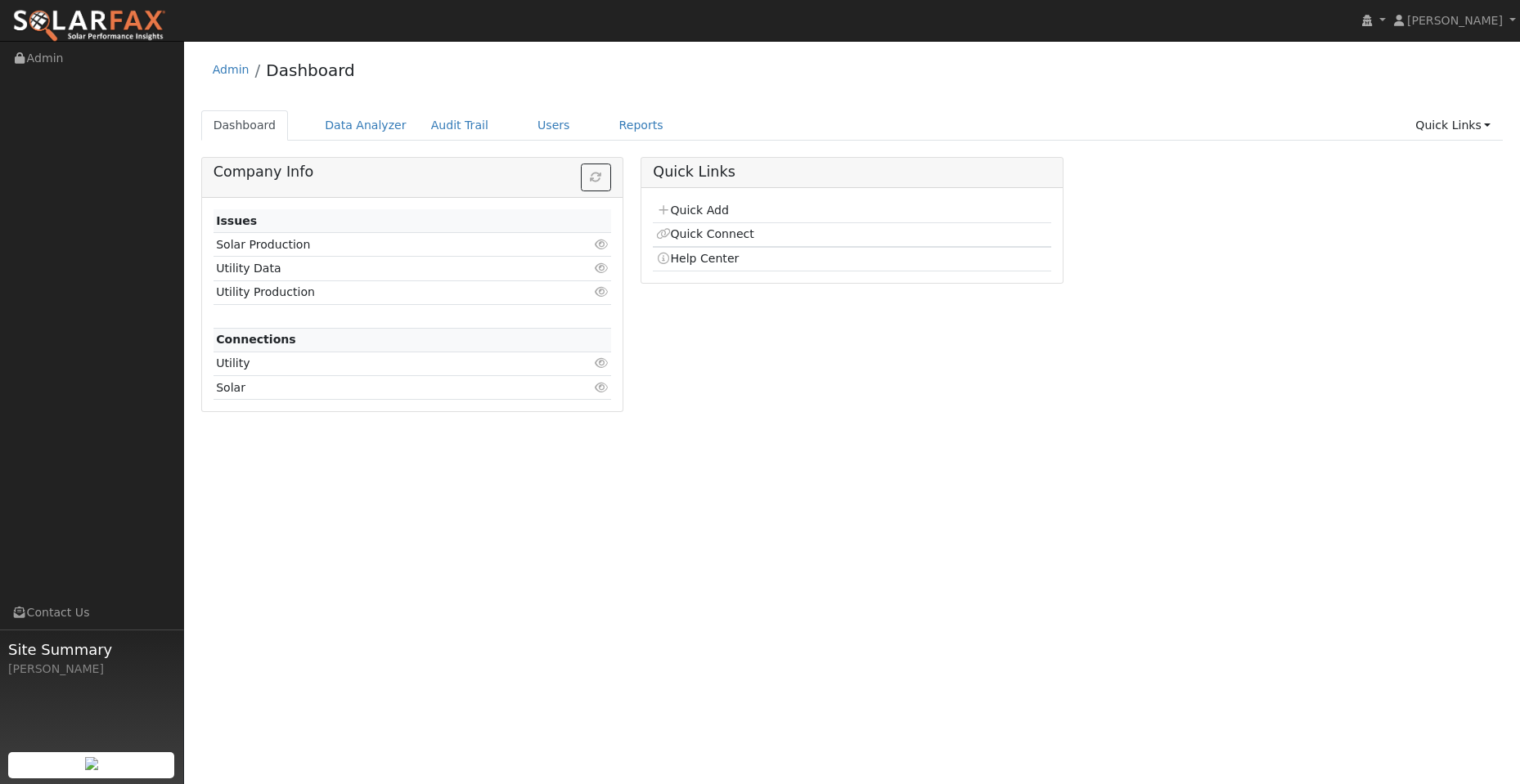
click at [608, 143] on div "Dashboard Data Analyzer Audit Trail Users Reports Quick Links Quick Add Quick C…" at bounding box center [852, 134] width 1302 height 47
click at [615, 125] on link "Reports" at bounding box center [642, 126] width 69 height 30
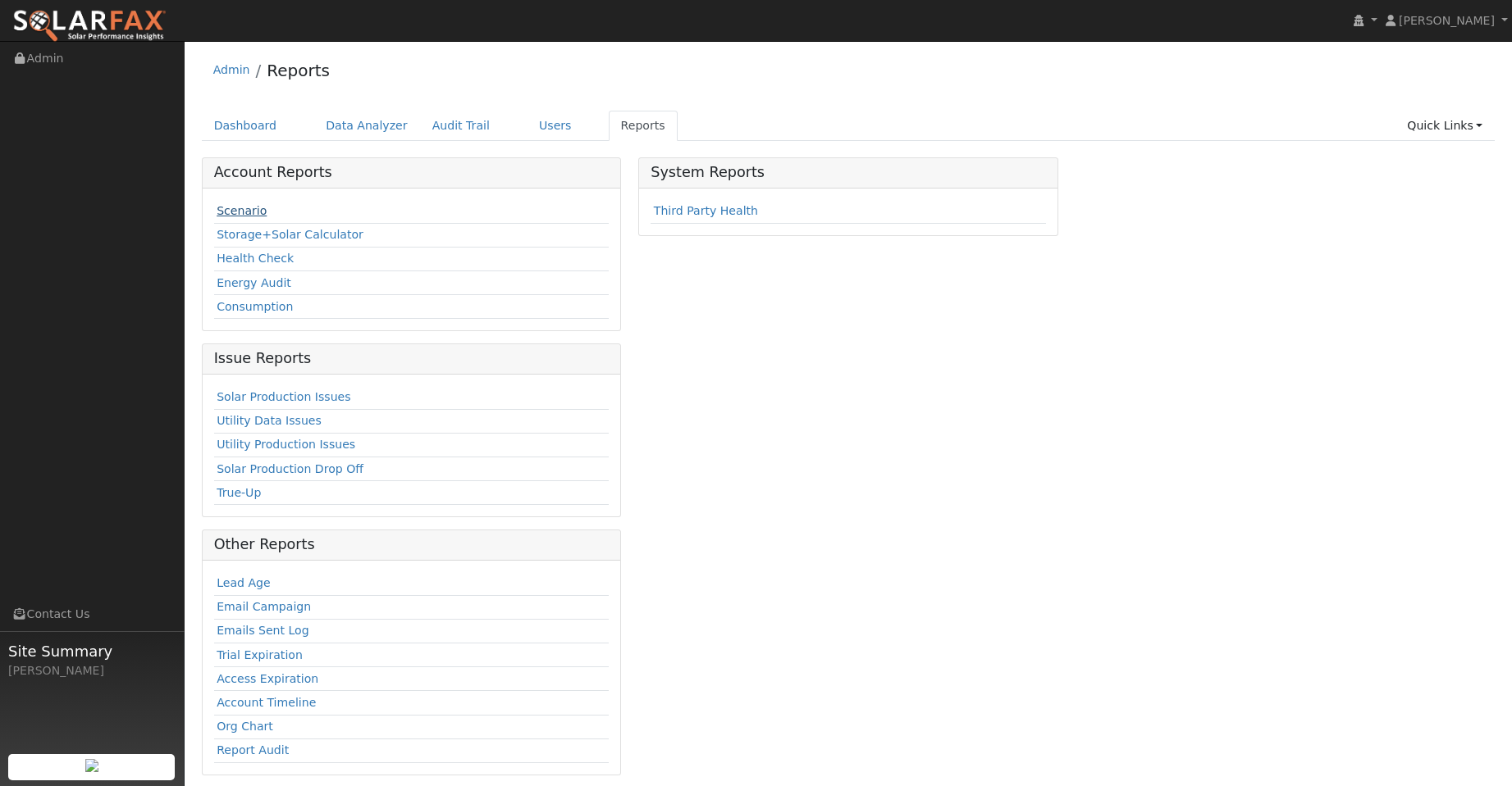
click at [257, 210] on link "Scenario" at bounding box center [242, 211] width 50 height 13
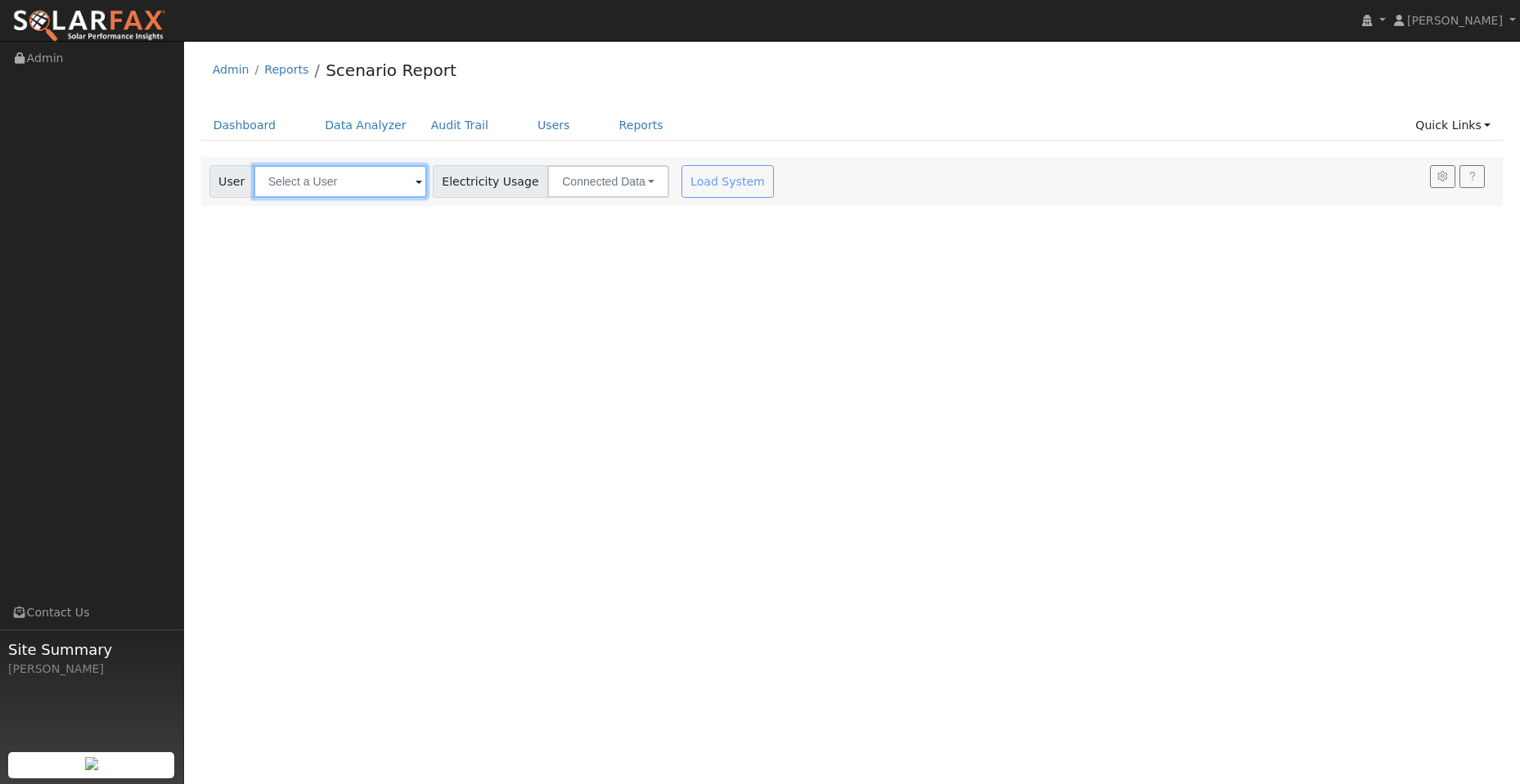
click at [306, 184] on input "text" at bounding box center [340, 181] width 173 height 33
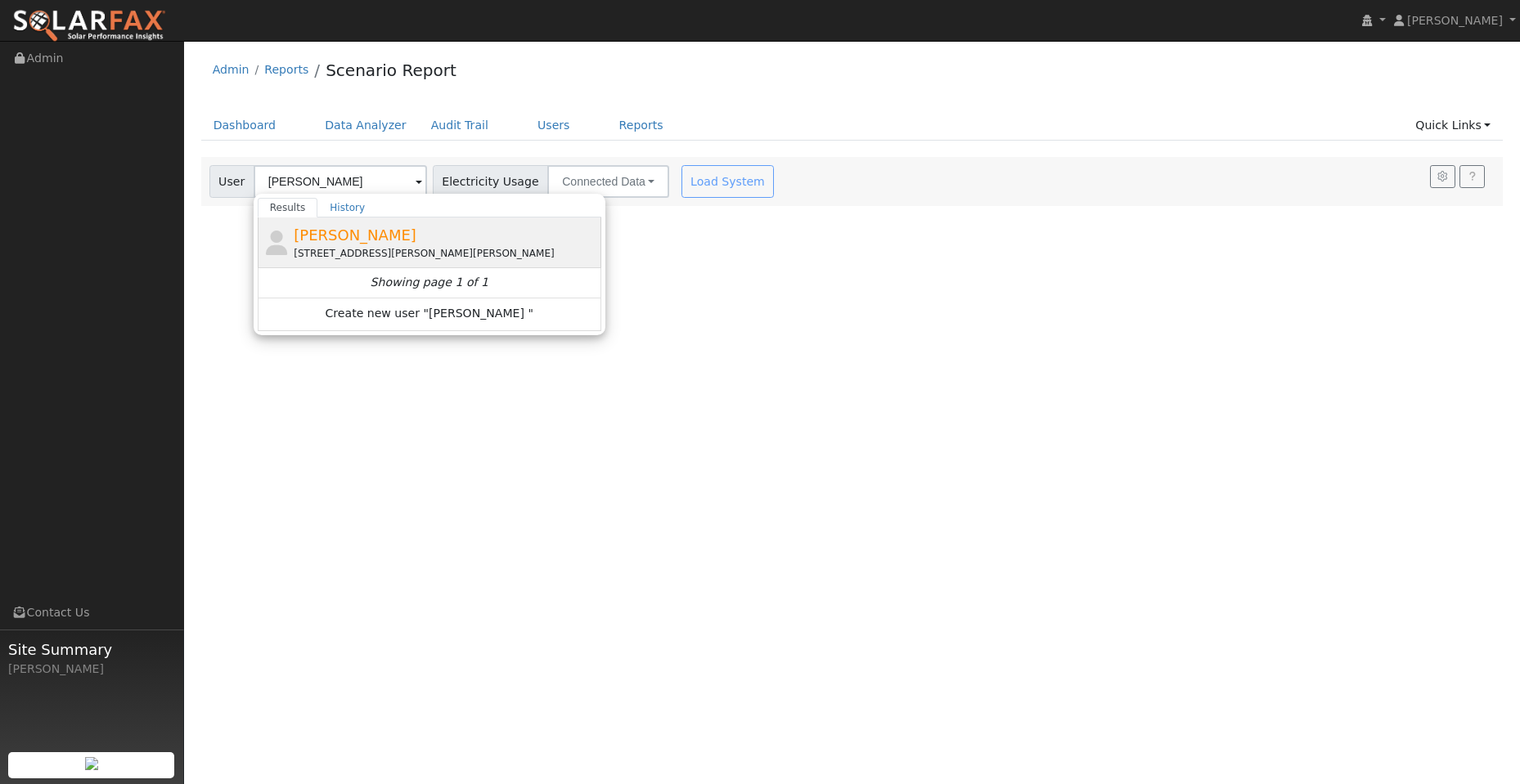
click at [385, 241] on div "[PERSON_NAME] [STREET_ADDRESS][PERSON_NAME][PERSON_NAME]" at bounding box center [445, 243] width 304 height 37
type input "[PERSON_NAME]"
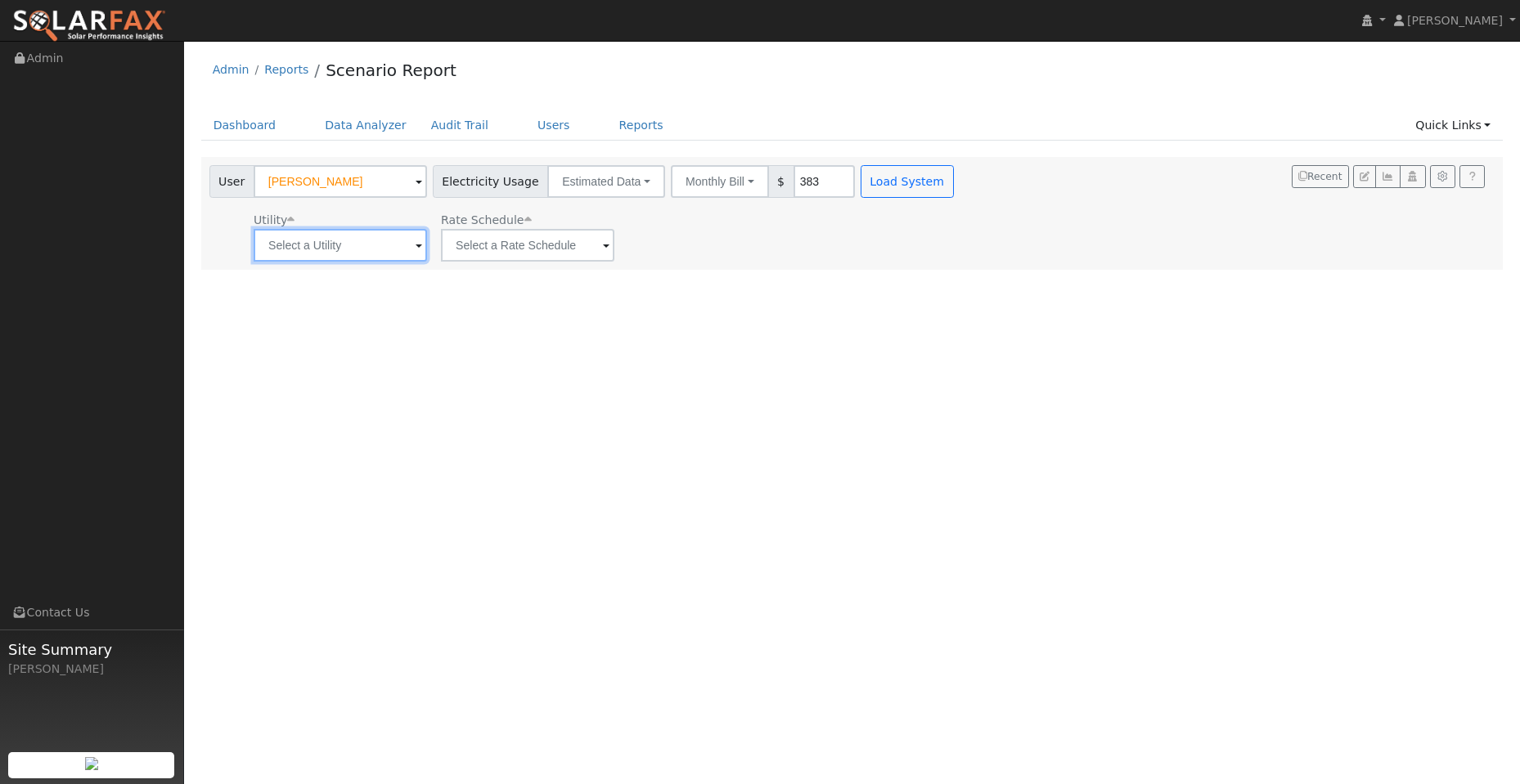
click at [393, 252] on input "text" at bounding box center [340, 245] width 173 height 33
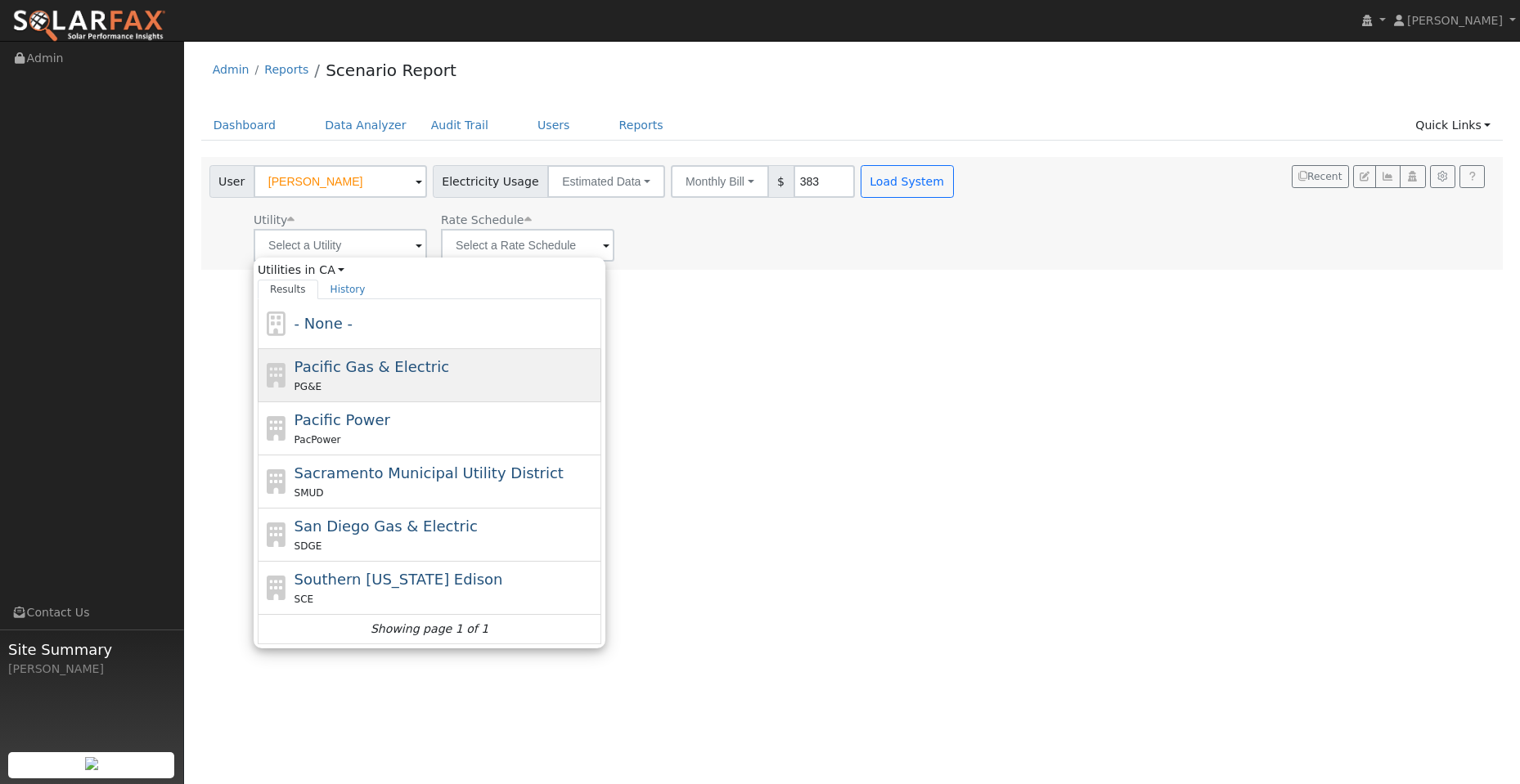
click at [428, 370] on span "Pacific Gas & Electric" at bounding box center [372, 367] width 155 height 17
type input "Pacific Gas & Electric"
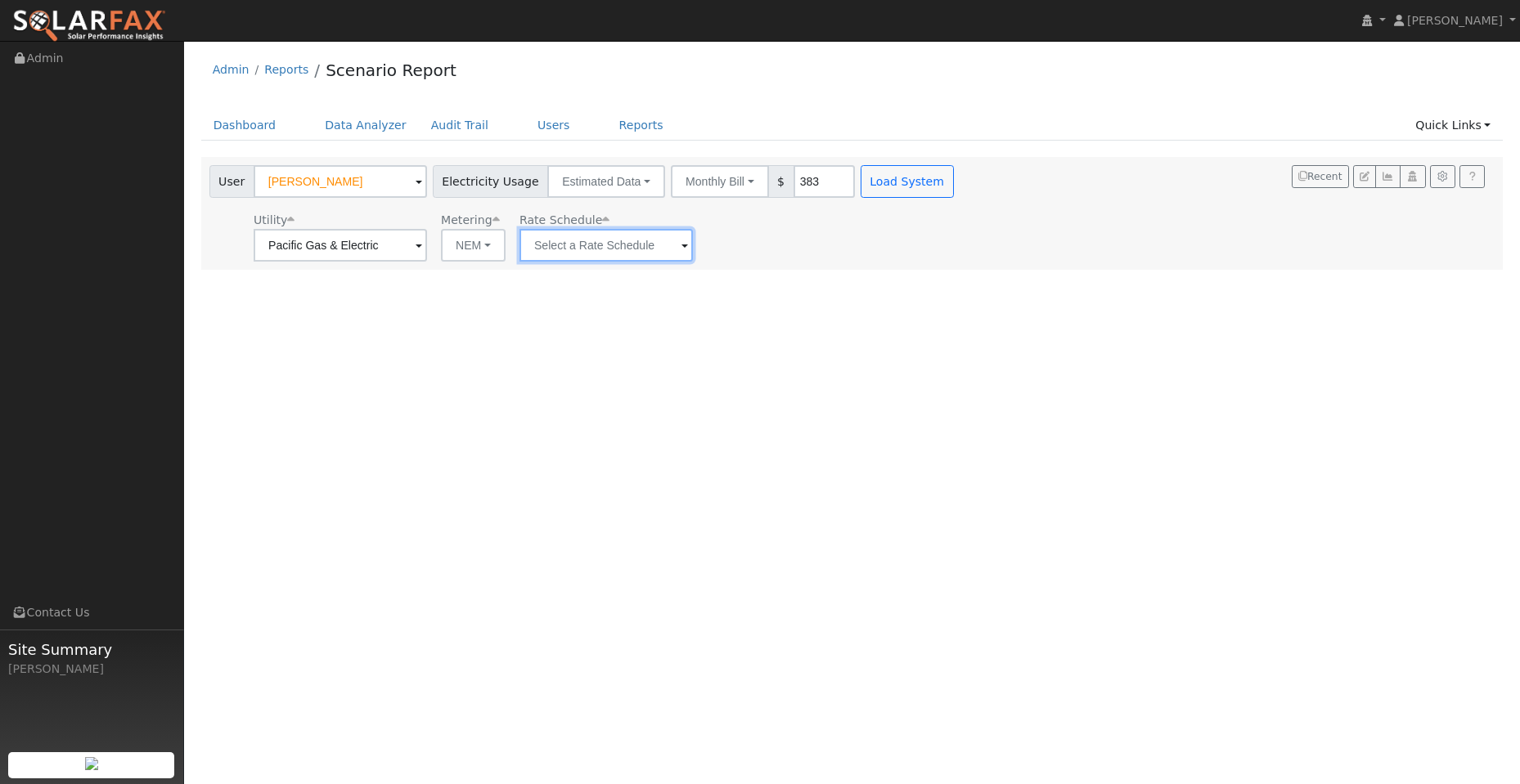
click at [656, 251] on input "text" at bounding box center [606, 245] width 173 height 33
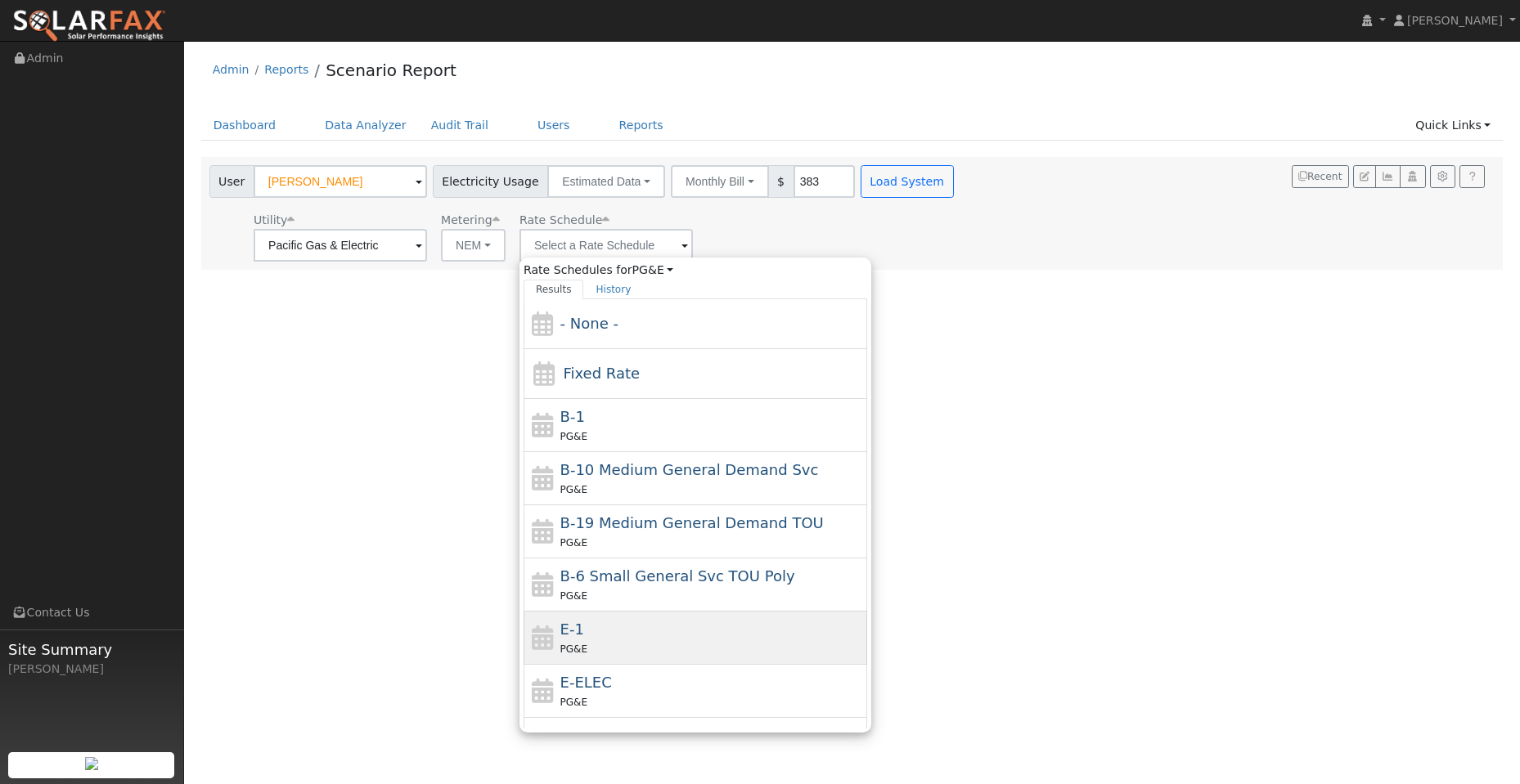
click at [694, 644] on div "PG&E" at bounding box center [712, 649] width 304 height 17
type input "E-1"
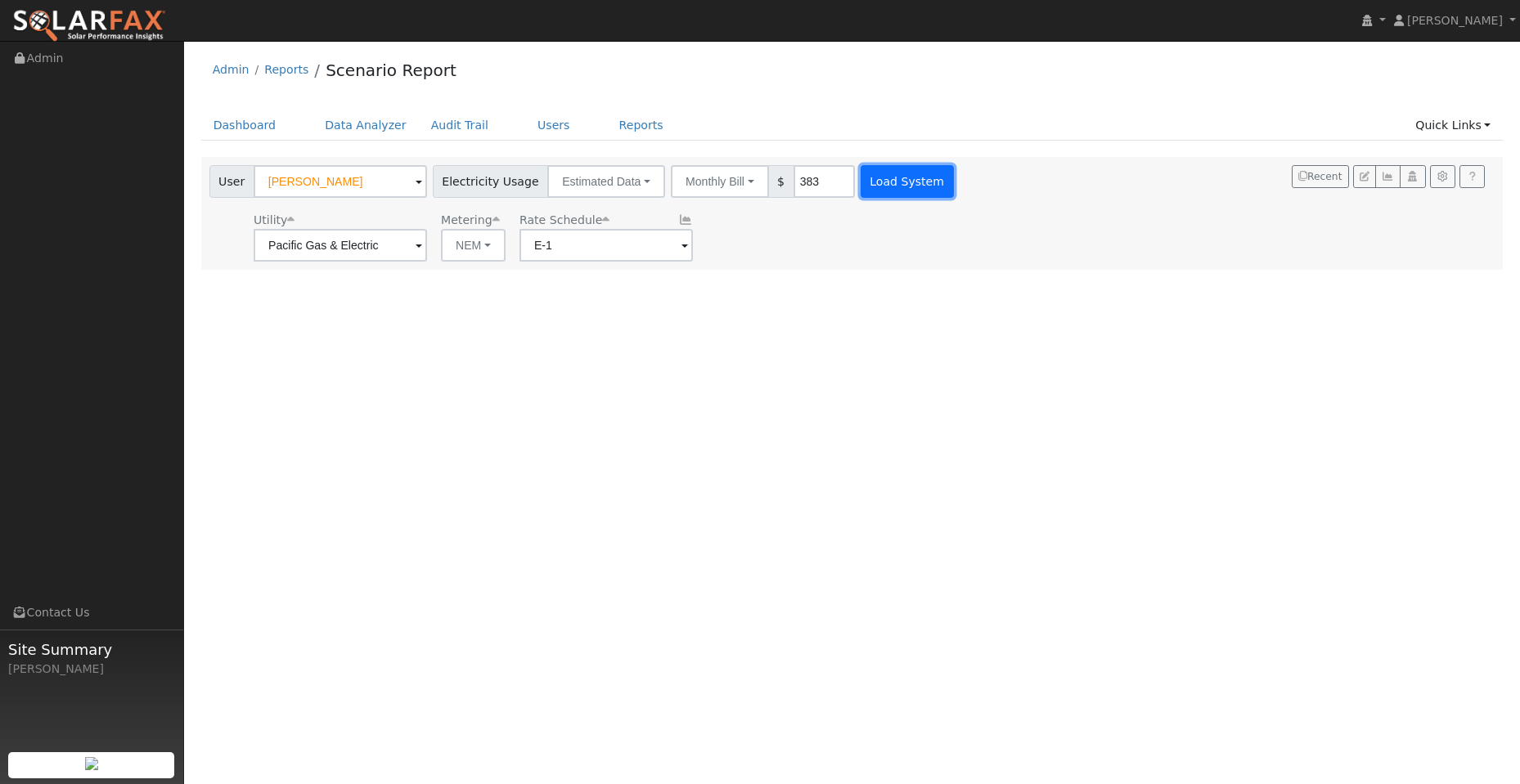
click at [887, 190] on button "Load System" at bounding box center [907, 181] width 93 height 33
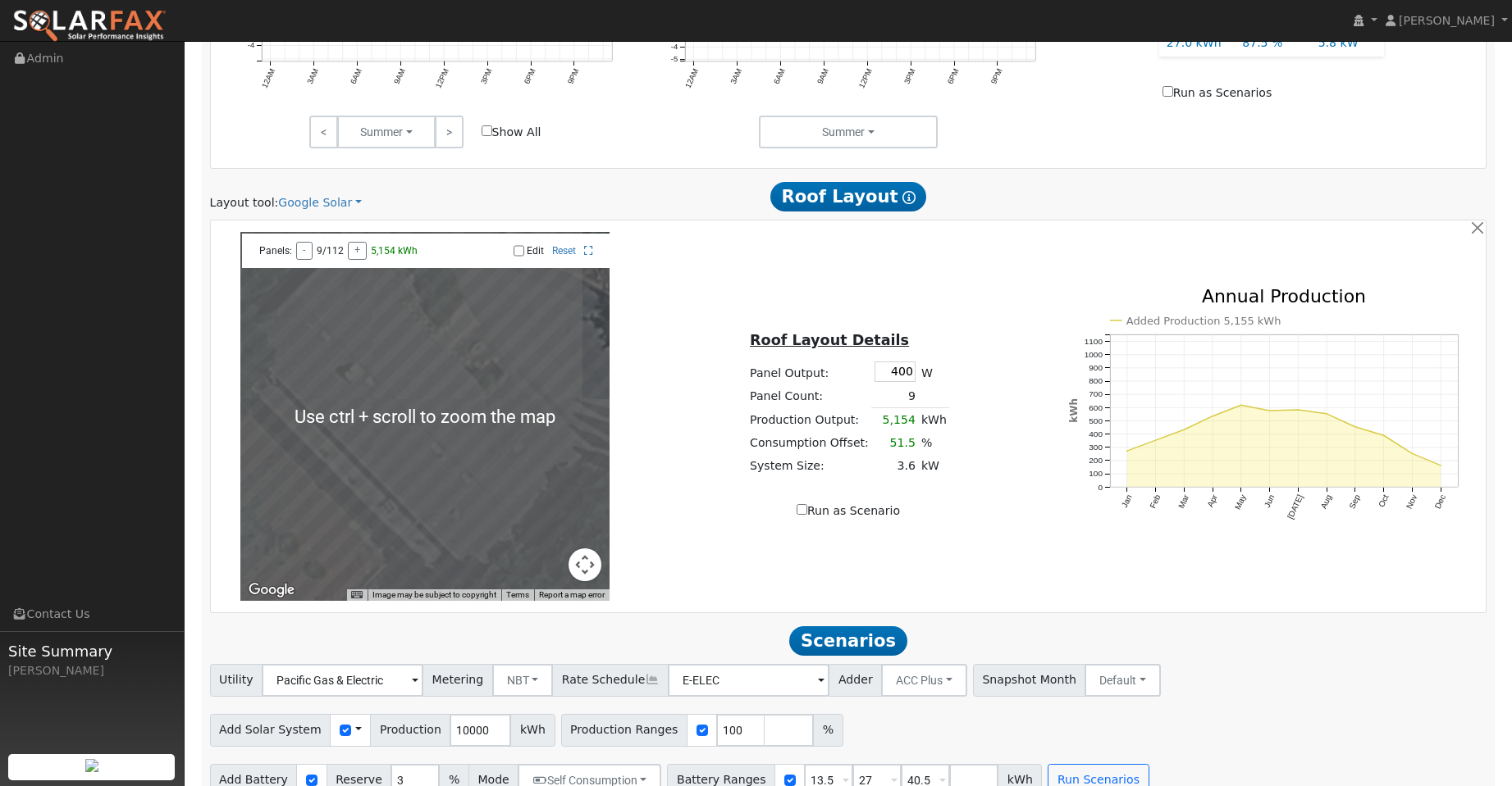
scroll to position [879, 0]
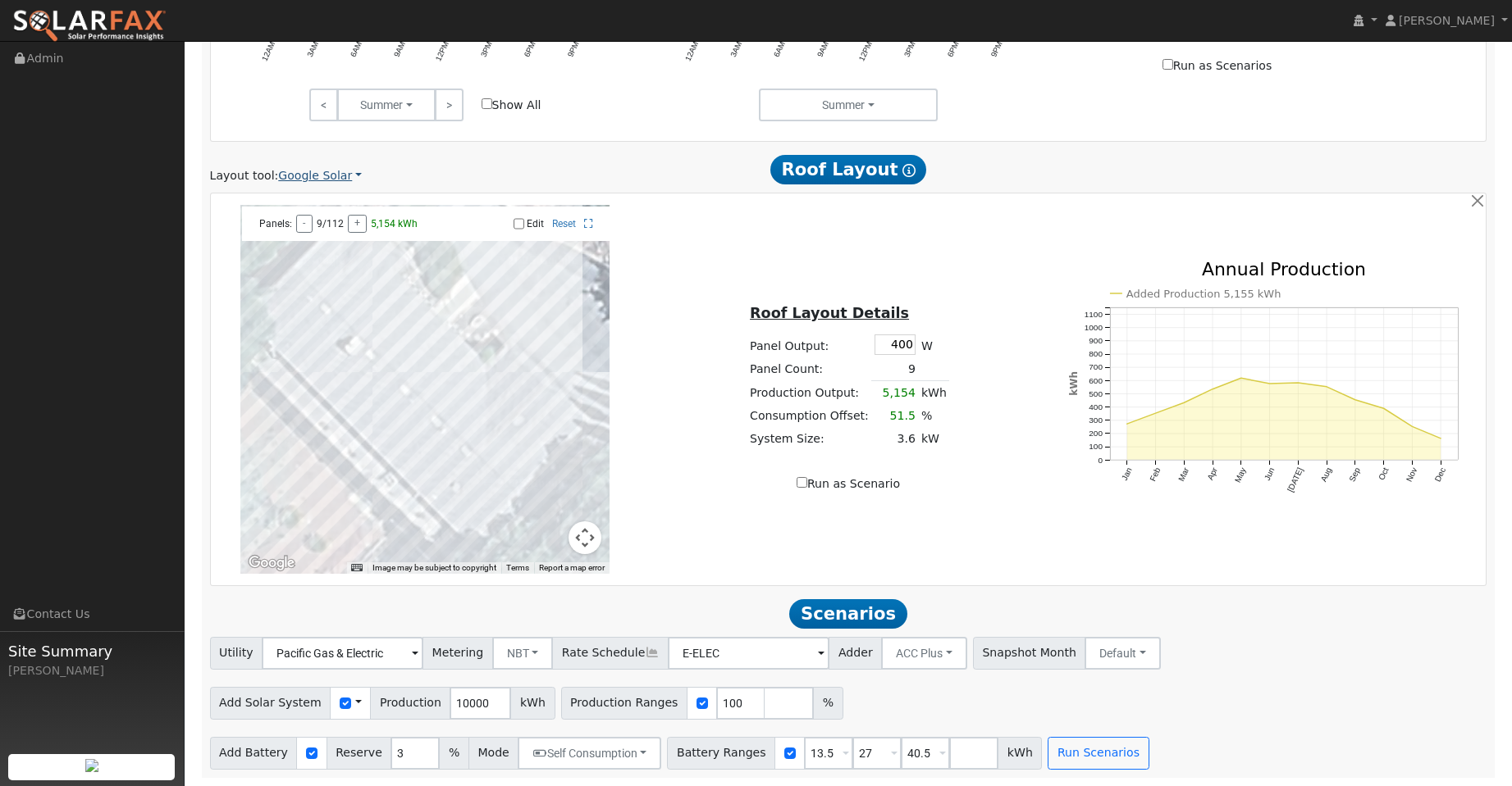
click at [344, 175] on link "Google Solar" at bounding box center [320, 175] width 84 height 17
click at [367, 248] on link "Aurora" at bounding box center [331, 250] width 114 height 23
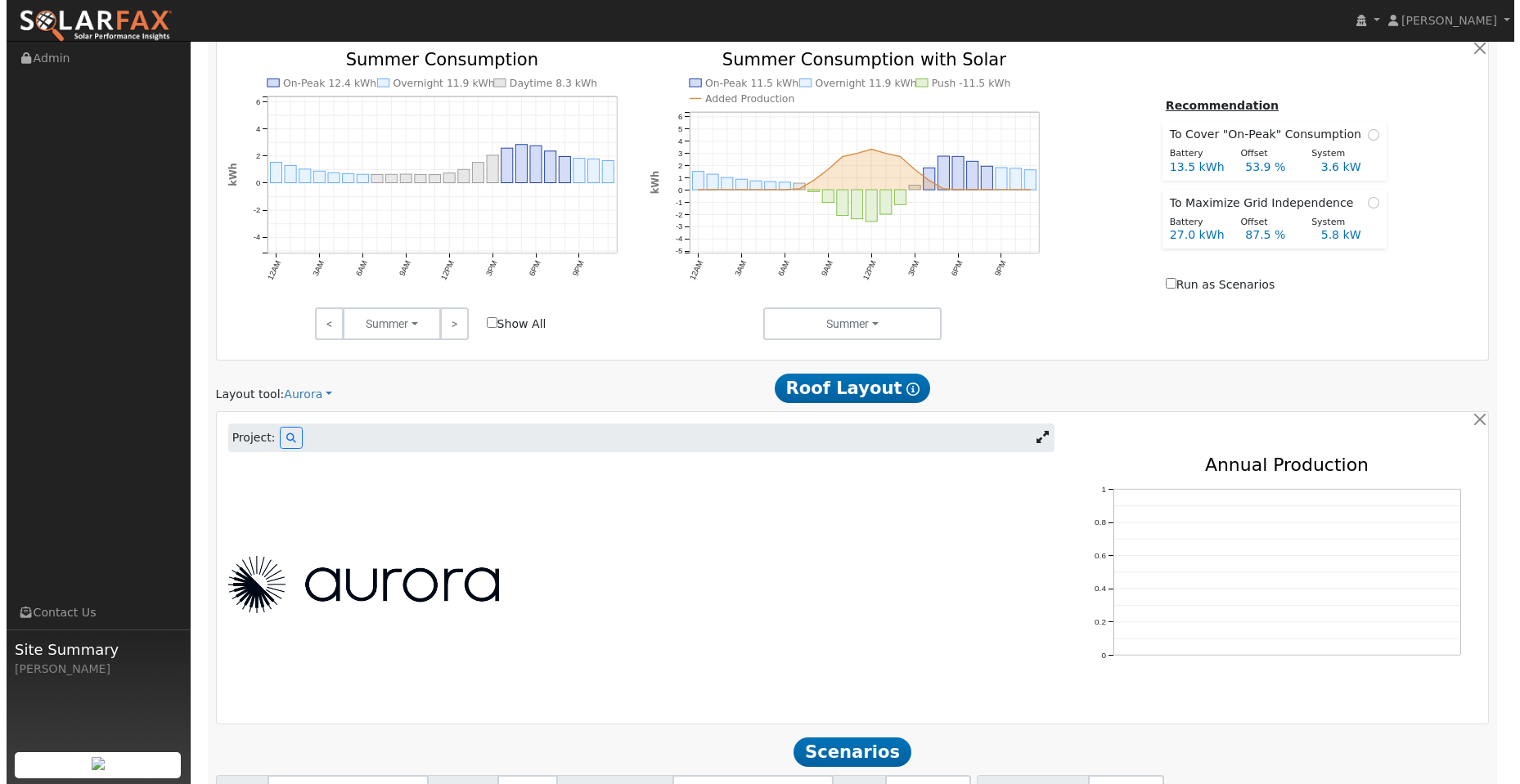
scroll to position [796, 0]
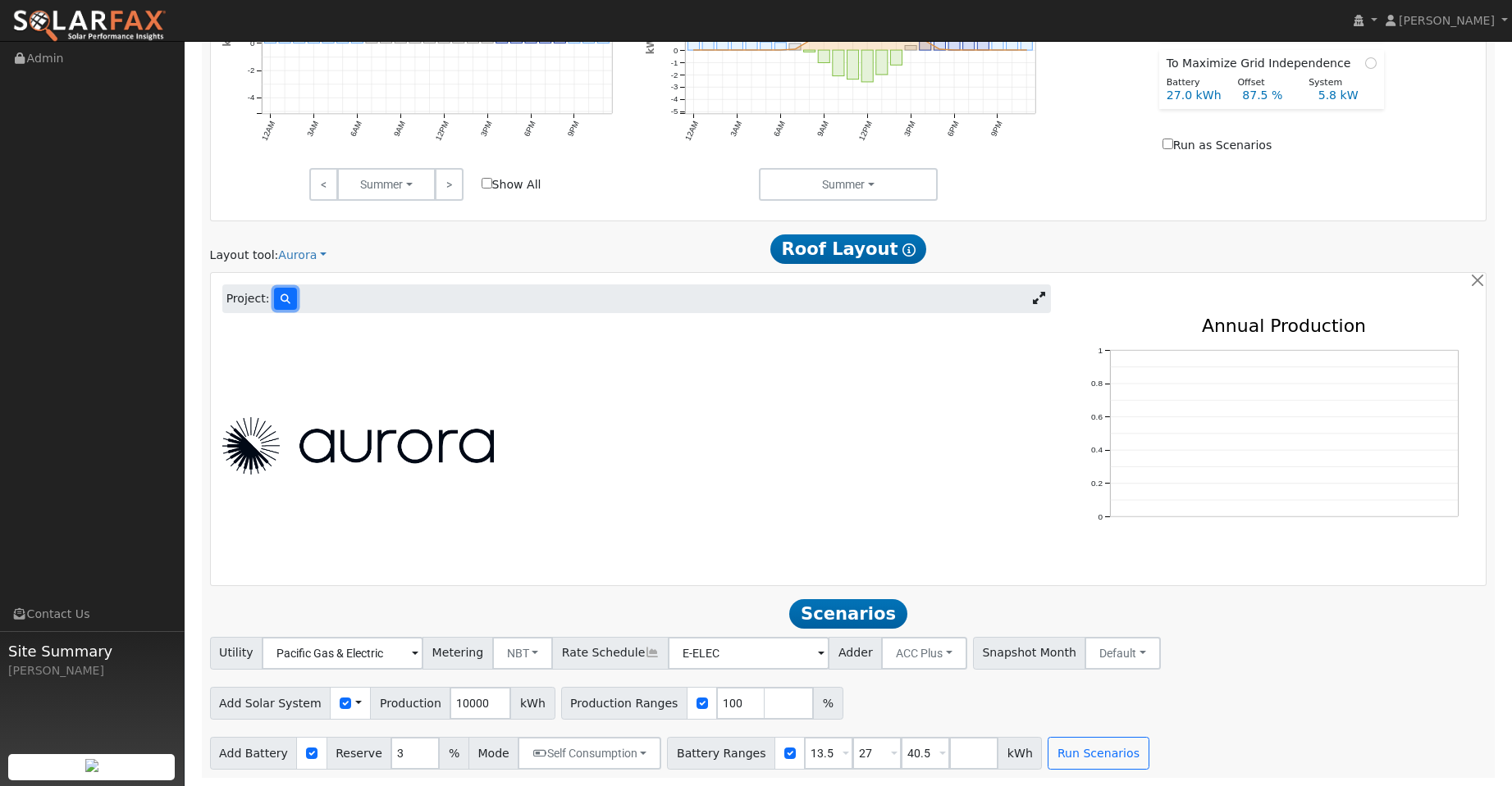
click at [286, 298] on button at bounding box center [285, 299] width 23 height 22
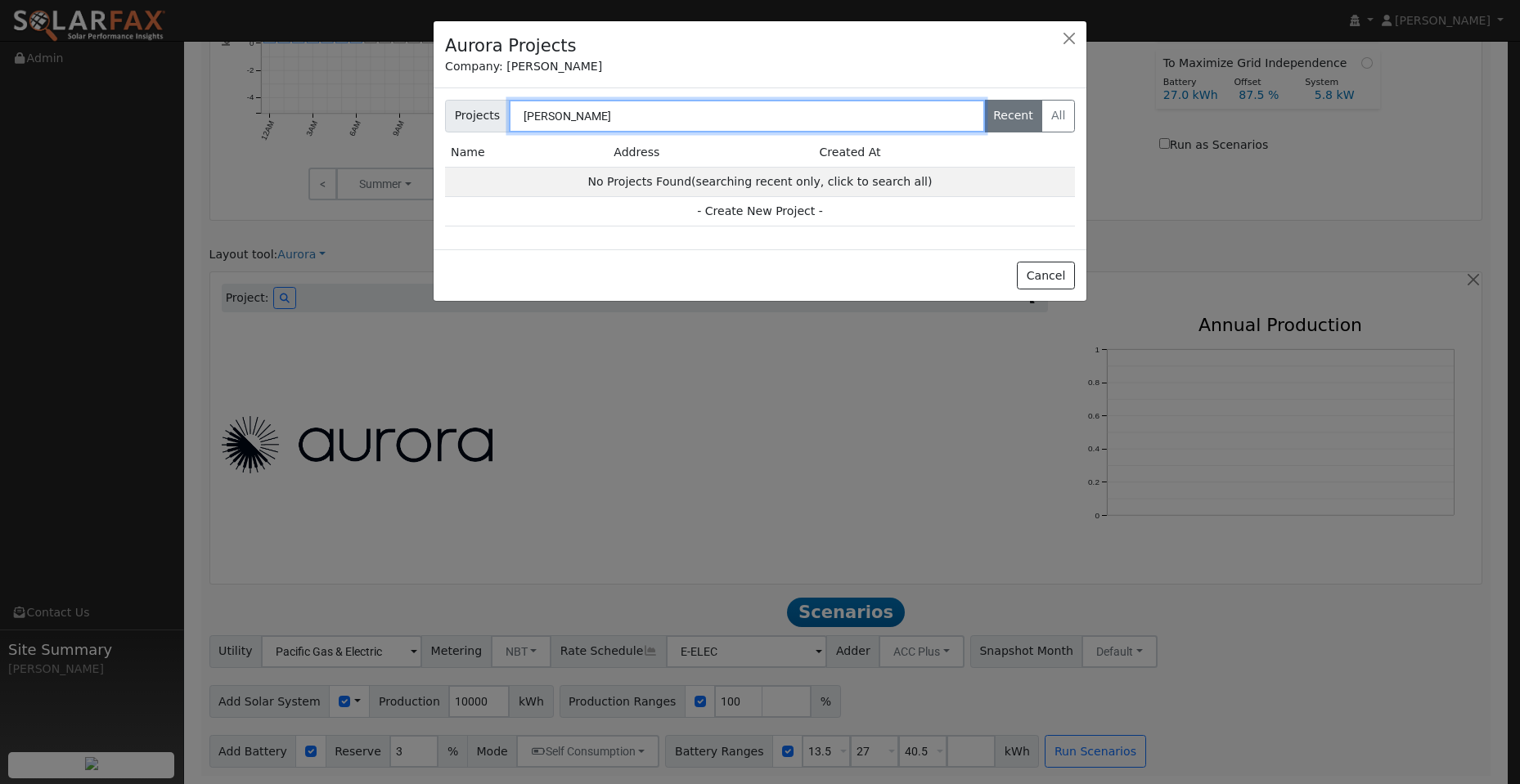
type input "[PERSON_NAME]"
drag, startPoint x: 522, startPoint y: 117, endPoint x: 490, endPoint y: 116, distance: 32.0
click at [491, 116] on div "Projects [PERSON_NAME] Recent All" at bounding box center [760, 115] width 630 height 33
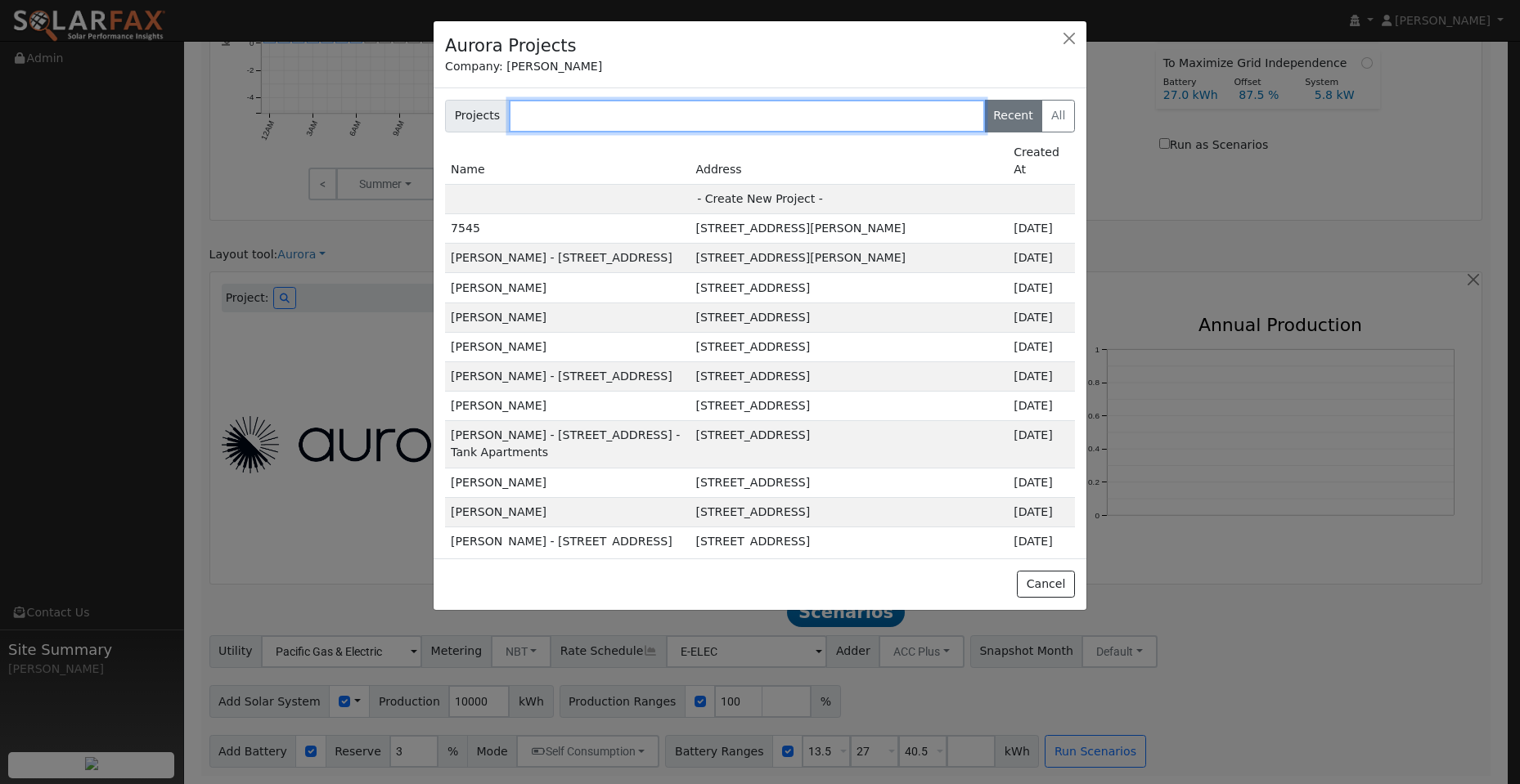
click at [526, 121] on input "text" at bounding box center [746, 115] width 476 height 33
paste input "[PERSON_NAME]"
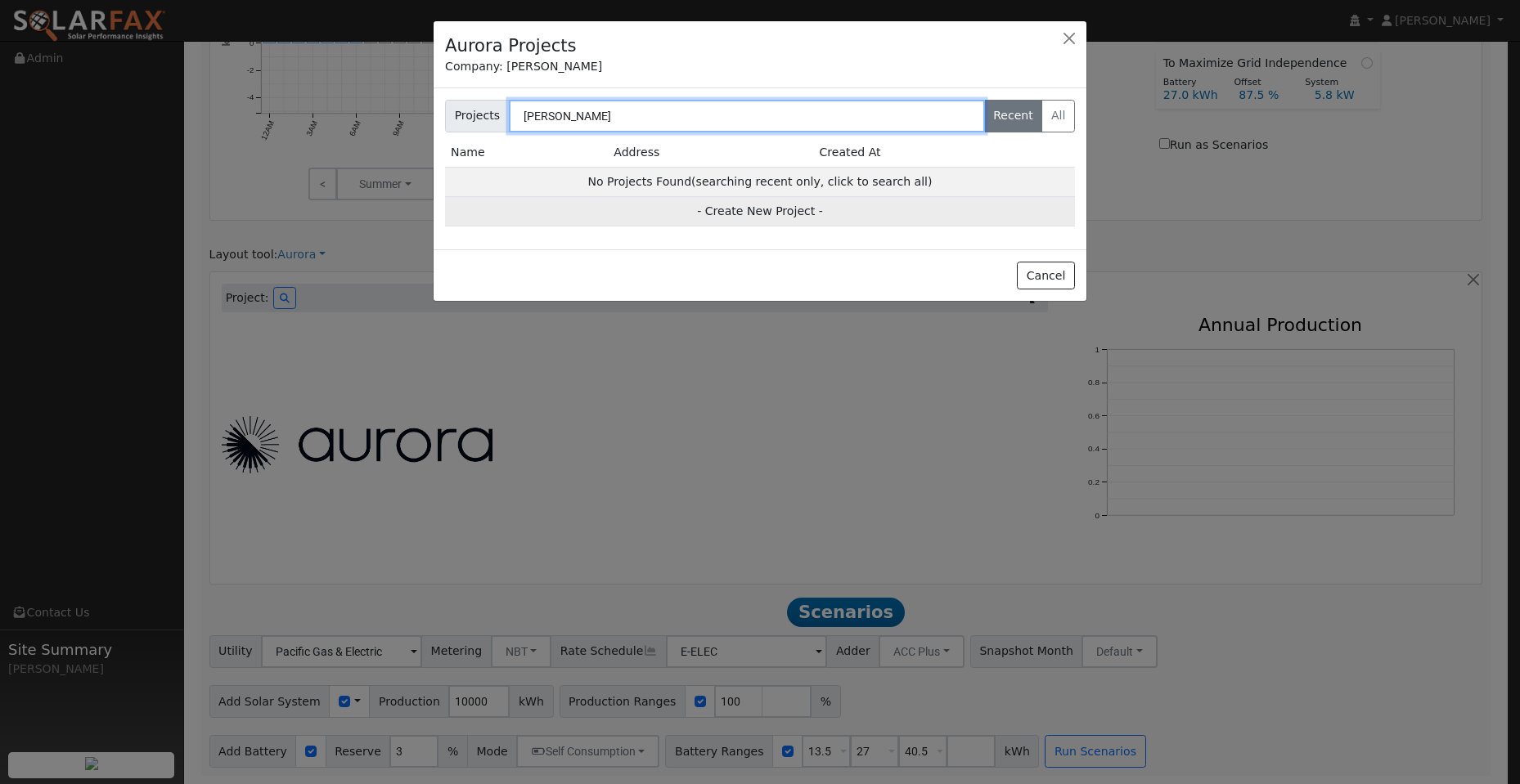
type input "[PERSON_NAME]"
click at [741, 215] on td "- Create New Project -" at bounding box center [760, 212] width 630 height 30
type input "[PERSON_NAME]"
type input "[STREET_ADDRESS][PERSON_NAME]"
type input "[GEOGRAPHIC_DATA]"
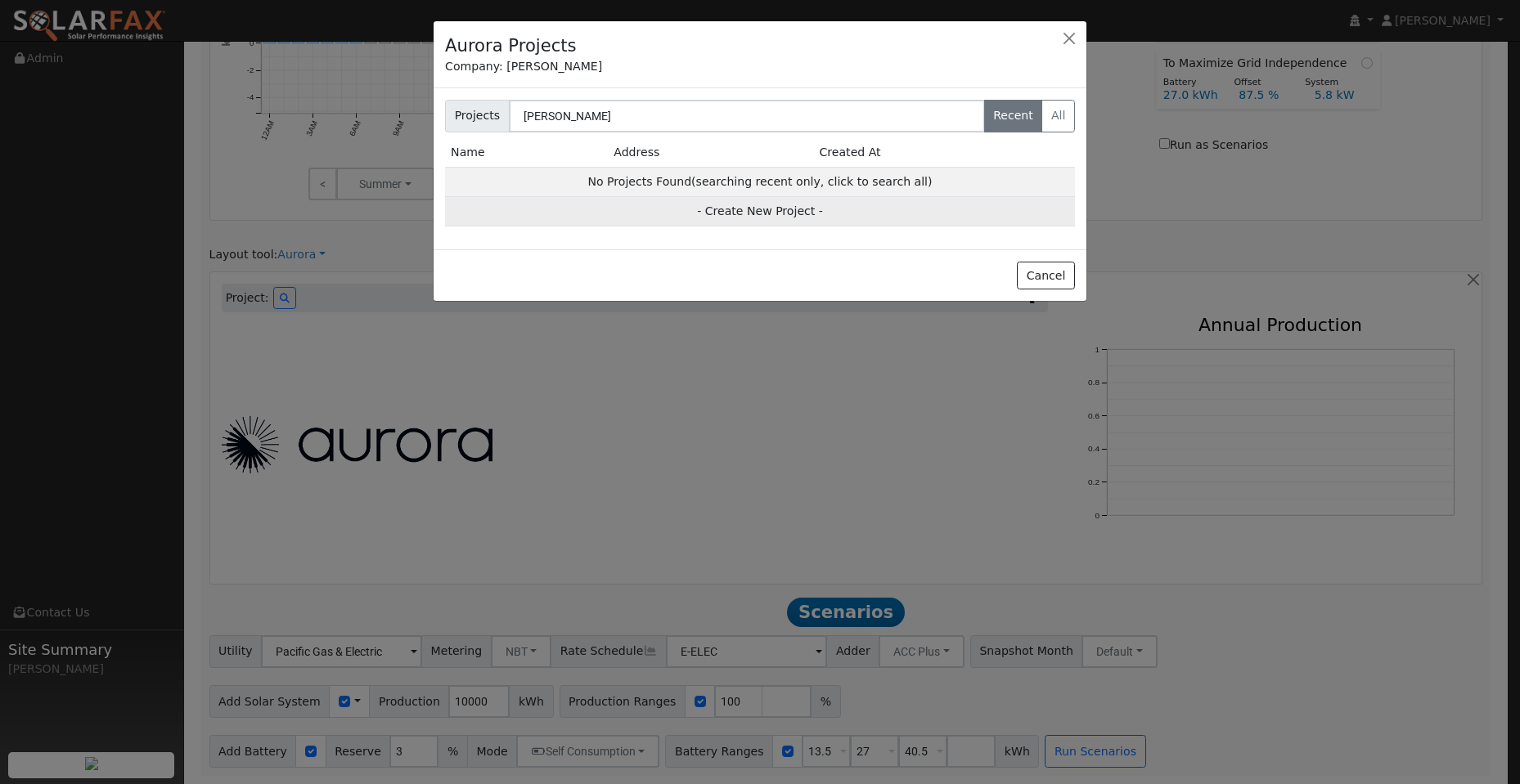
type input "CA"
type input "95682"
type input "Design"
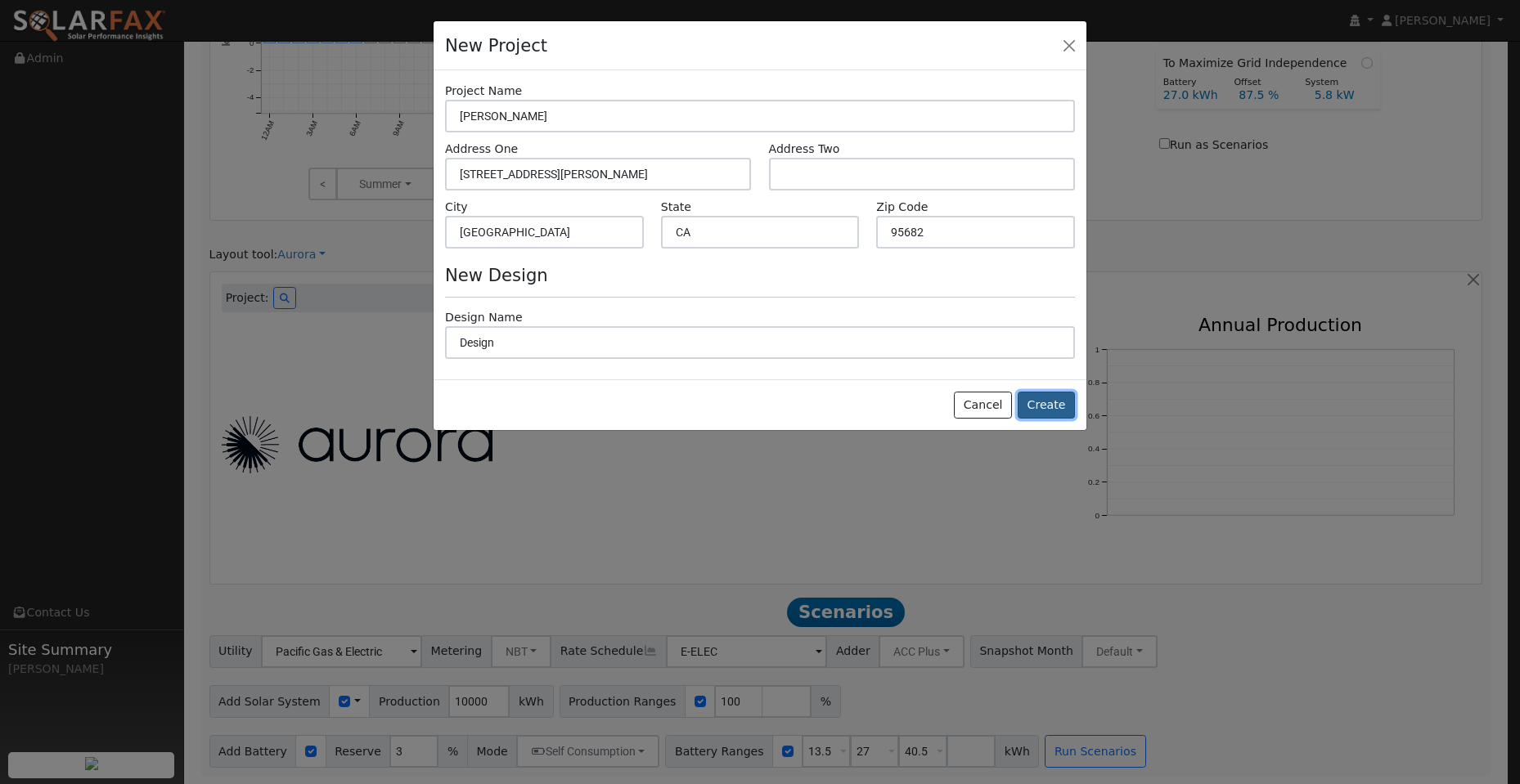
click at [1054, 404] on button "Create" at bounding box center [1046, 406] width 57 height 28
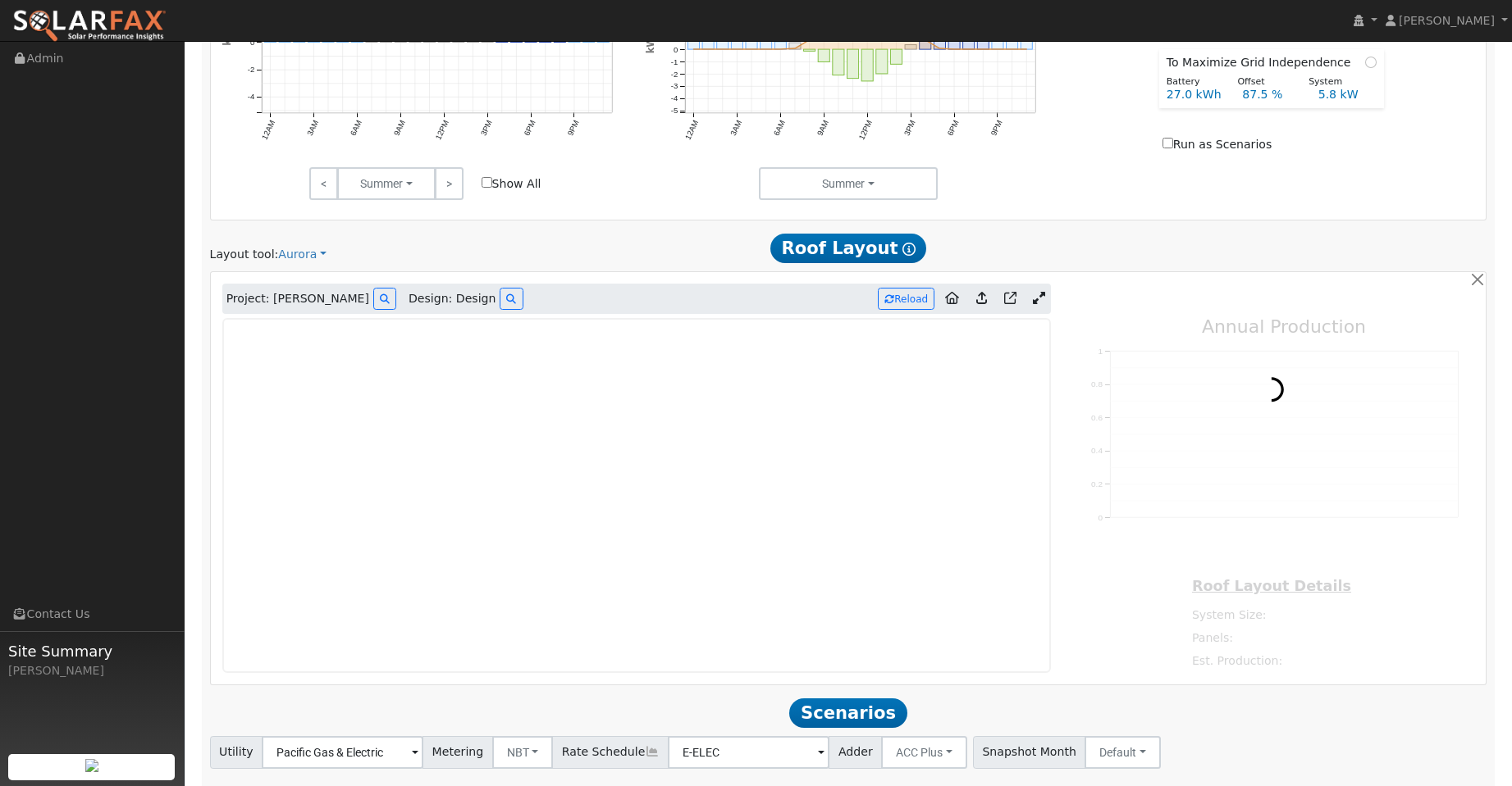
type input "0"
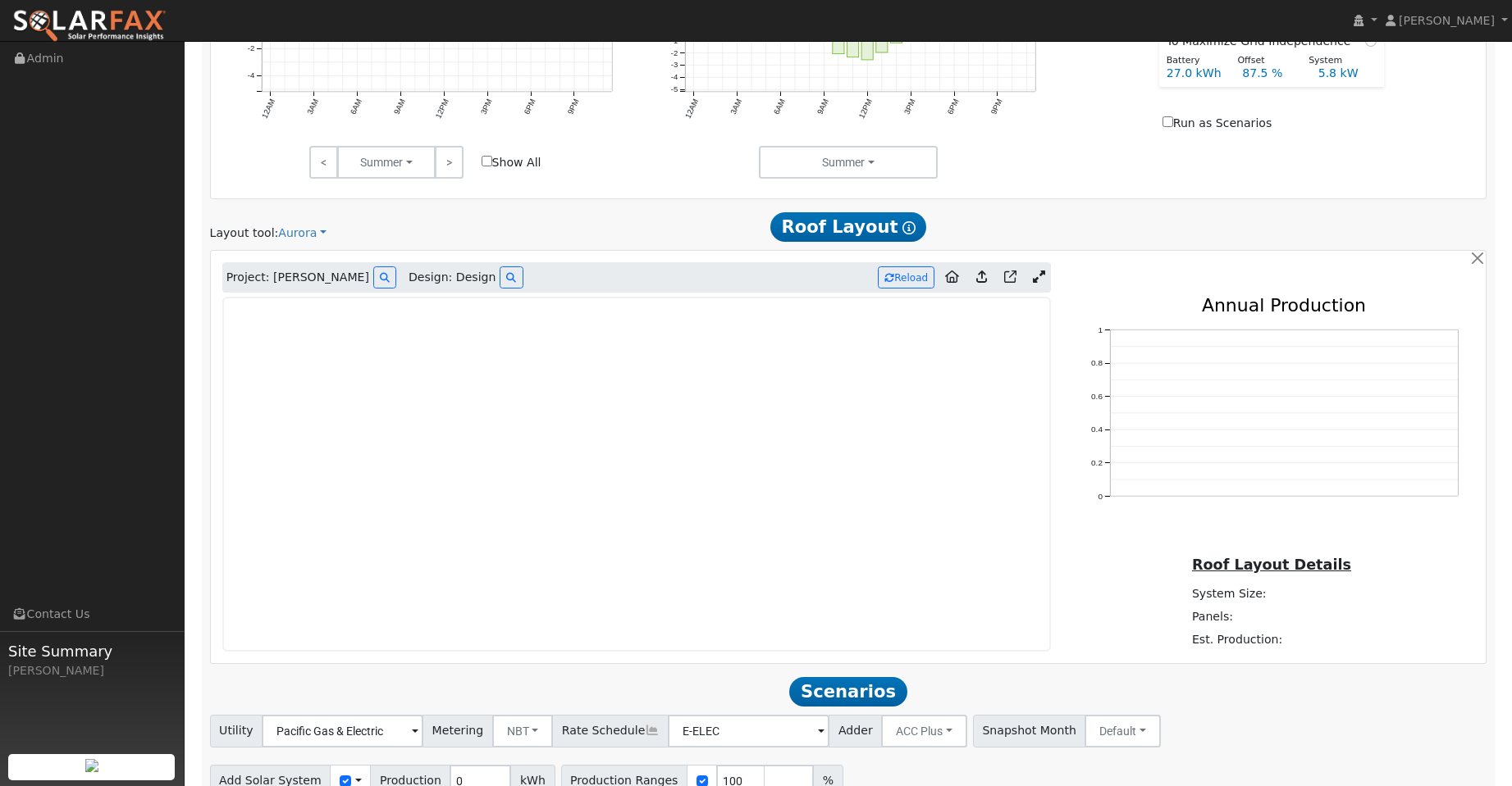
scroll to position [899, 0]
